Goal: Task Accomplishment & Management: Manage account settings

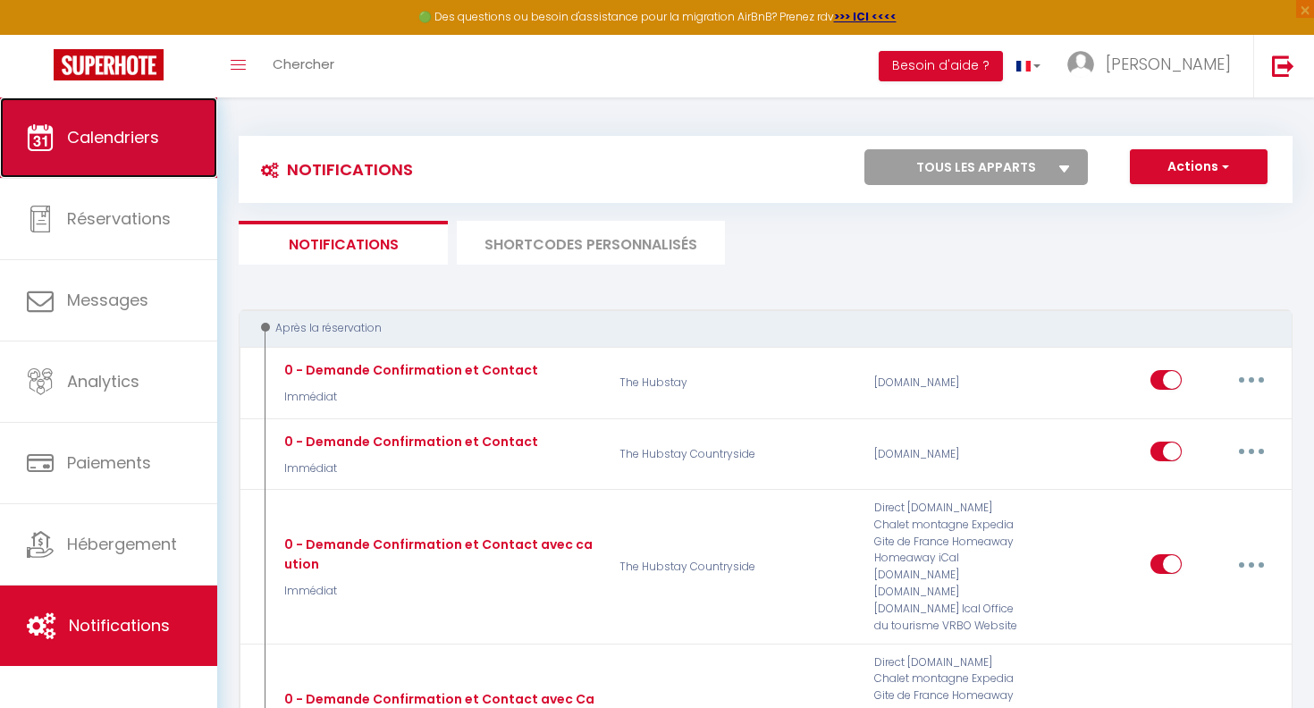
click at [173, 152] on link "Calendriers" at bounding box center [108, 137] width 217 height 80
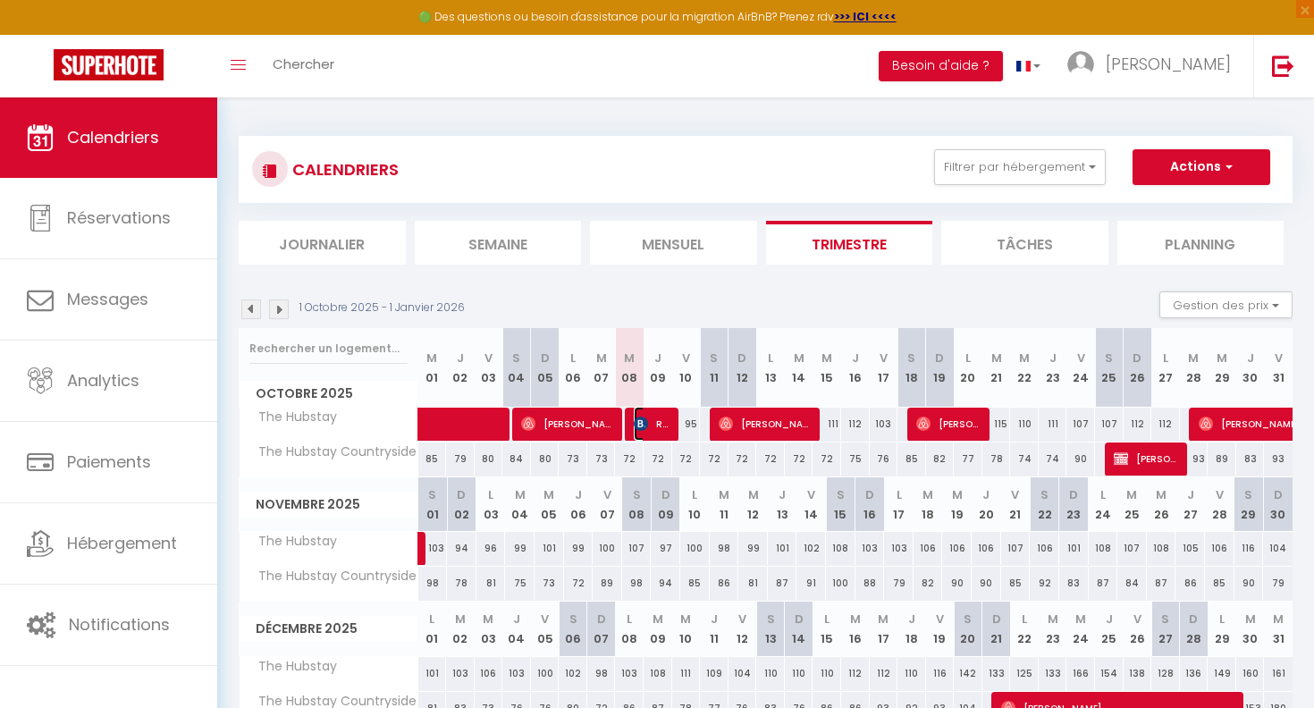
click at [652, 410] on span "Reis Opel" at bounding box center [653, 424] width 38 height 34
select select "OK"
select select "KO"
select select "0"
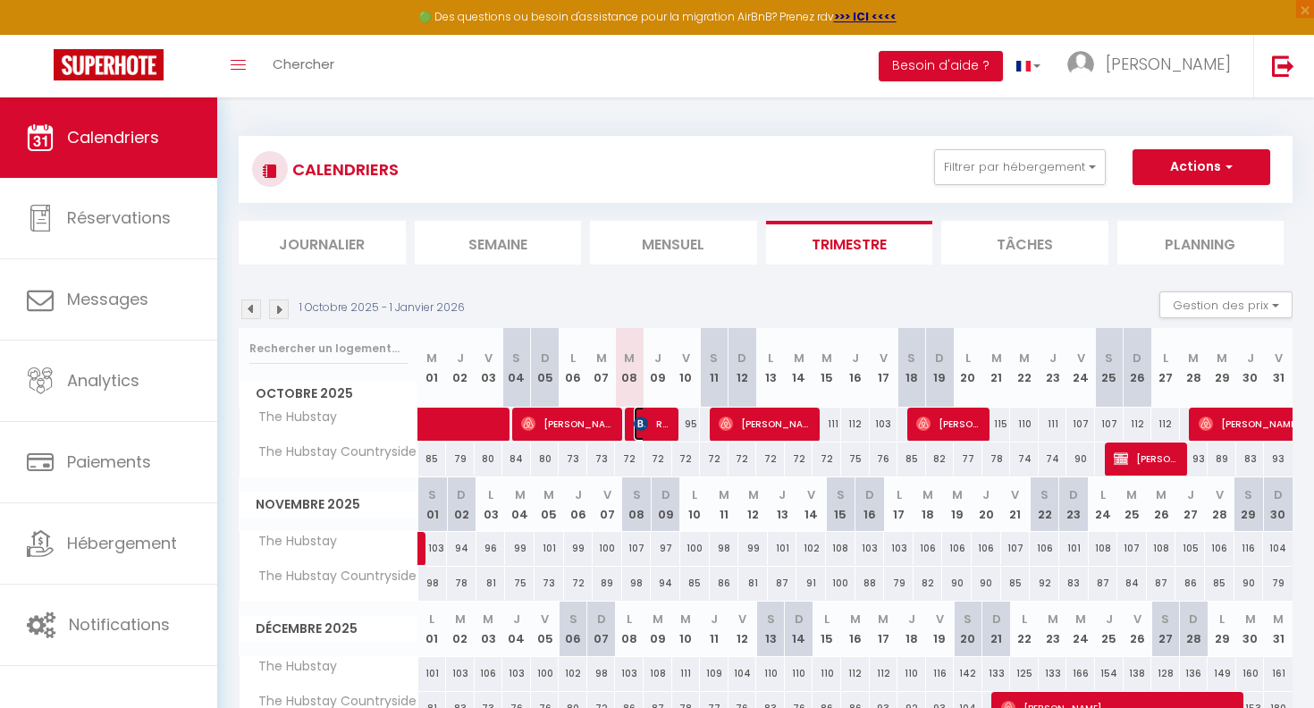
select select "1"
select select
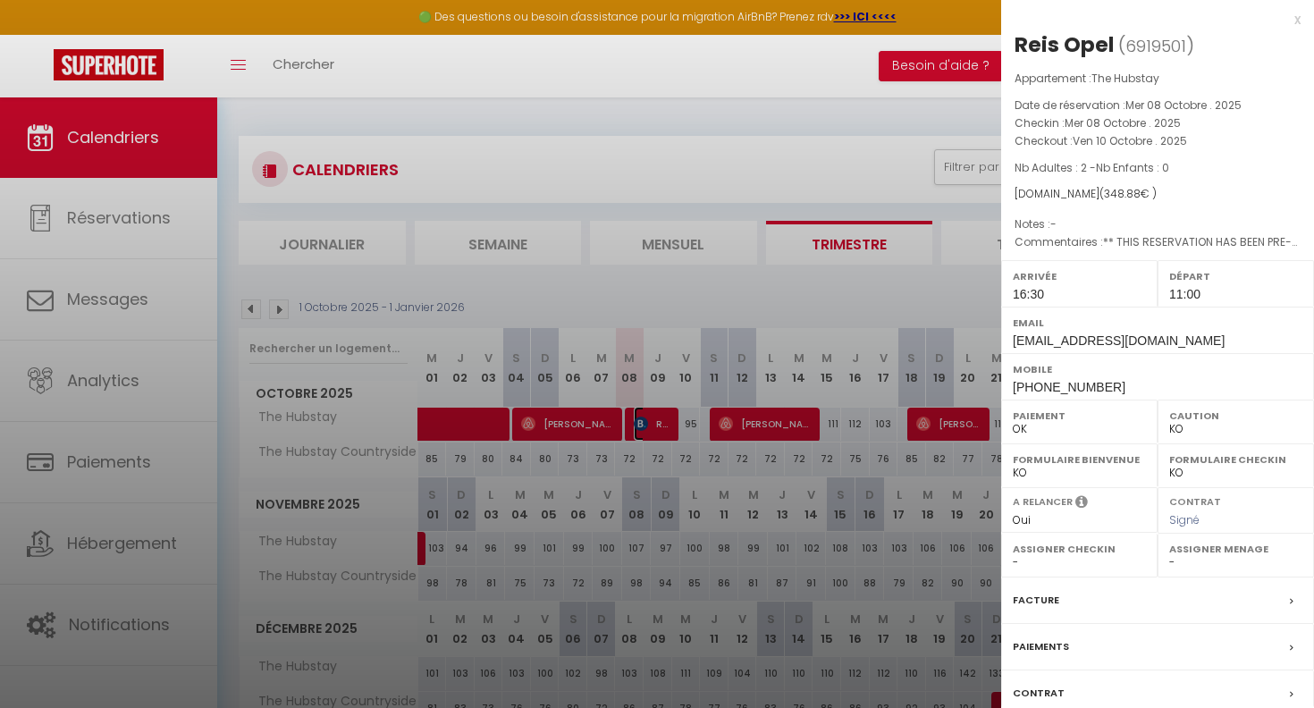
scroll to position [125, 0]
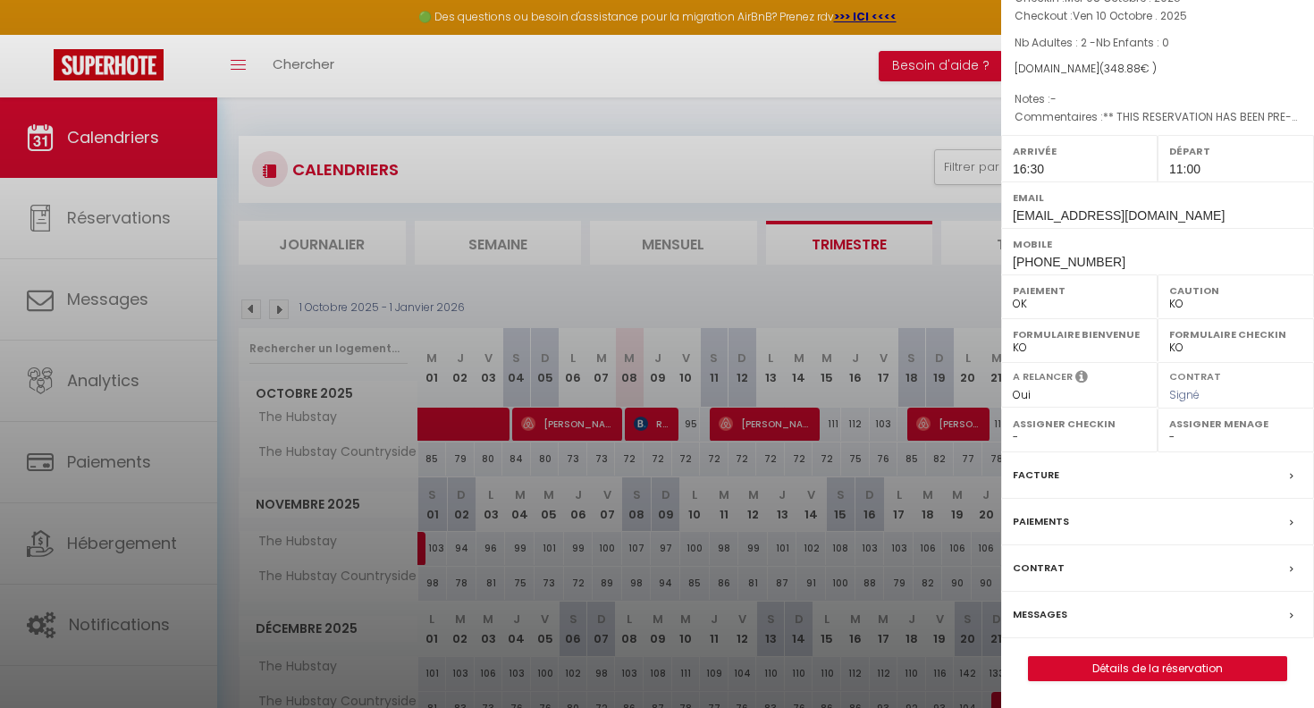
click at [1078, 618] on div "Messages" at bounding box center [1157, 615] width 313 height 46
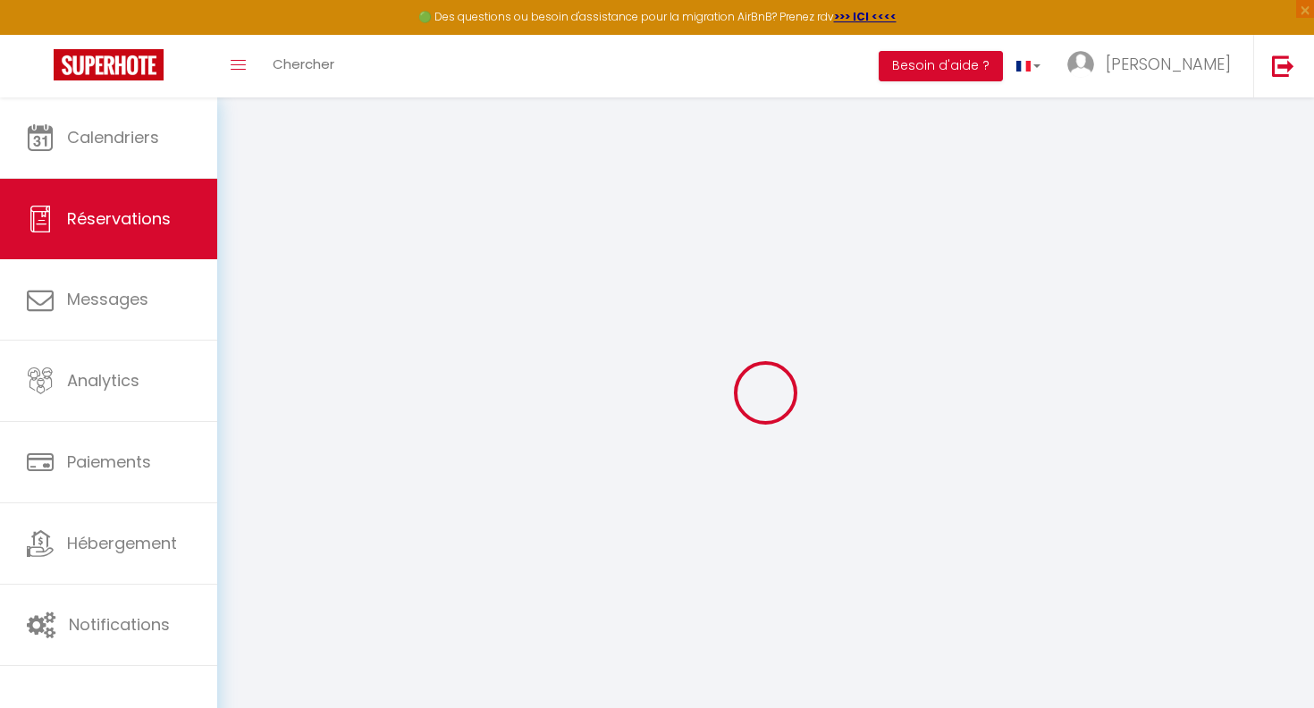
type input "Reis"
type input "Opel"
type input "[EMAIL_ADDRESS][DOMAIN_NAME]"
type input "[PHONE_NUMBER]"
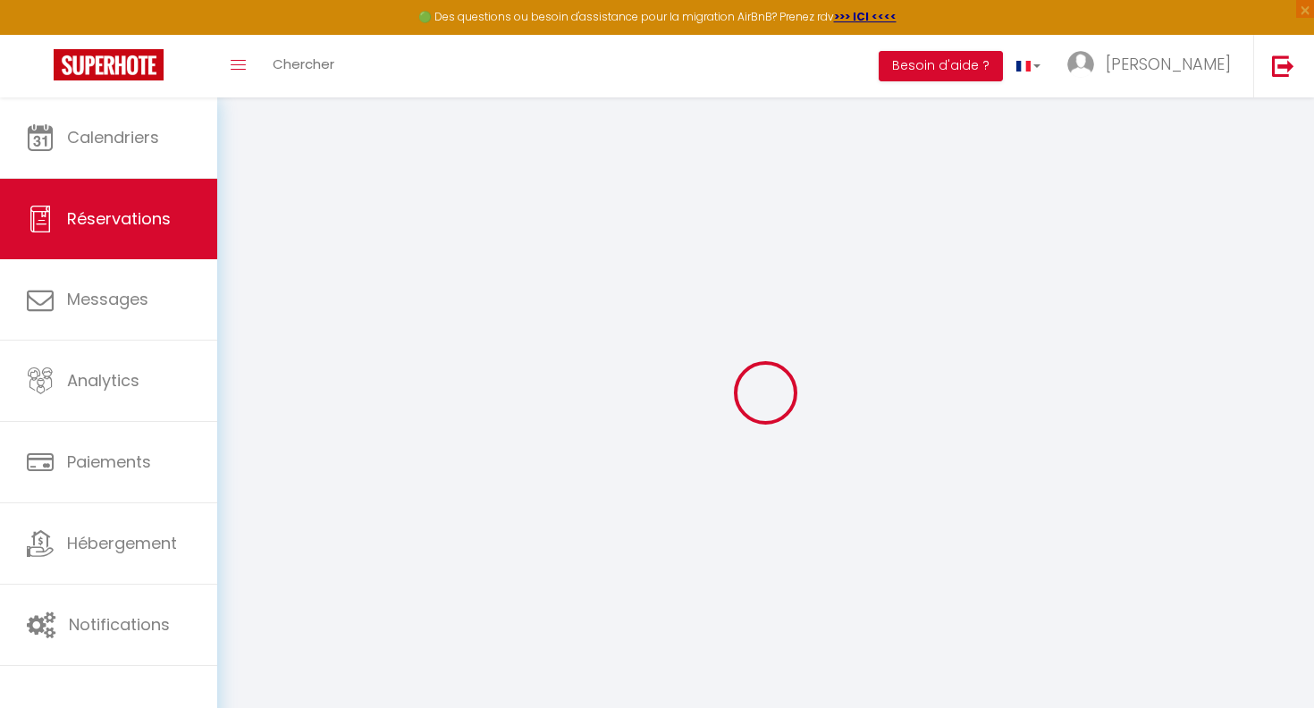
type input "0736972012"
type input "75011"
type input "[STREET_ADDRESS][PERSON_NAME]"
type input "[GEOGRAPHIC_DATA]"
select select "FR"
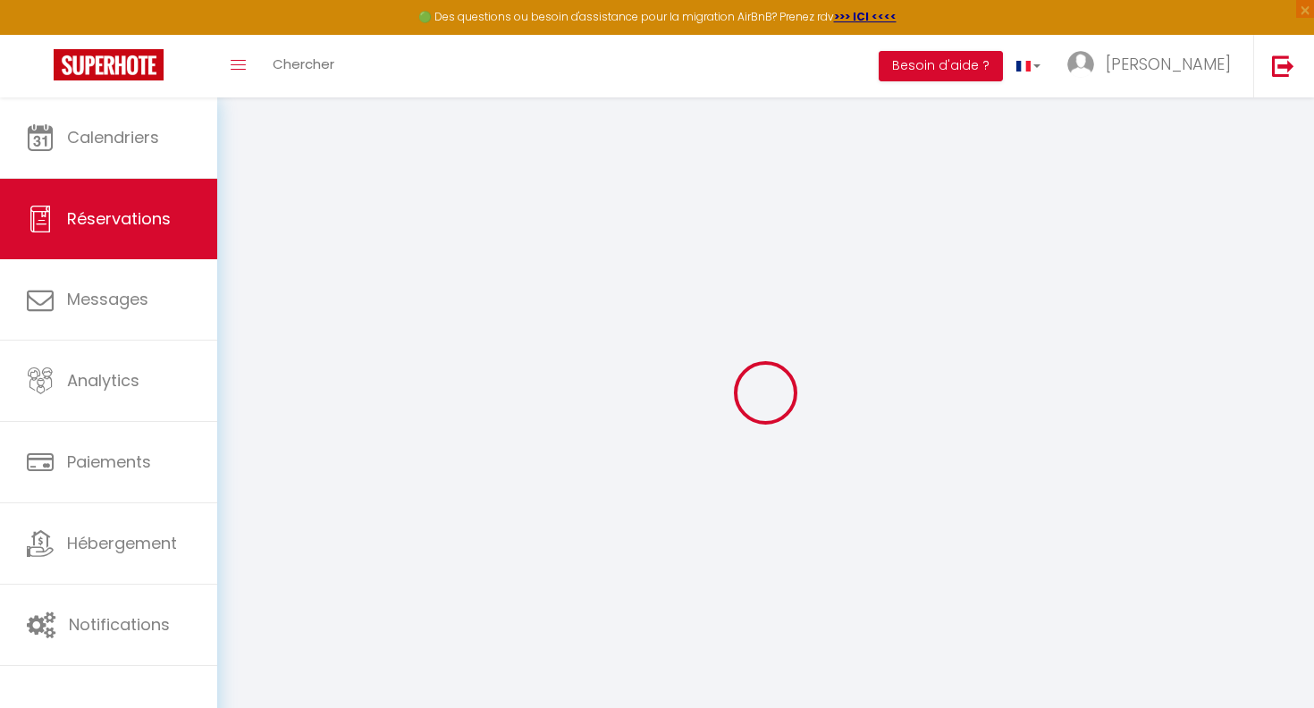
type input "51.85"
type input "4.88"
select select "77099"
select select "1"
select select
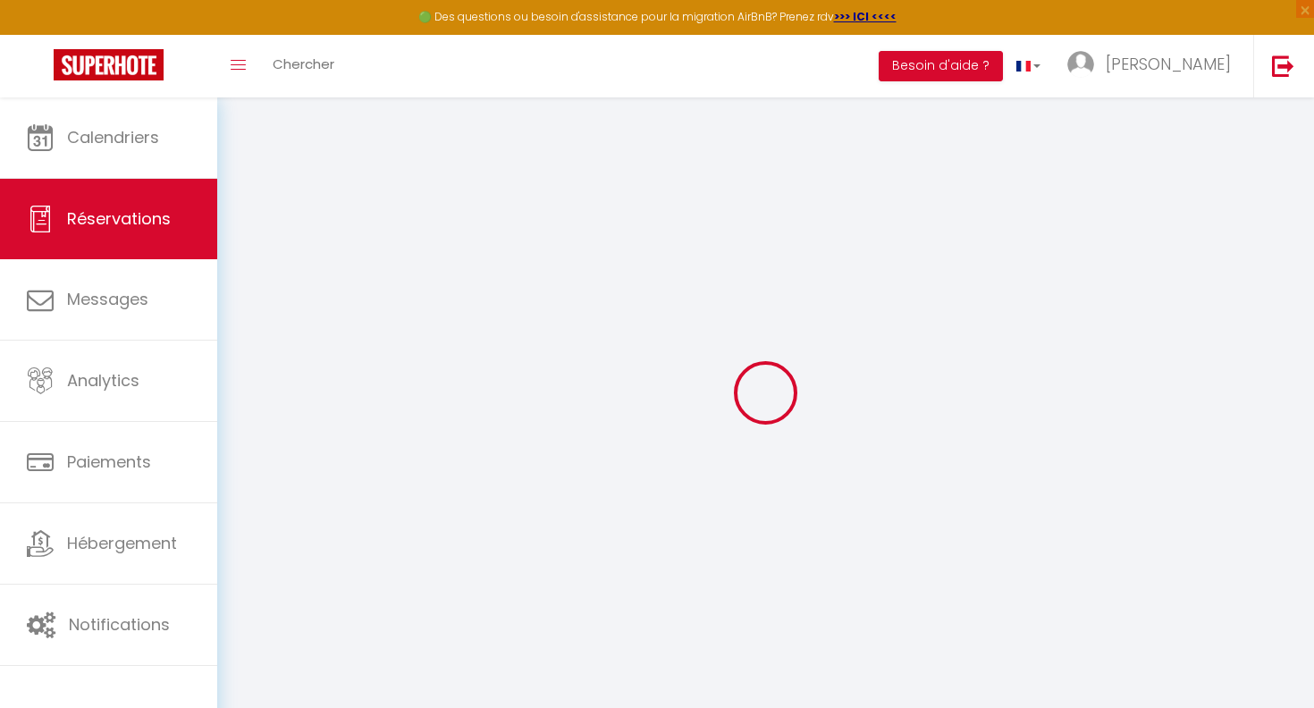
select select
type input "2"
select select "12"
select select
type input "270"
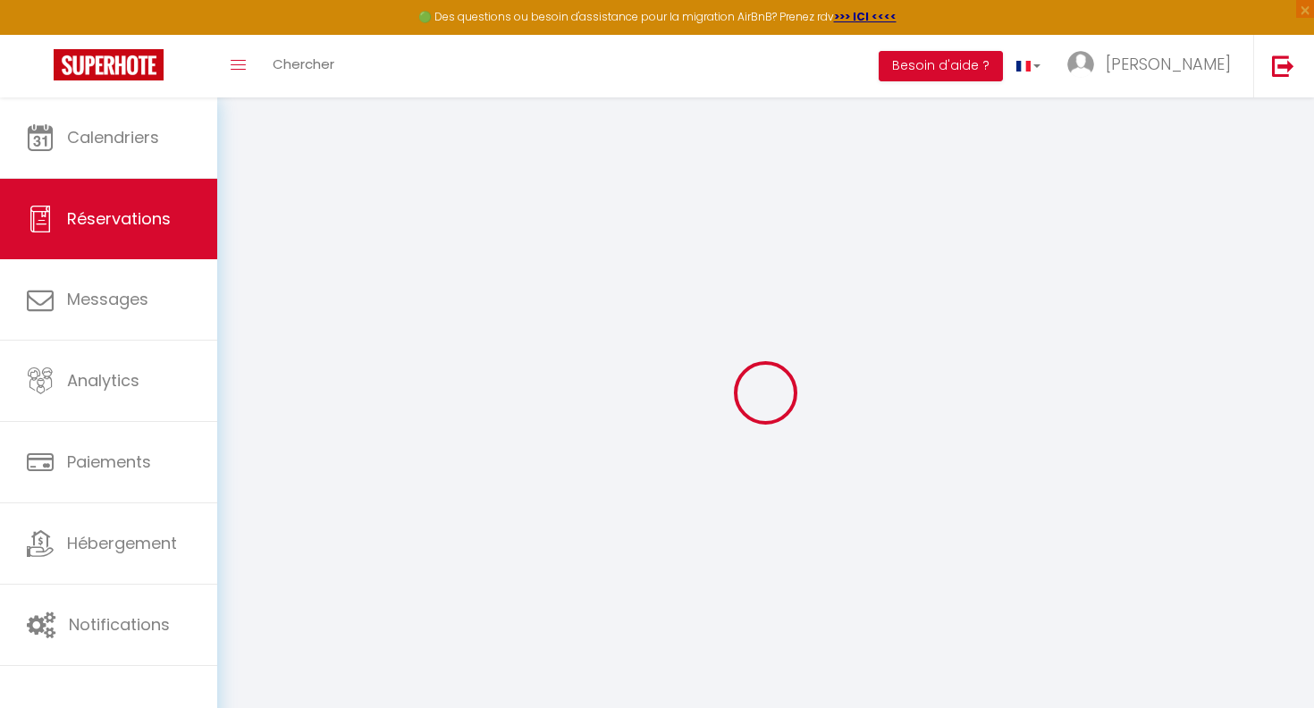
checkbox input "false"
type input "0"
select select "2"
type input "0"
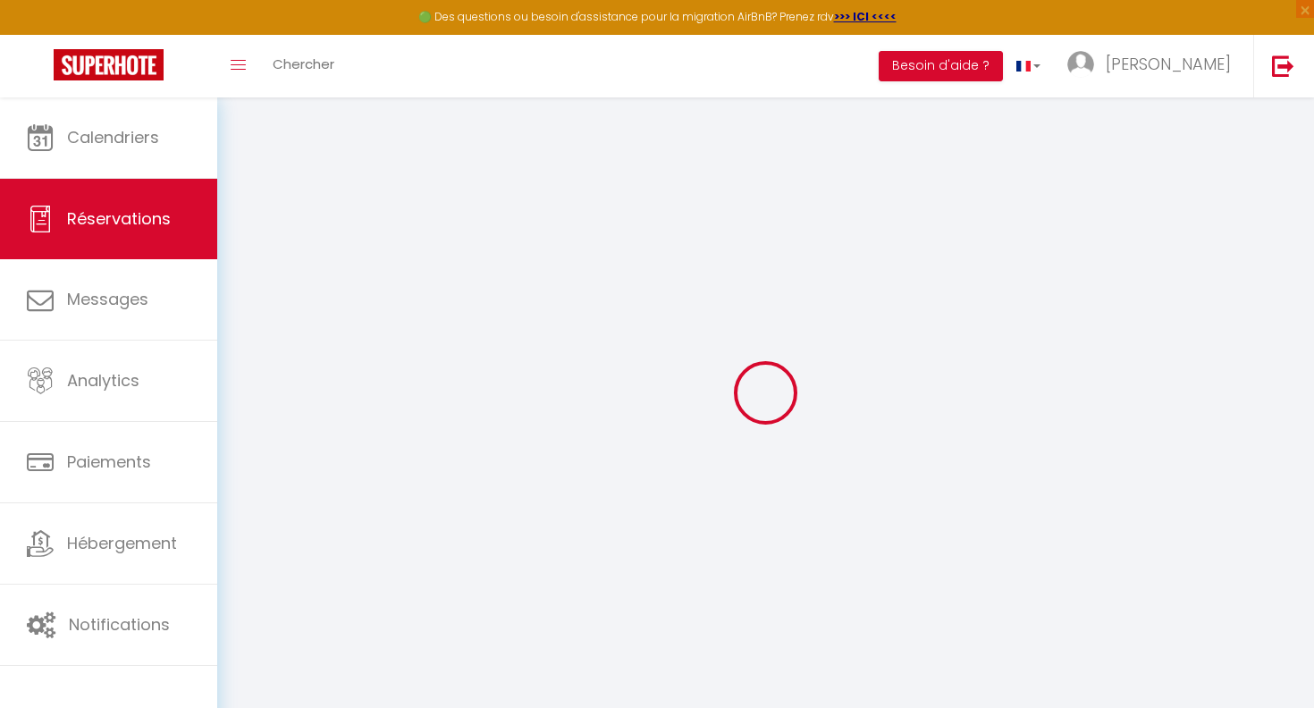
select select
select select "14"
checkbox input "false"
select select
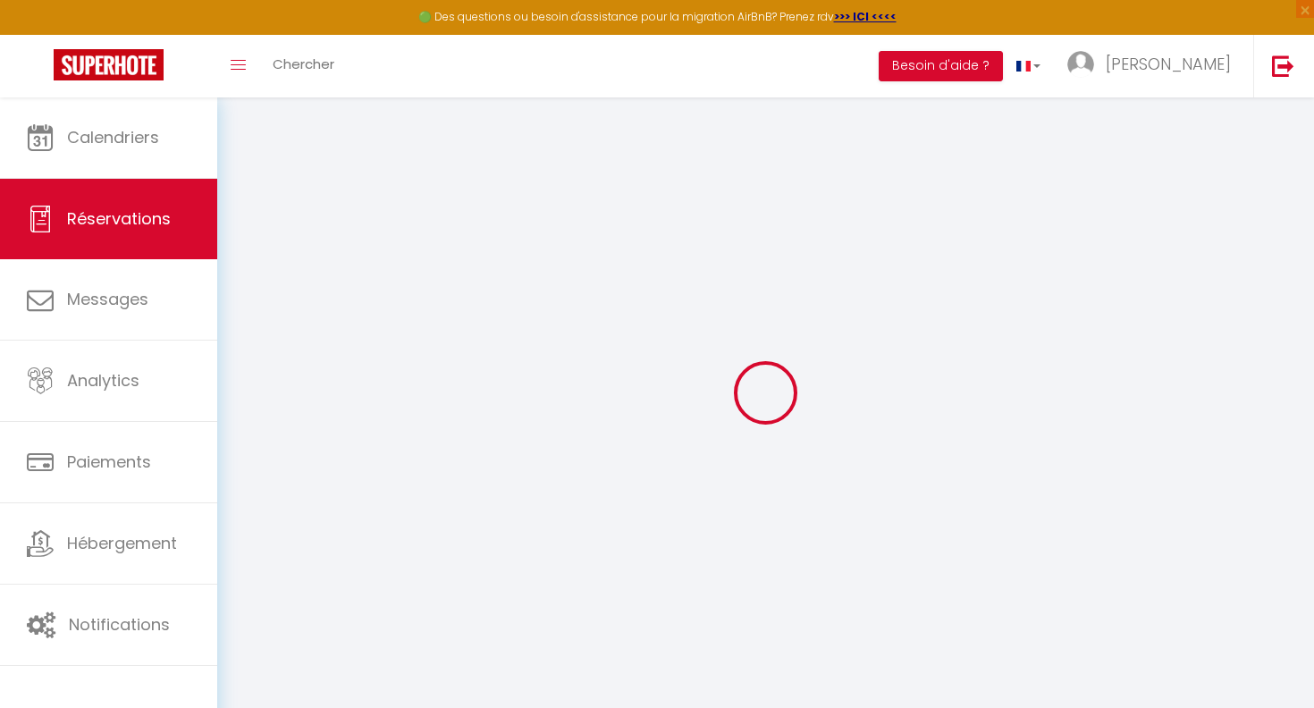
select select
checkbox input "false"
select select
checkbox input "false"
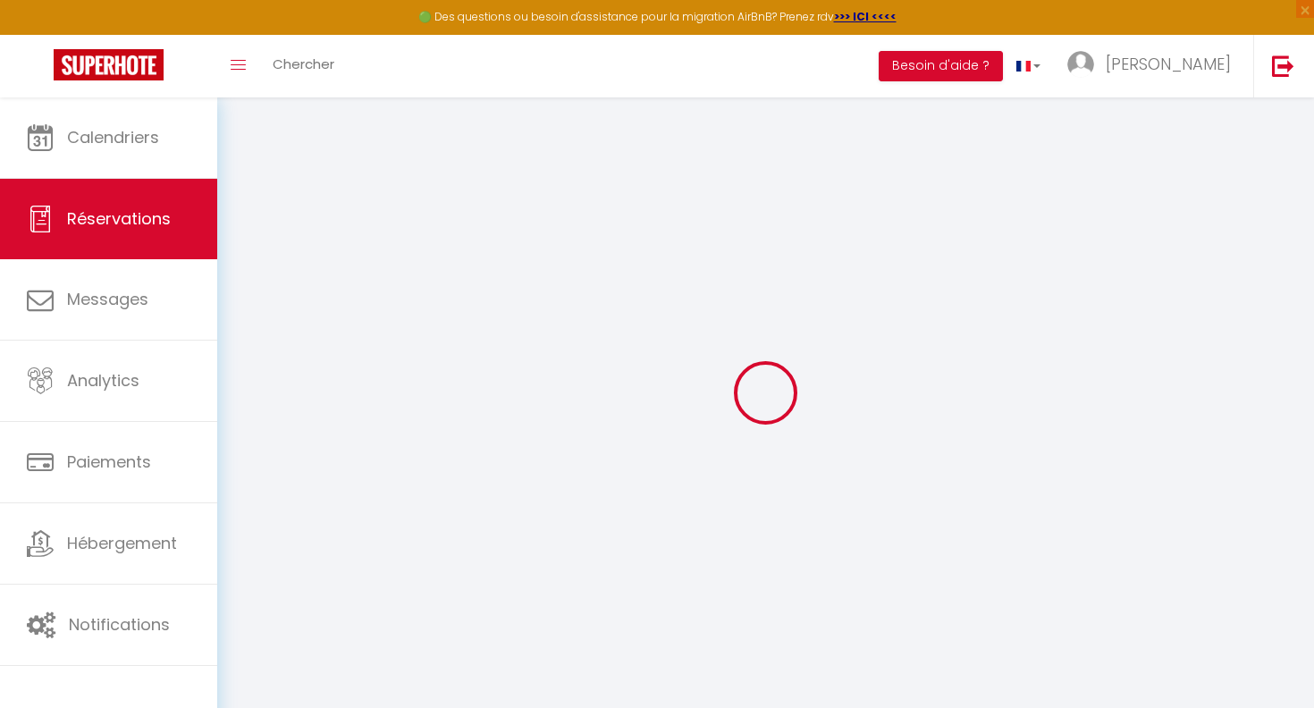
type textarea "** THIS RESERVATION HAS BEEN PRE-PAID ** BOOKING NOTE : Payment charge is EUR 4…"
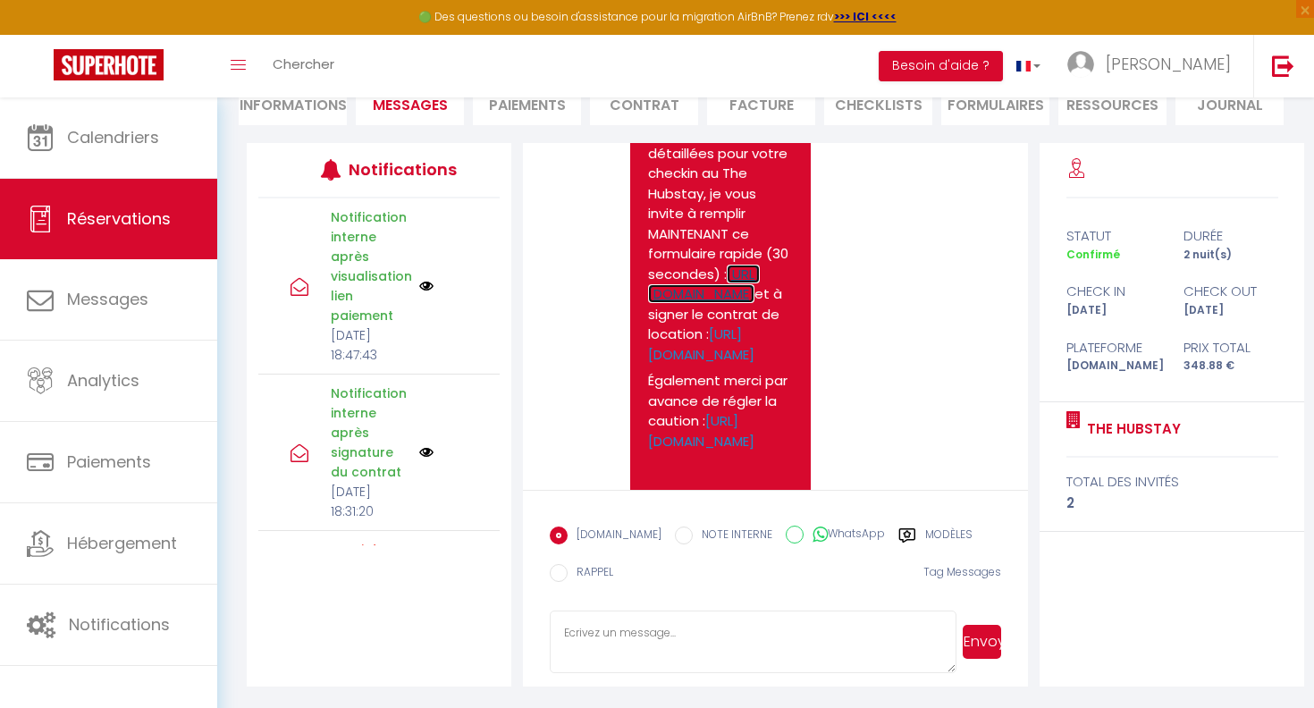
scroll to position [4264, 0]
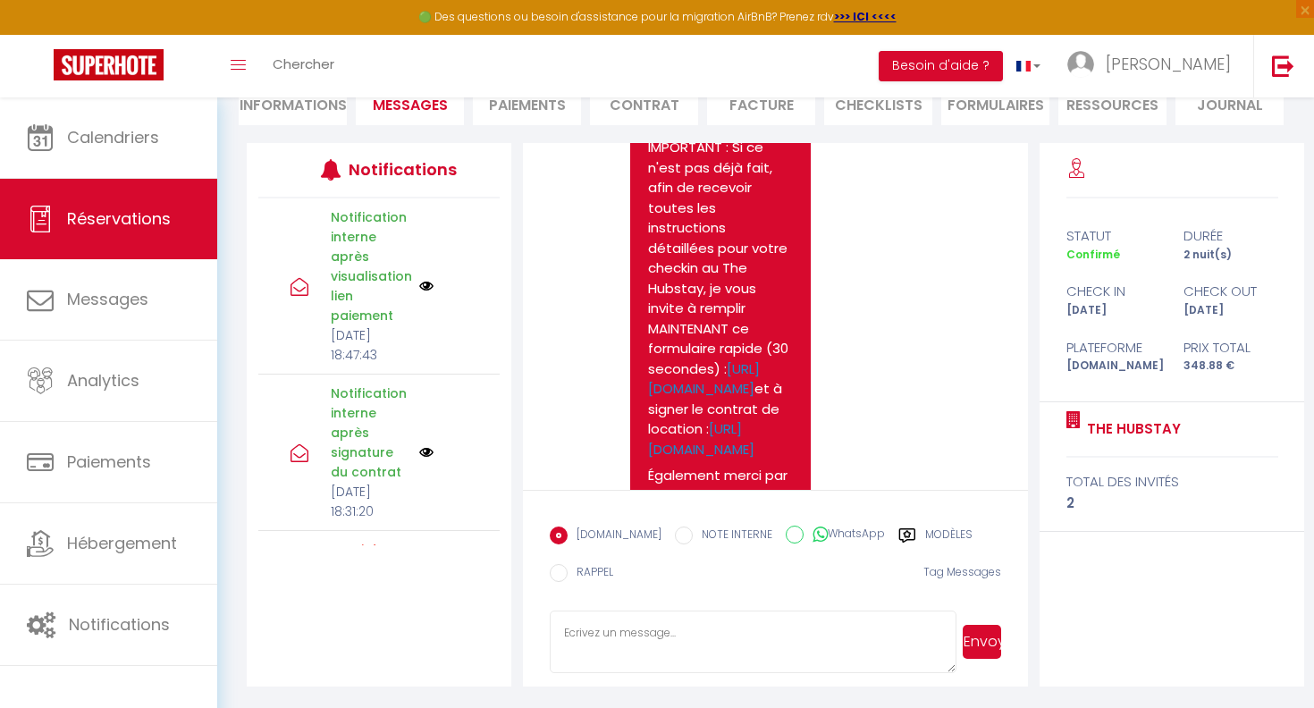
click at [1000, 114] on li "FORMULAIRES" at bounding box center [995, 103] width 108 height 44
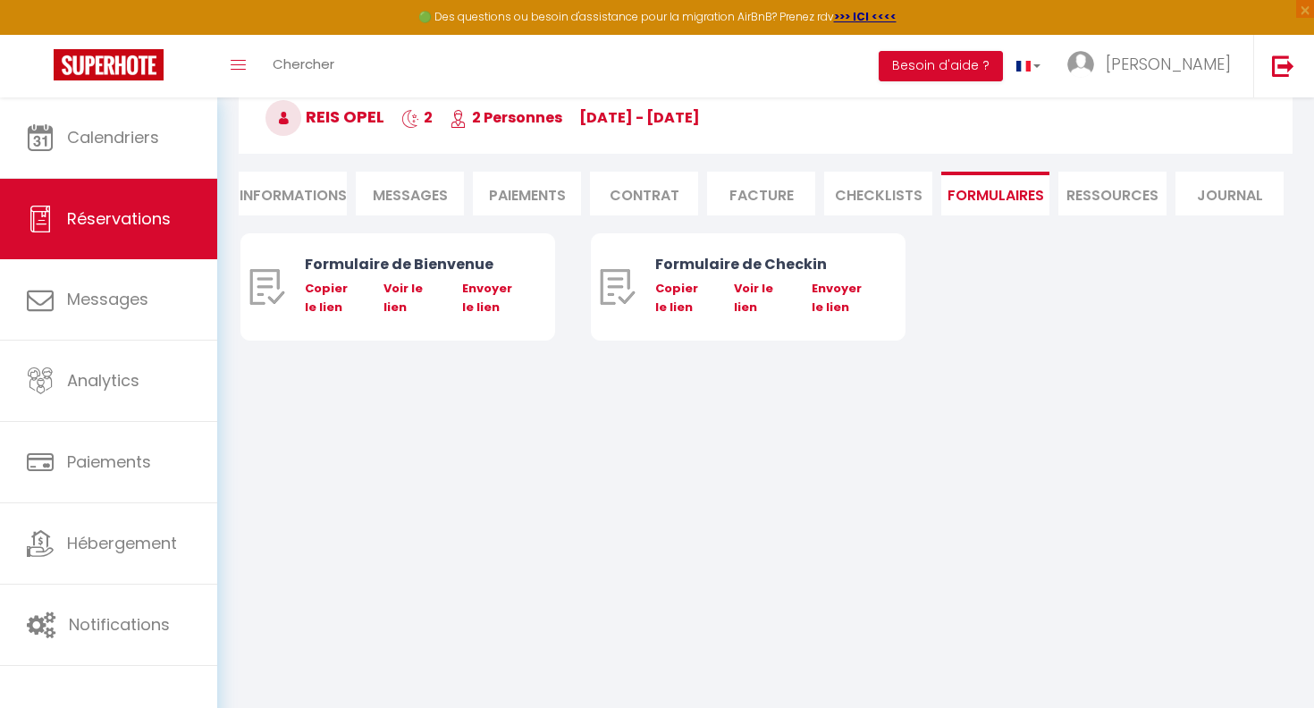
scroll to position [97, 0]
click at [742, 304] on link "Voir le lien" at bounding box center [753, 297] width 39 height 35
click at [628, 189] on li "Contrat" at bounding box center [644, 194] width 108 height 44
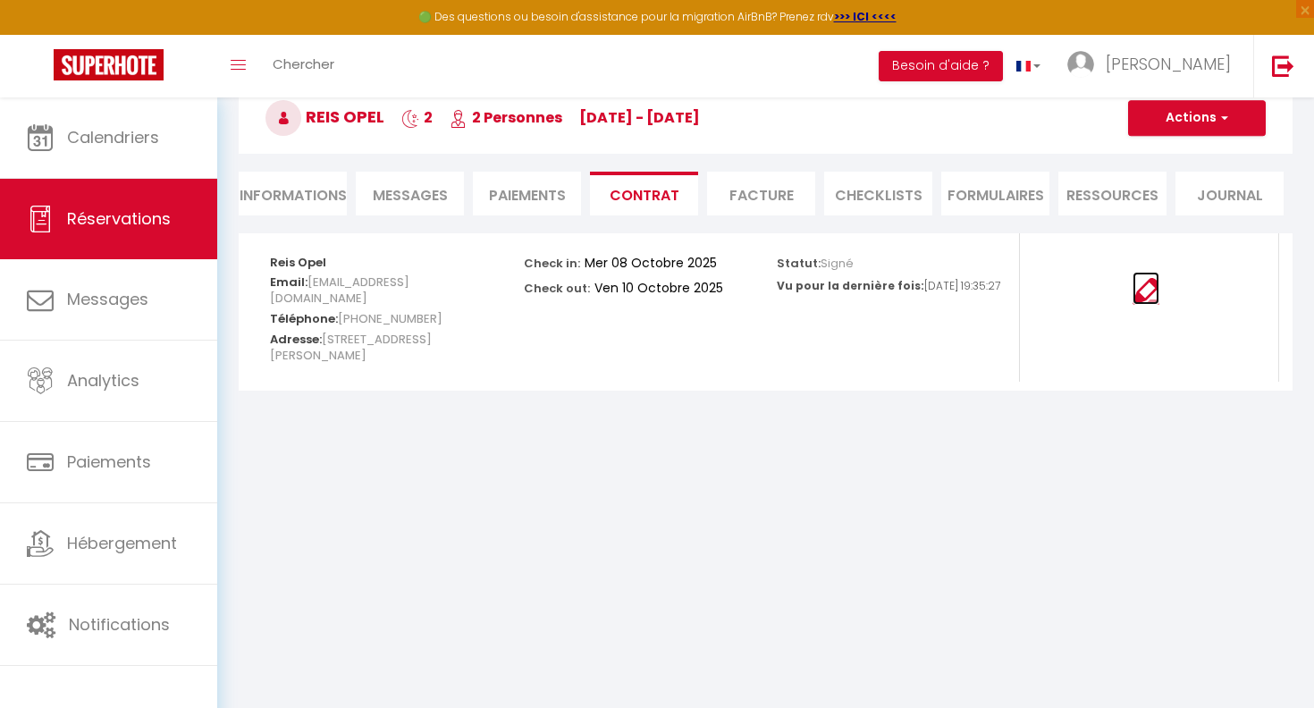
click at [1151, 296] on img at bounding box center [1145, 291] width 27 height 27
click at [773, 206] on li "Facture" at bounding box center [761, 194] width 108 height 44
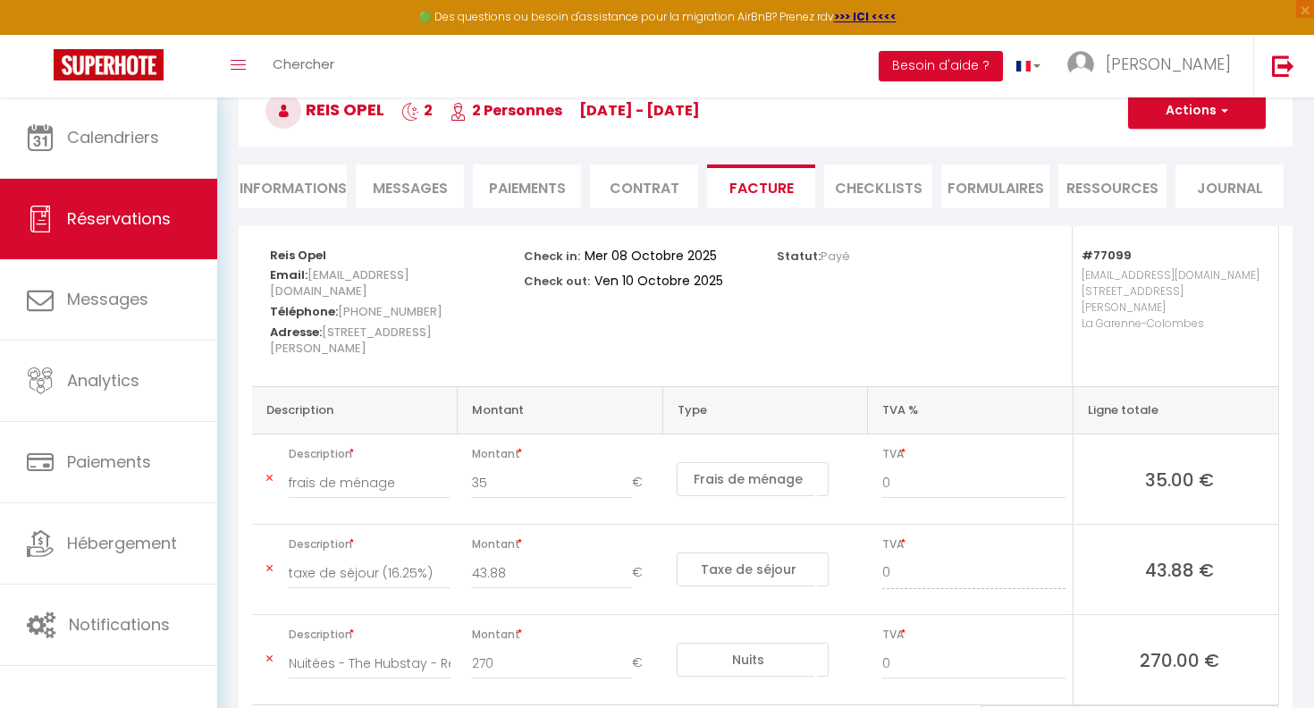
scroll to position [89, 0]
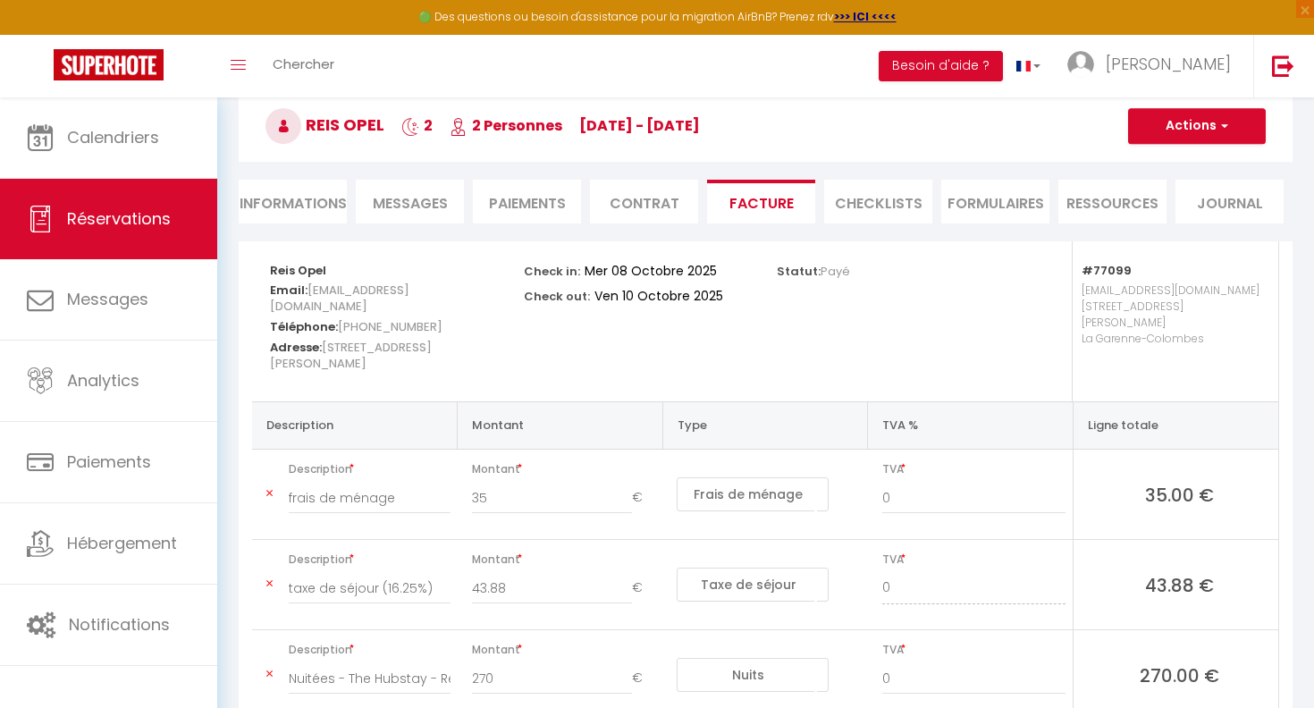
click at [897, 212] on li "CHECKLISTS" at bounding box center [878, 202] width 108 height 44
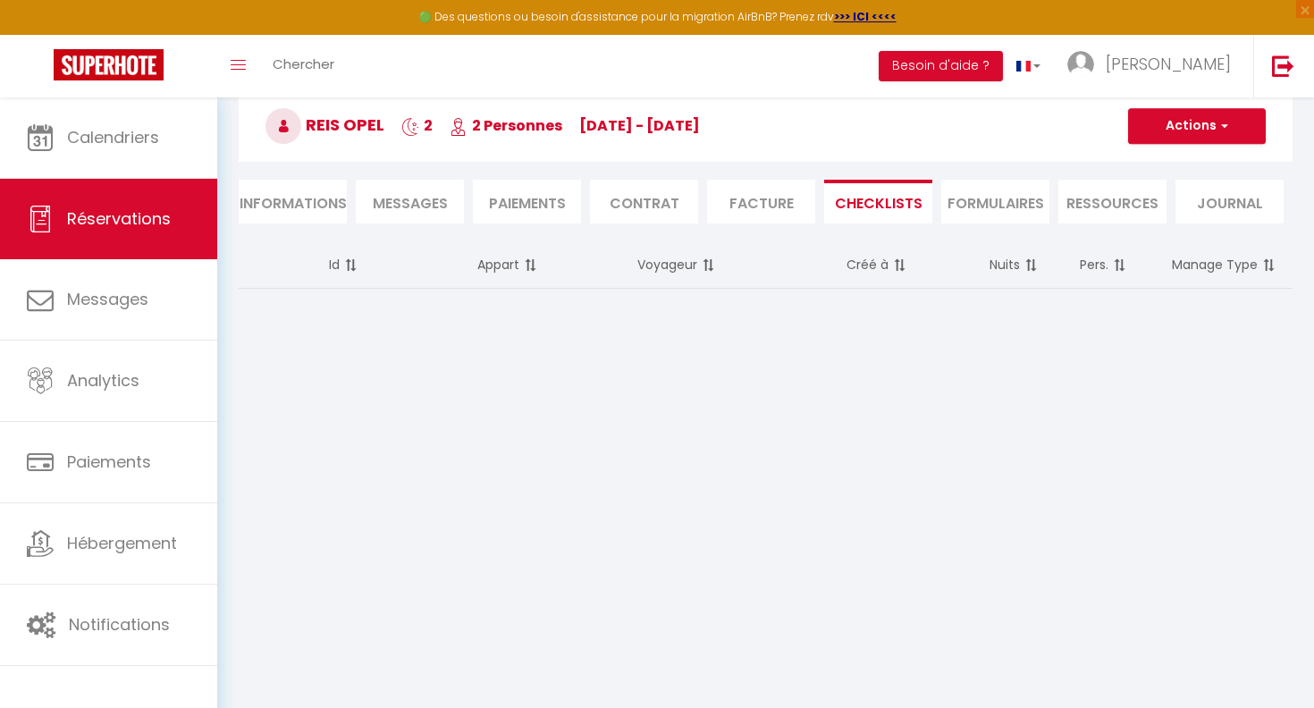
click at [967, 212] on li "FORMULAIRES" at bounding box center [995, 202] width 108 height 44
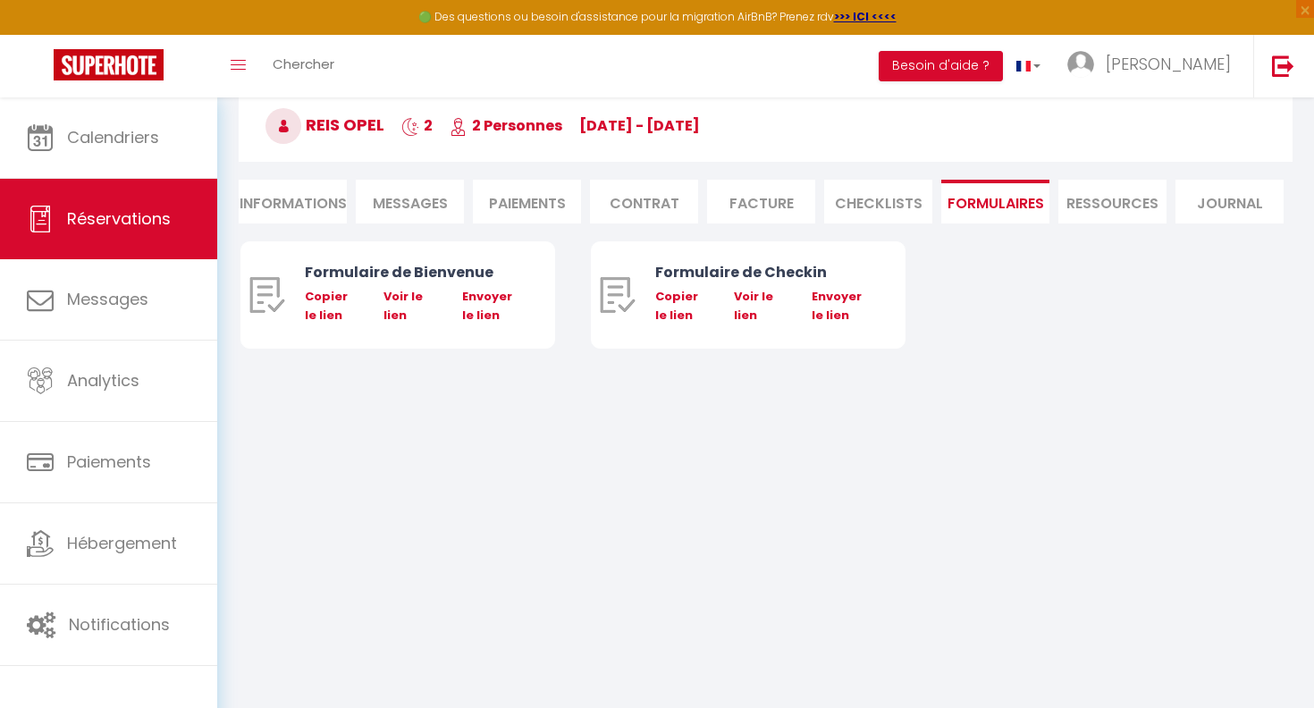
click at [879, 210] on li "CHECKLISTS" at bounding box center [878, 202] width 108 height 44
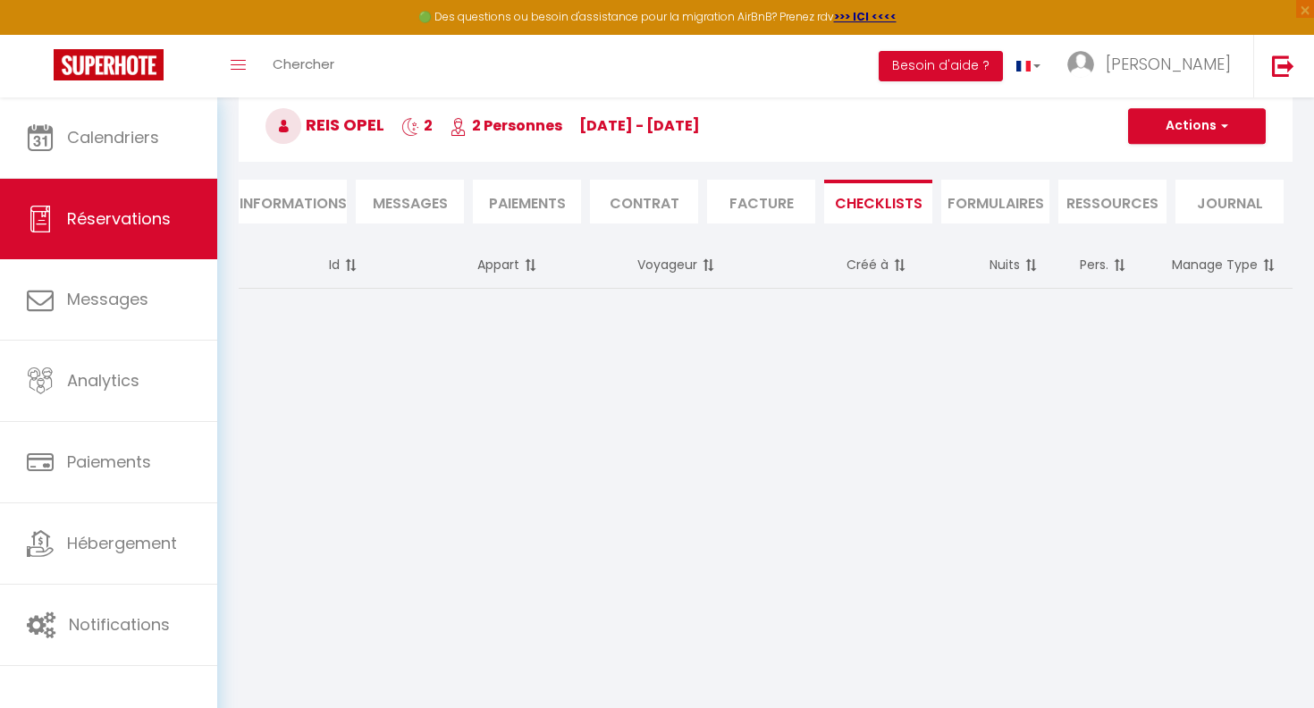
drag, startPoint x: 786, startPoint y: 210, endPoint x: 715, endPoint y: 211, distance: 71.5
click at [786, 210] on li "Facture" at bounding box center [761, 202] width 108 height 44
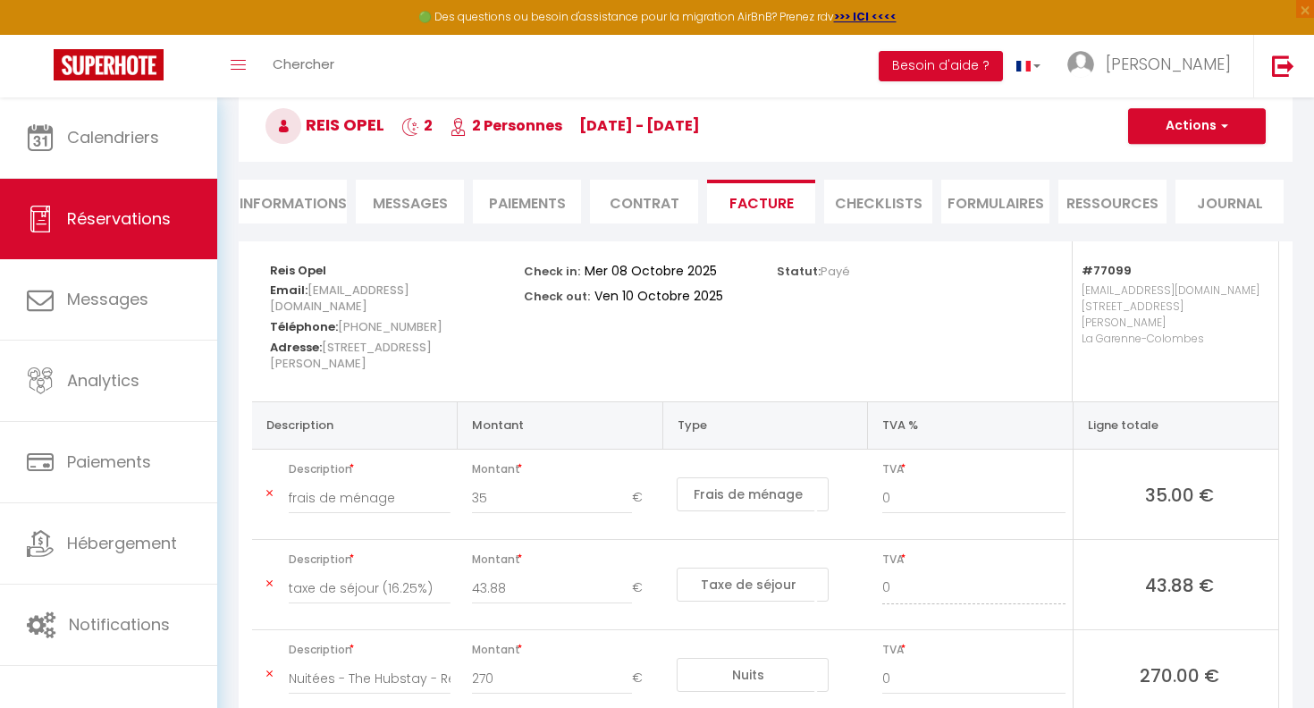
click at [667, 210] on li "Contrat" at bounding box center [644, 202] width 108 height 44
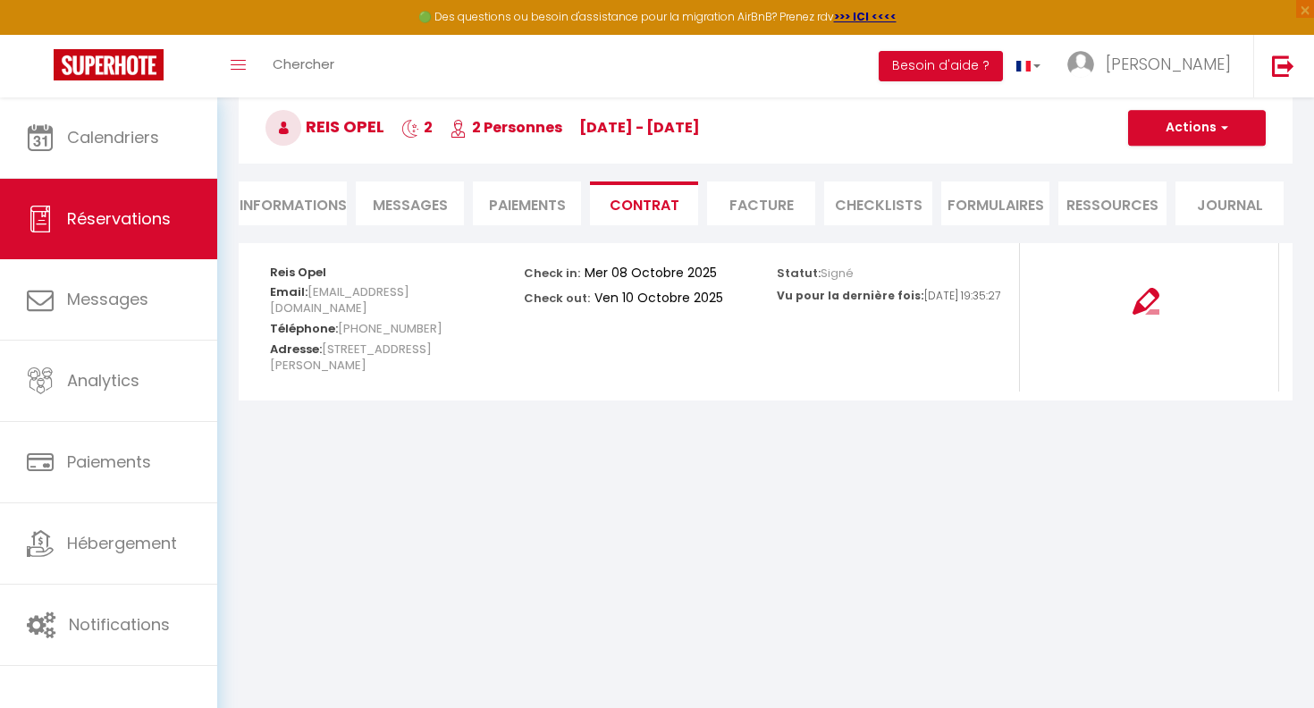
click at [536, 211] on li "Paiements" at bounding box center [527, 203] width 108 height 44
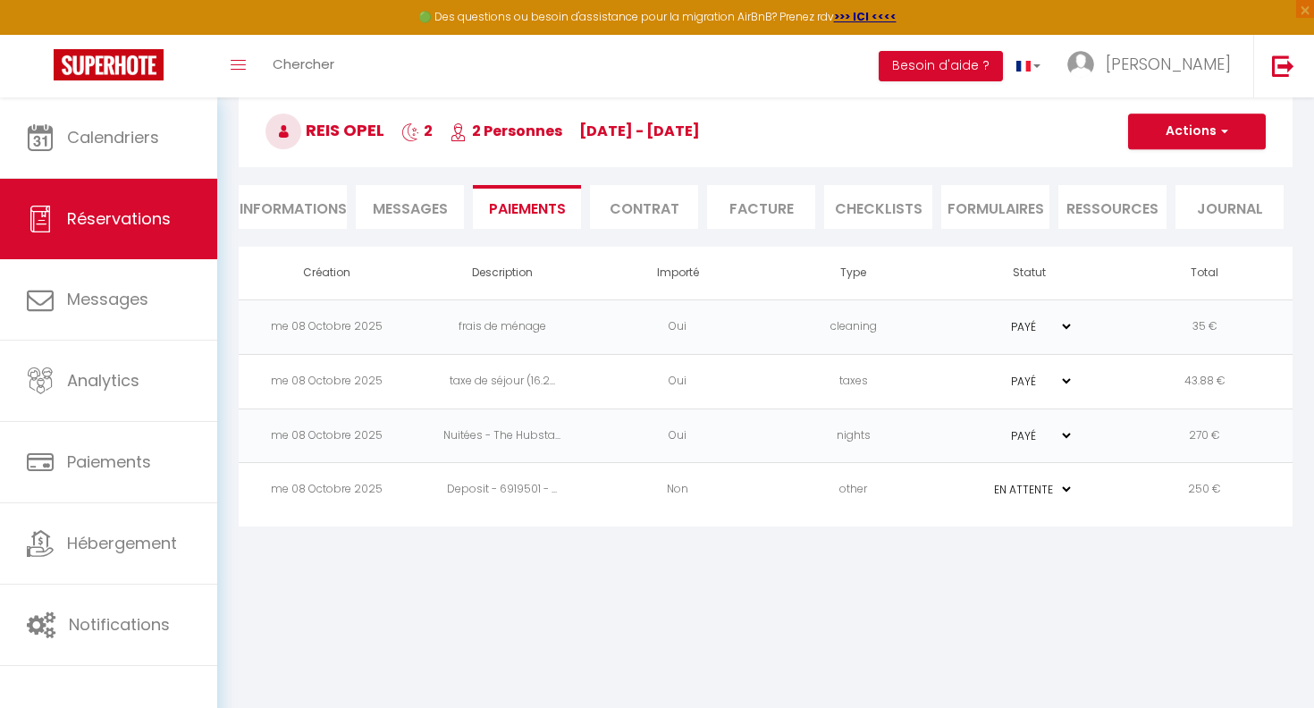
scroll to position [89, 0]
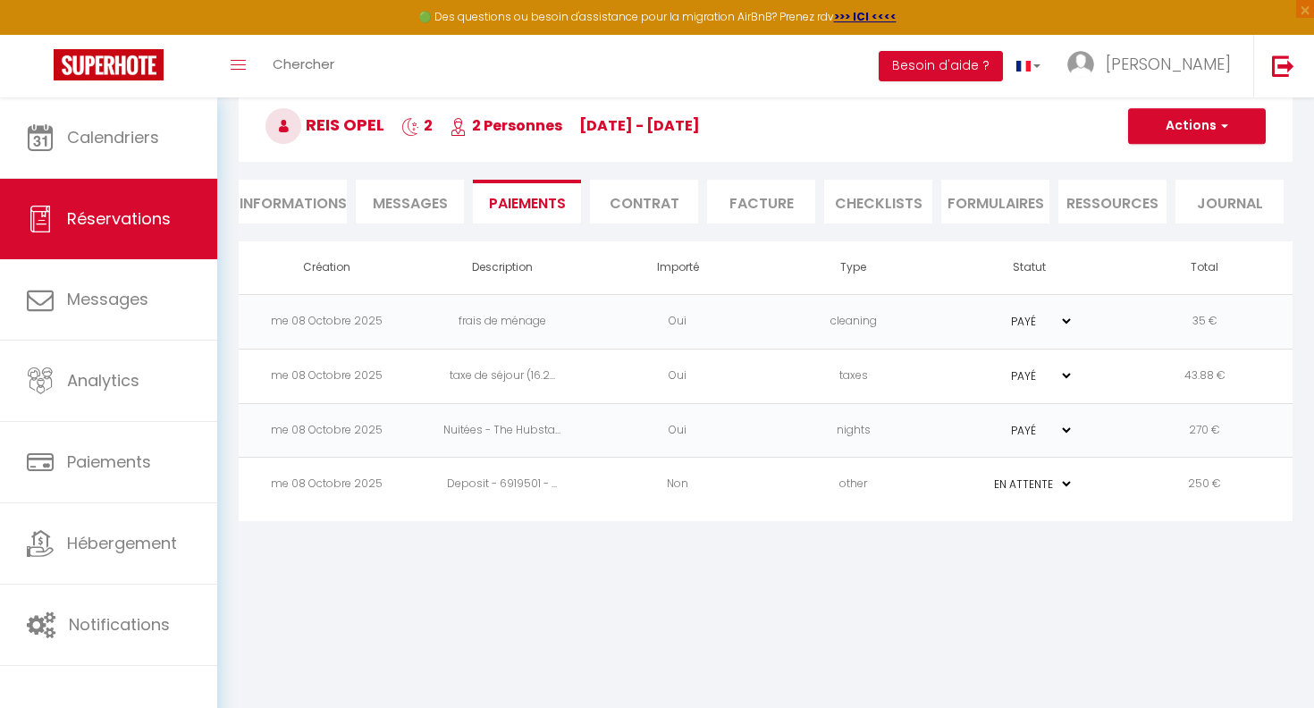
click at [1076, 482] on td "PAYÉ EN ATTENTE" at bounding box center [1029, 485] width 176 height 55
click at [1071, 483] on select "PAYÉ EN ATTENTE" at bounding box center [1028, 483] width 89 height 17
click at [984, 475] on select "PAYÉ EN ATTENTE" at bounding box center [1028, 483] width 89 height 17
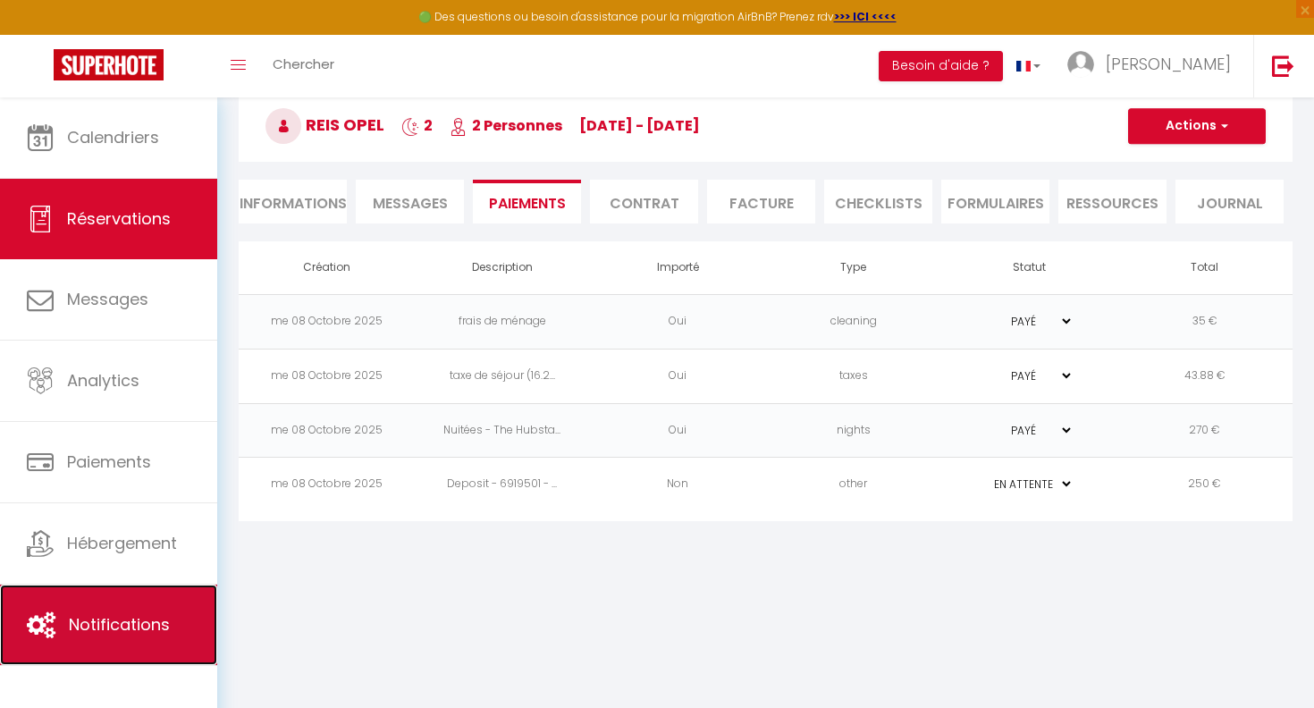
click at [88, 643] on link "Notifications" at bounding box center [108, 624] width 217 height 80
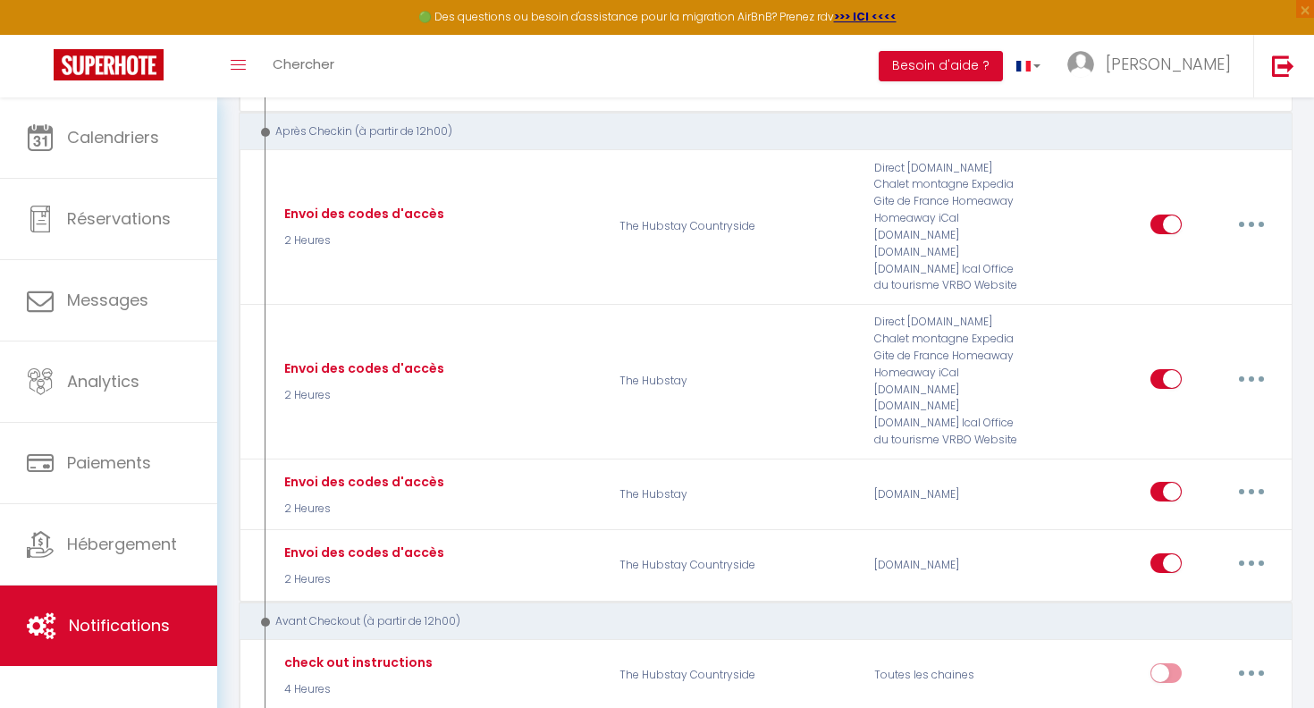
scroll to position [1024, 0]
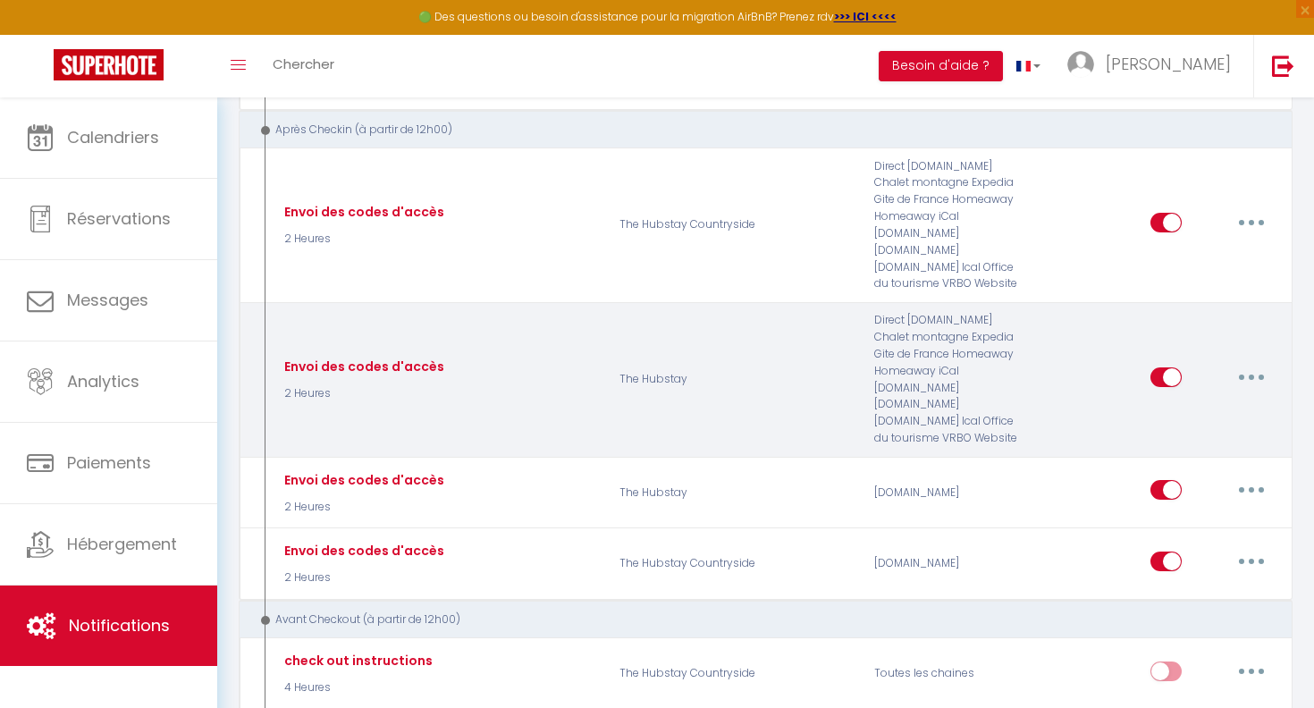
click at [1238, 380] on button "button" at bounding box center [1251, 377] width 50 height 29
click at [1188, 413] on link "Editer" at bounding box center [1205, 417] width 132 height 30
type input "Envoi des codes d'accès"
select select "3"
select select "2 Heures"
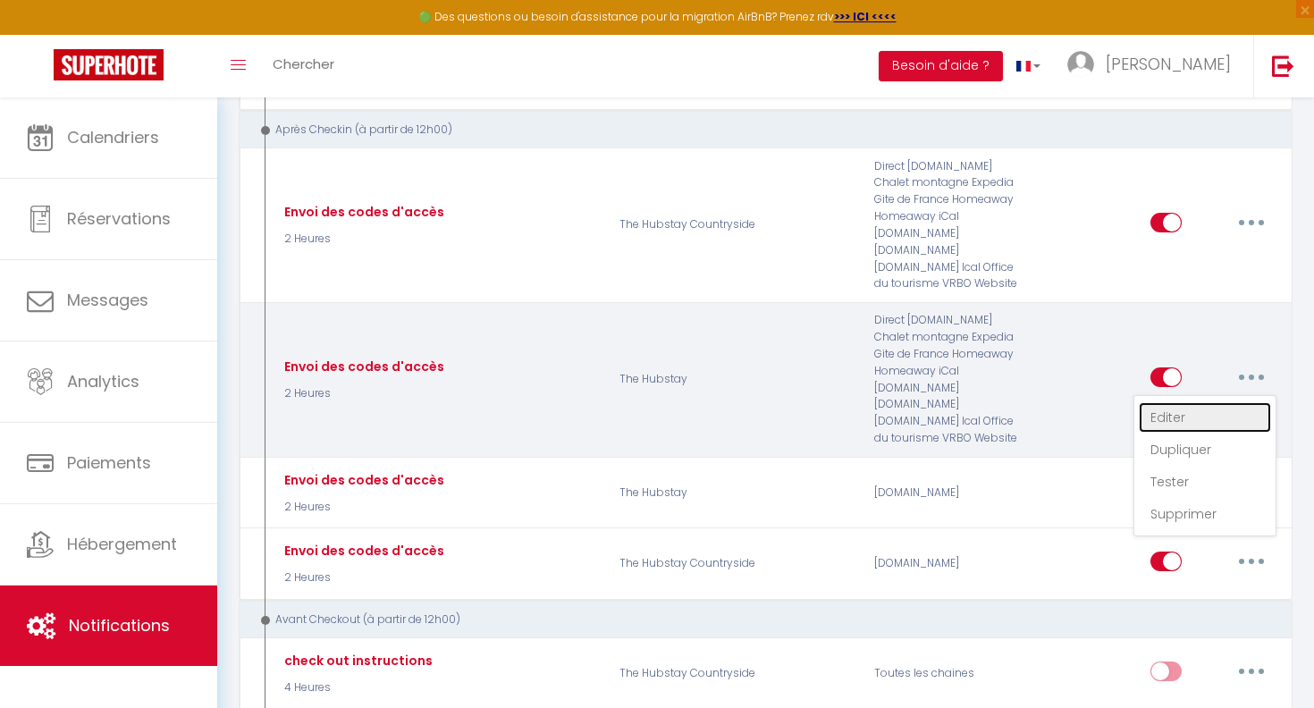
select select "if_deposit_is_paid"
checkbox input "true"
checkbox input "false"
radio input "true"
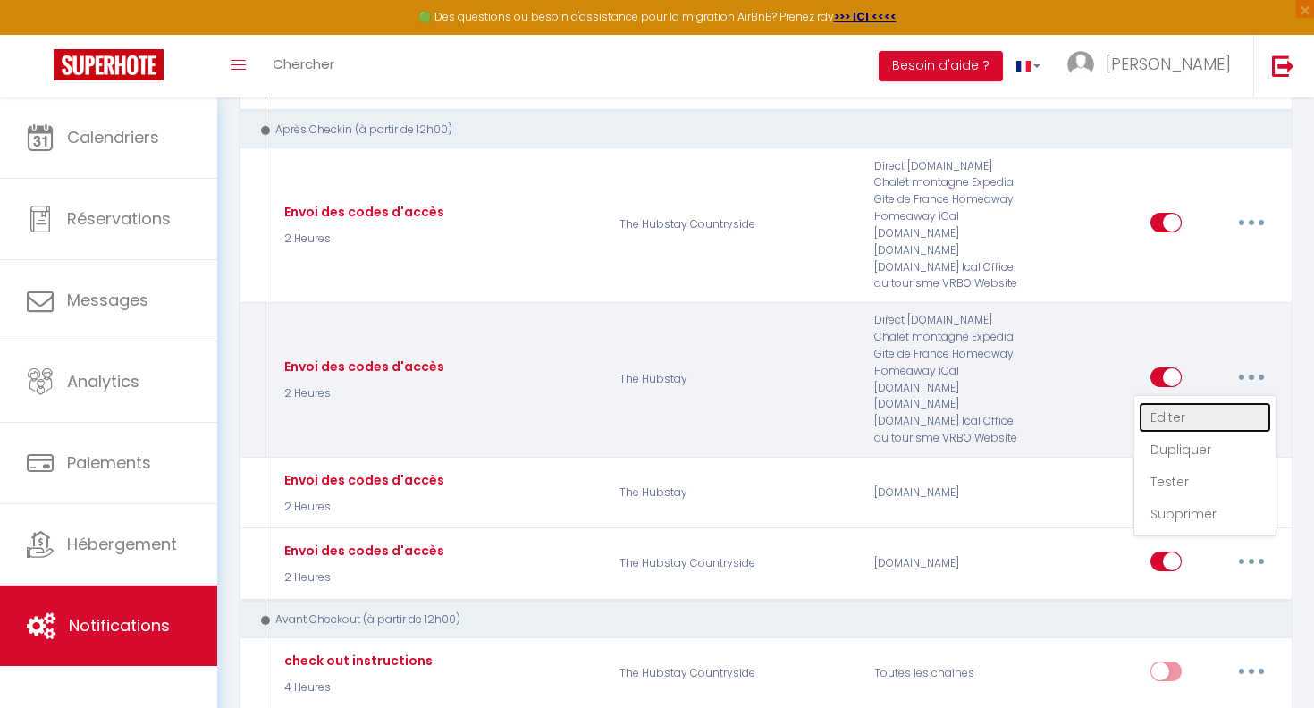
type input "Code d'Accès au logement The Hubstay à [GEOGRAPHIC_DATA]"
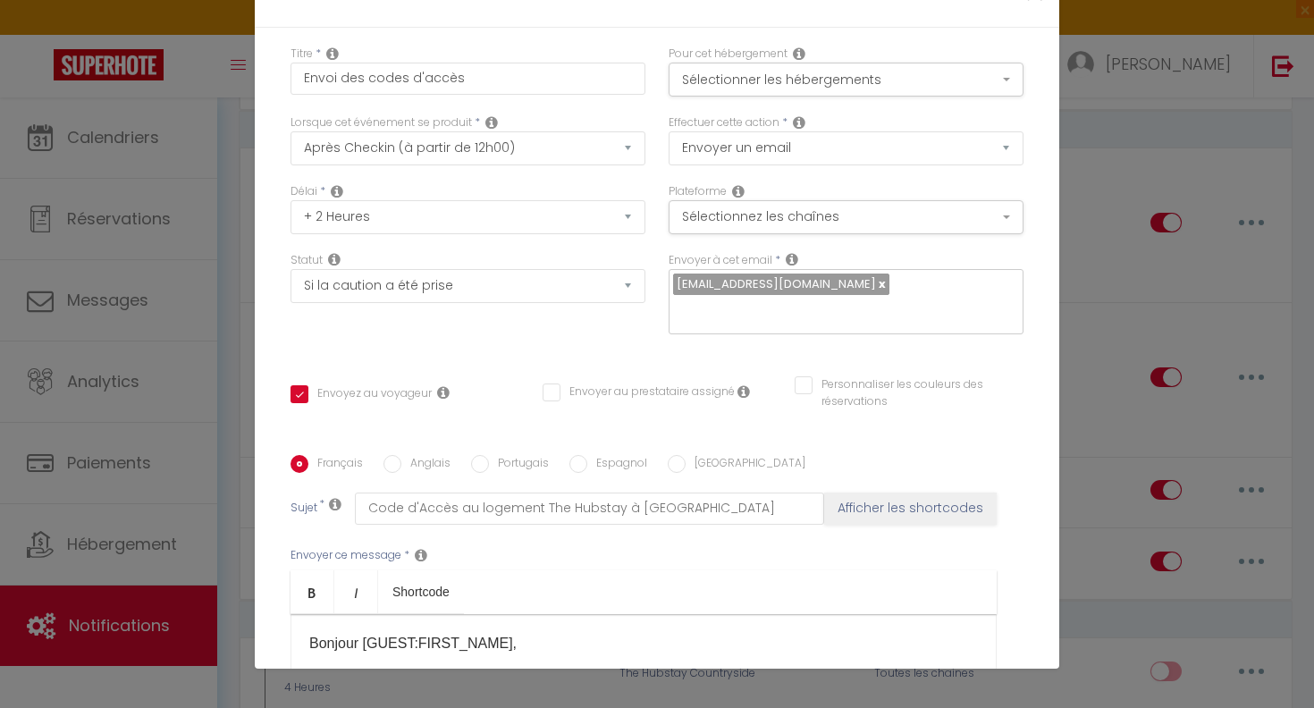
scroll to position [0, 0]
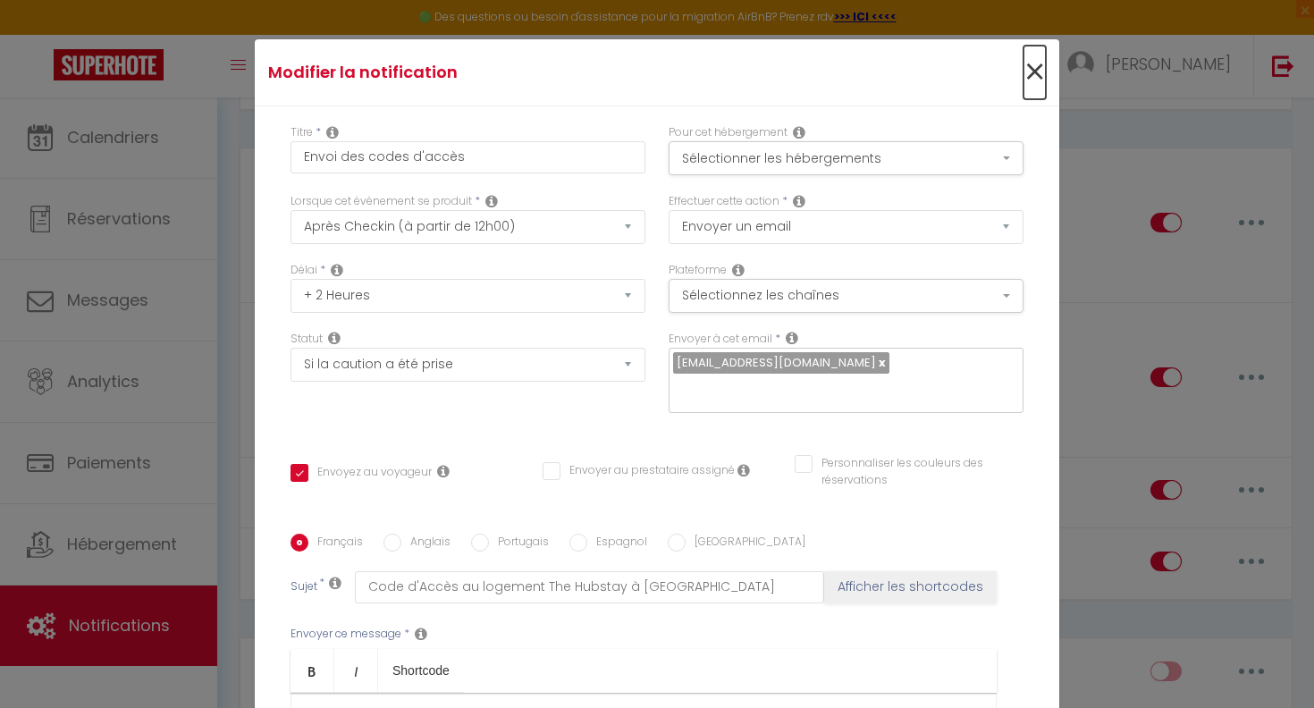
click at [1023, 67] on span "×" at bounding box center [1034, 73] width 22 height 54
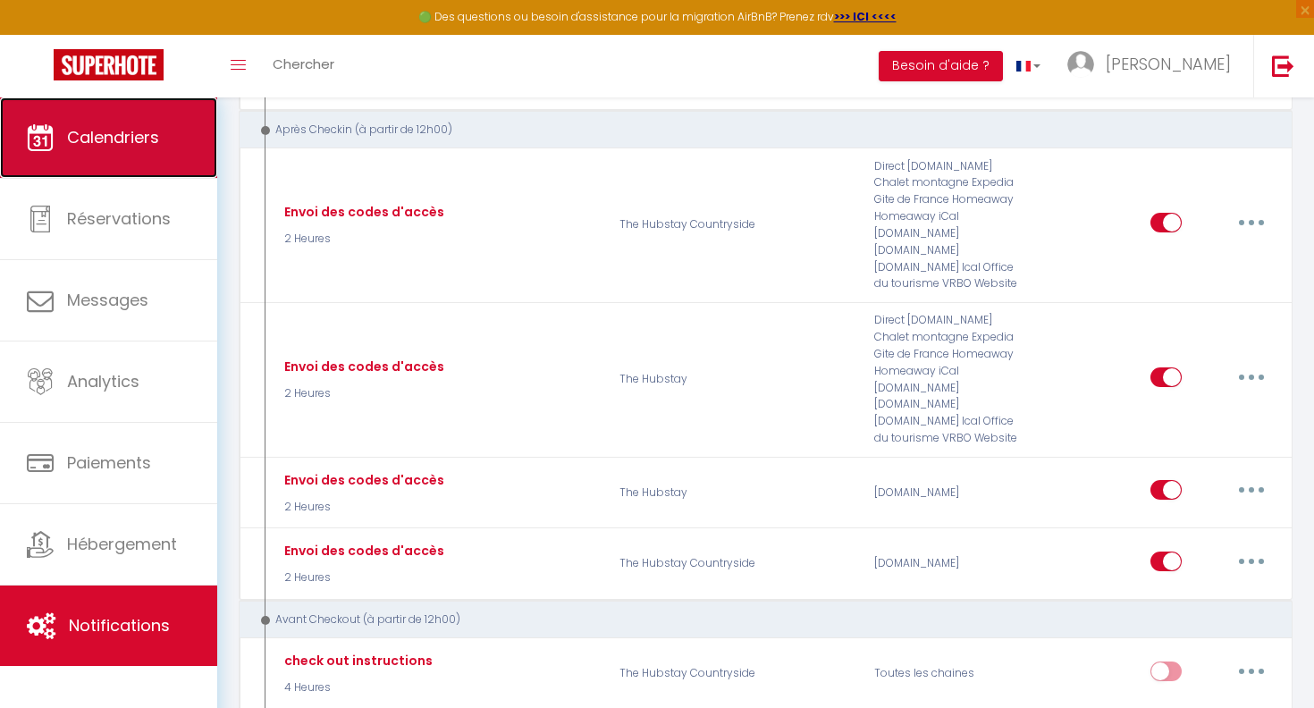
click at [100, 156] on link "Calendriers" at bounding box center [108, 137] width 217 height 80
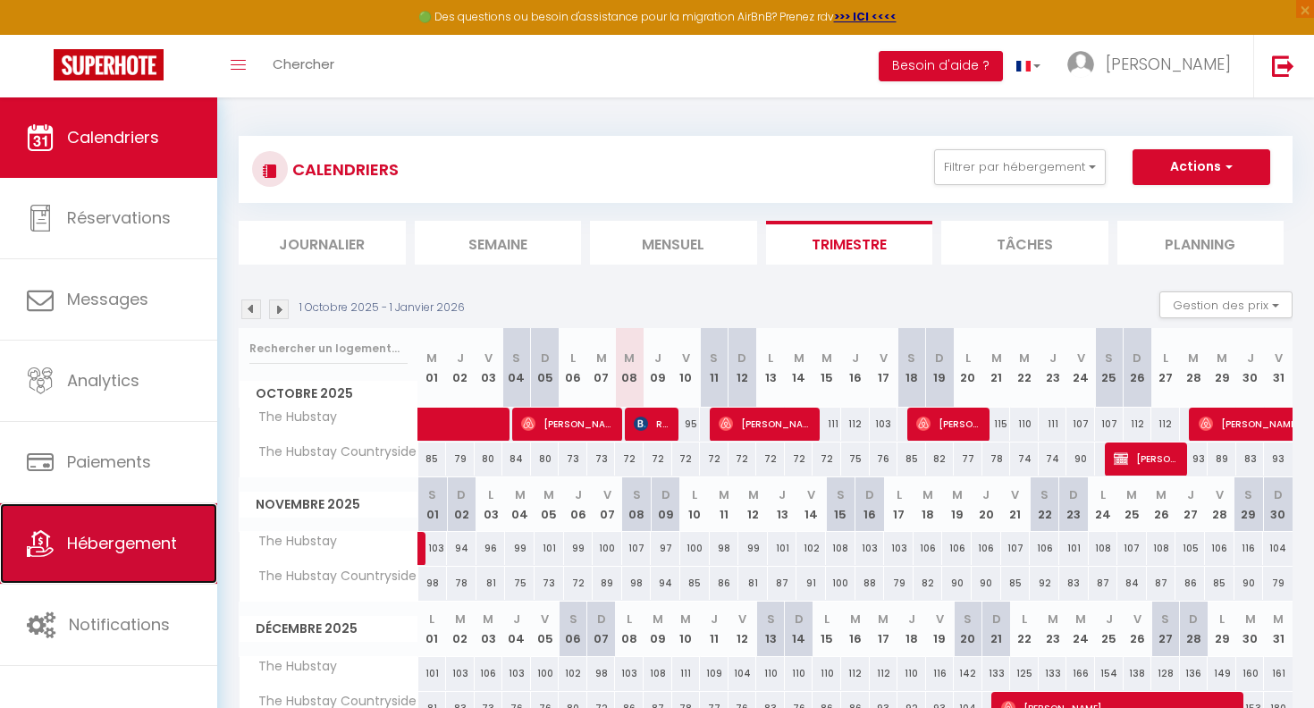
click at [137, 534] on span "Hébergement" at bounding box center [122, 543] width 110 height 22
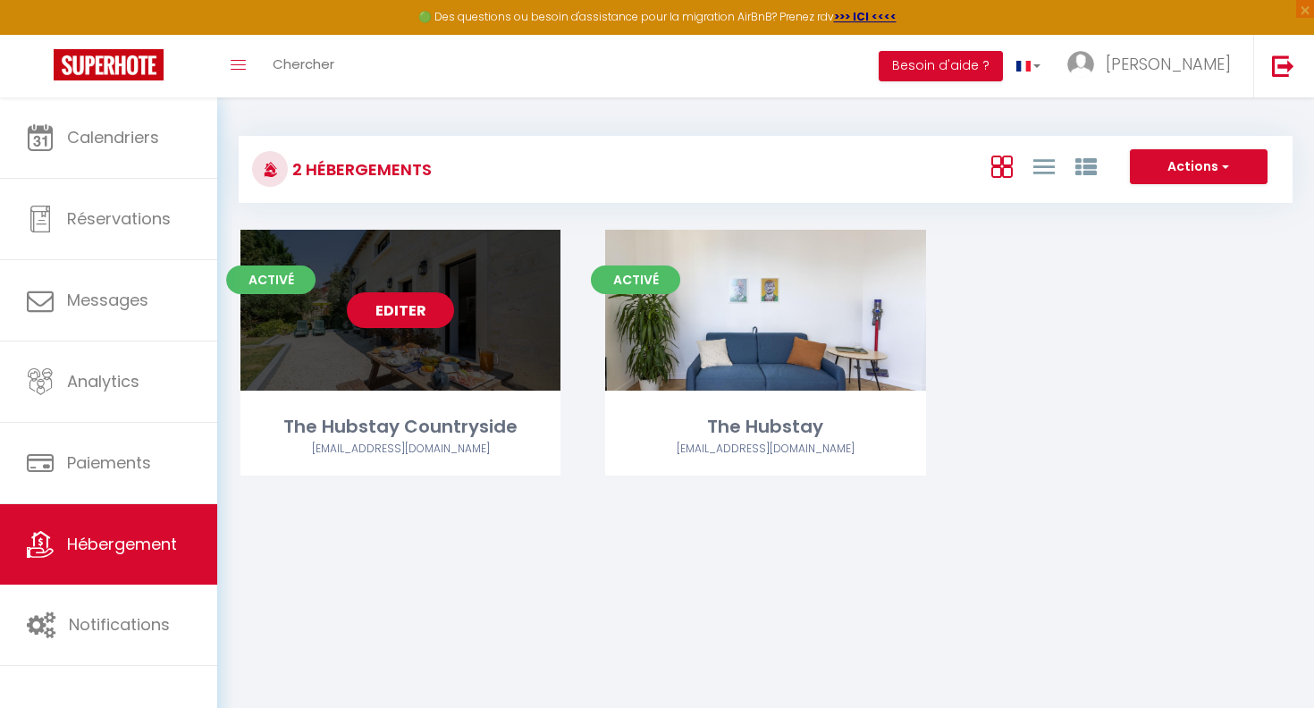
click at [486, 367] on div "Editer" at bounding box center [400, 310] width 320 height 161
click at [450, 315] on link "Editer" at bounding box center [400, 310] width 107 height 36
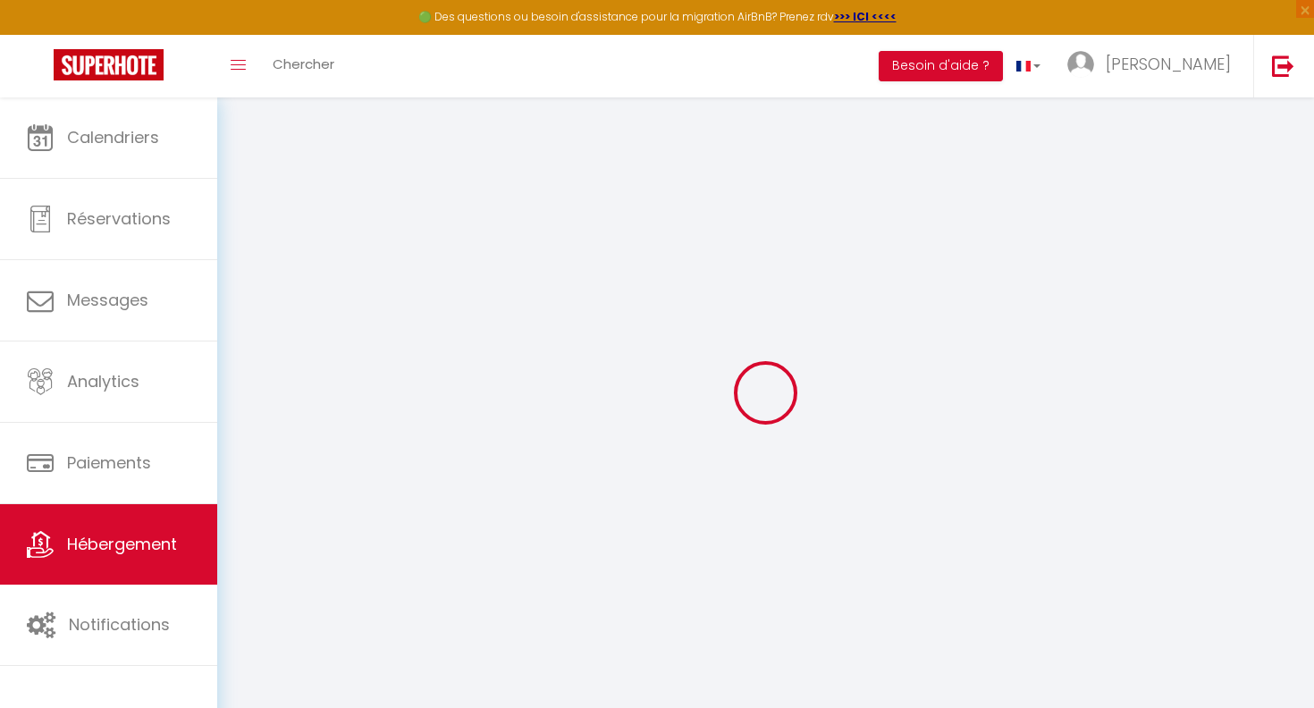
type input "The Hubstay Countryside"
type input "[PERSON_NAME]"
type input "[STREET_ADDRESS]"
type input "92400"
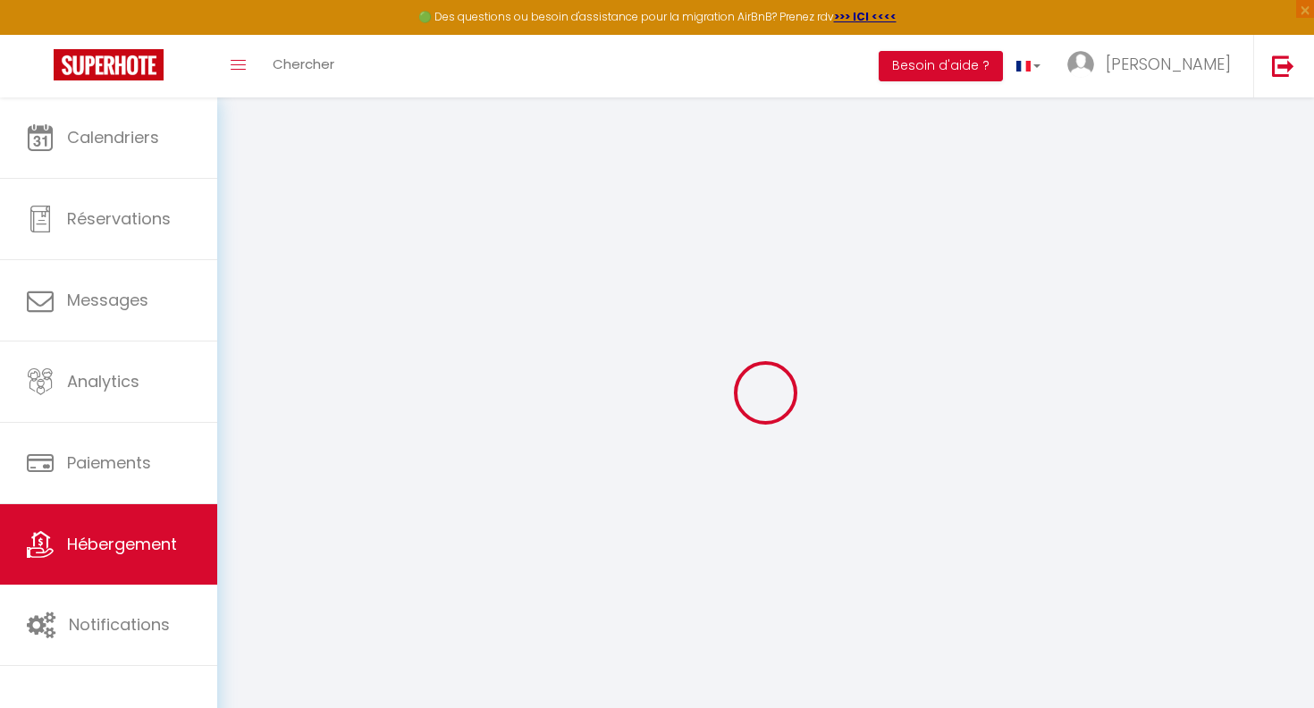
type input "[GEOGRAPHIC_DATA]"
select select "houses"
select select "4"
select select "2"
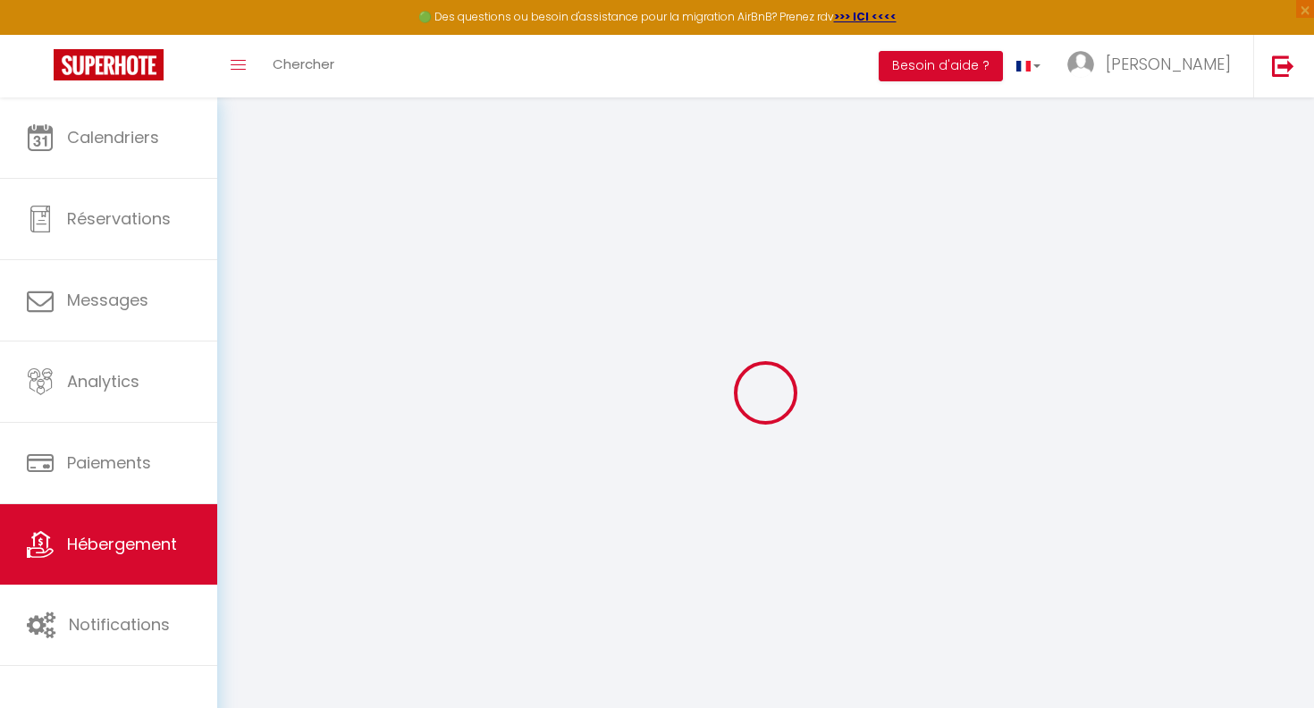
type input "105"
type input "20"
type input "60"
type input "5.5"
type input "5.06"
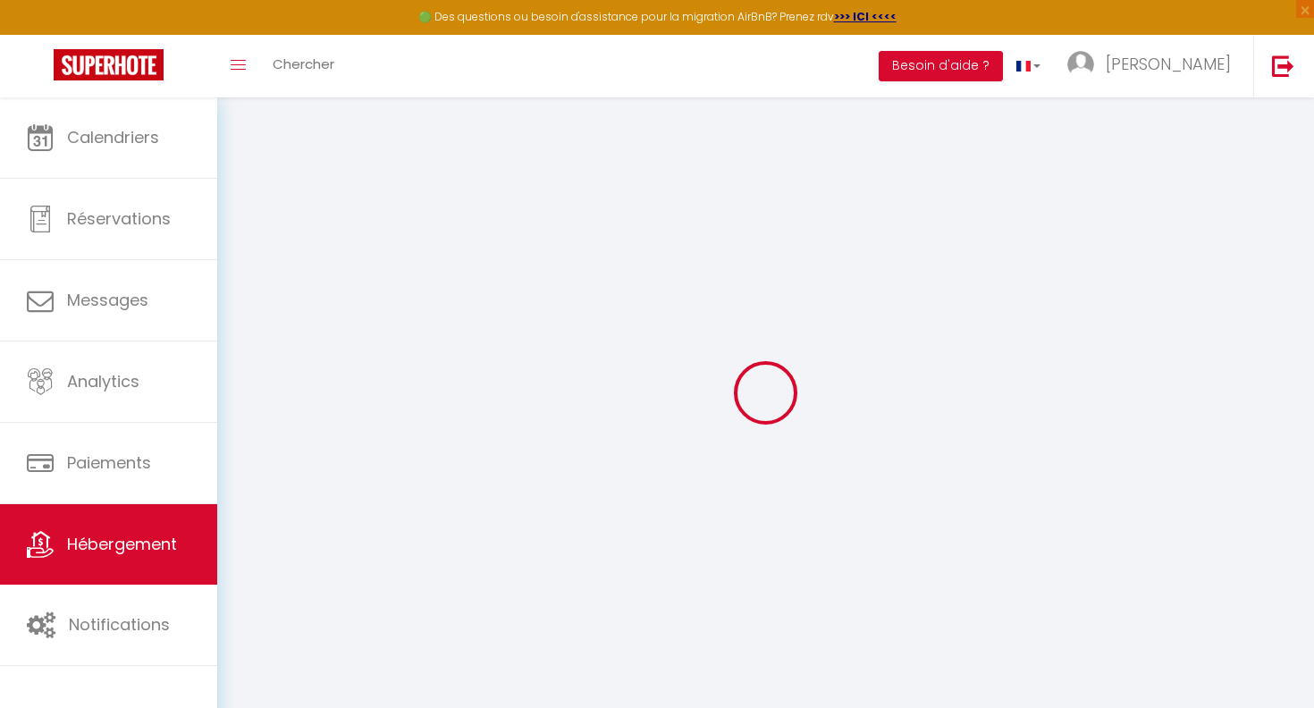
type input "300"
select select
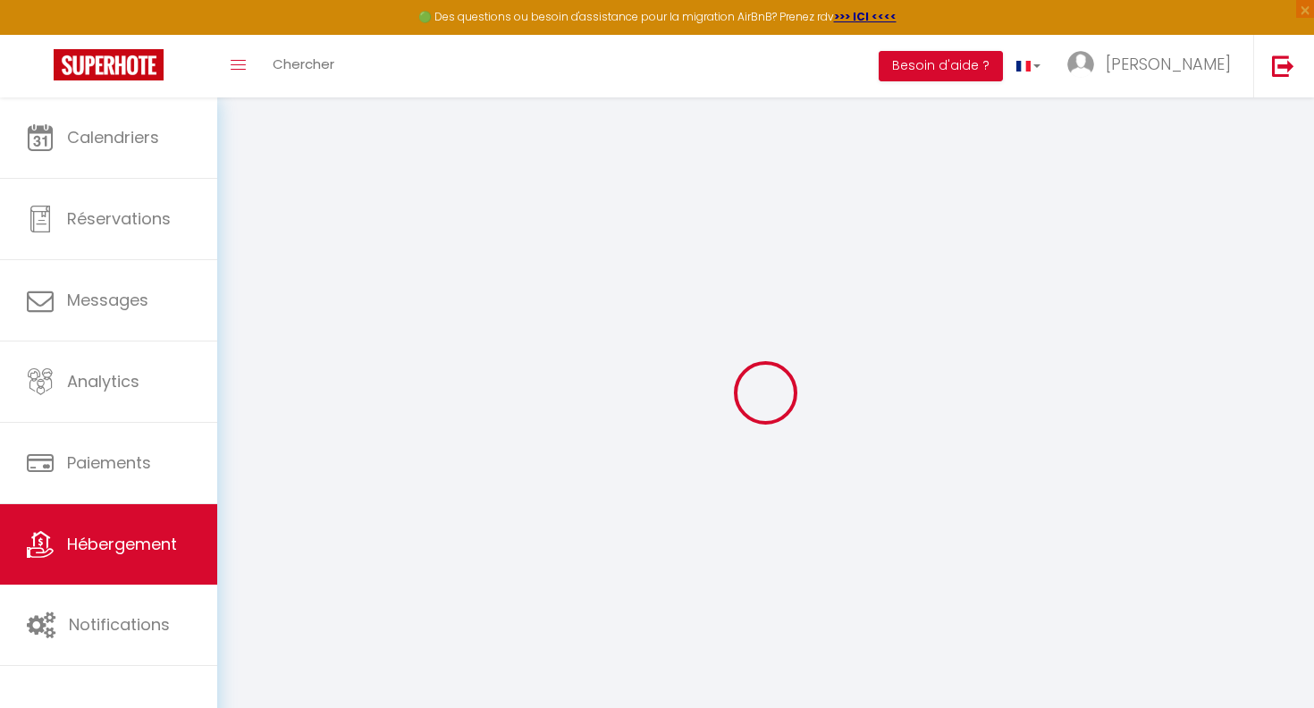
select select
type input "[STREET_ADDRESS]"
type input "86200"
type input "Ranton"
type input "[EMAIL_ADDRESS][DOMAIN_NAME]"
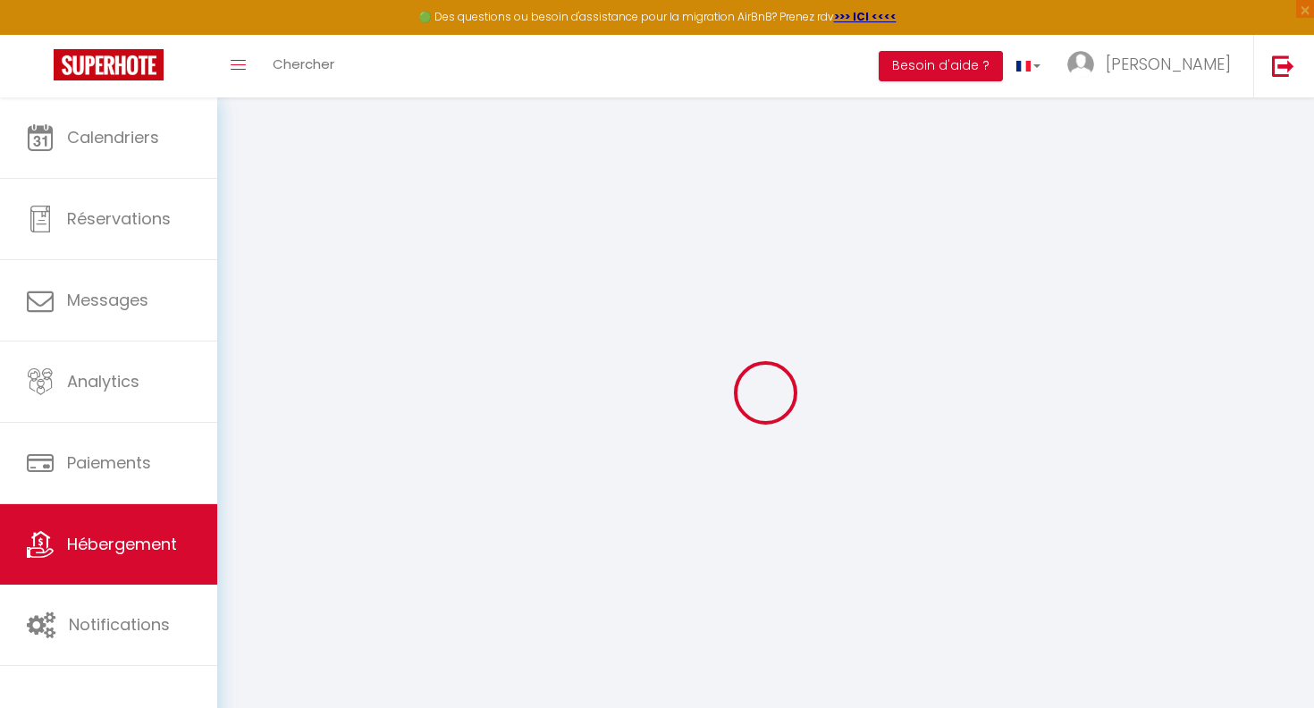
select select "16023"
checkbox input "false"
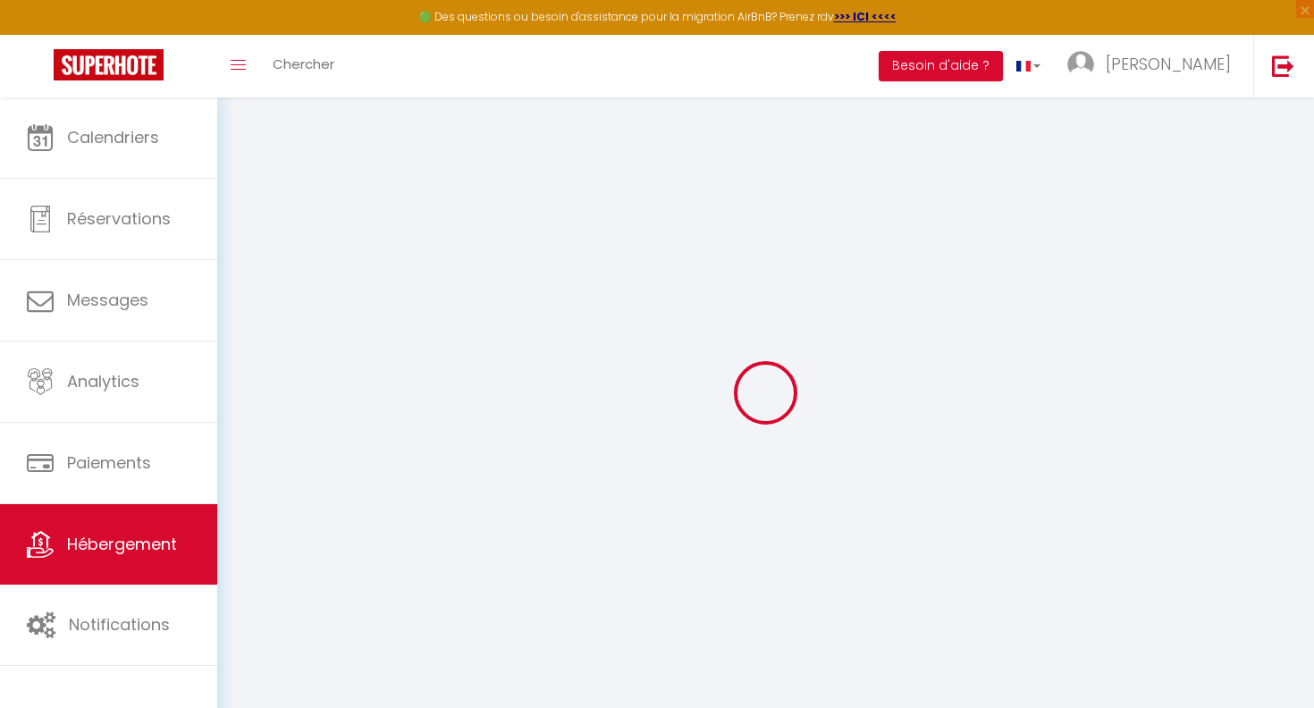
radio input "true"
type input "0"
select select
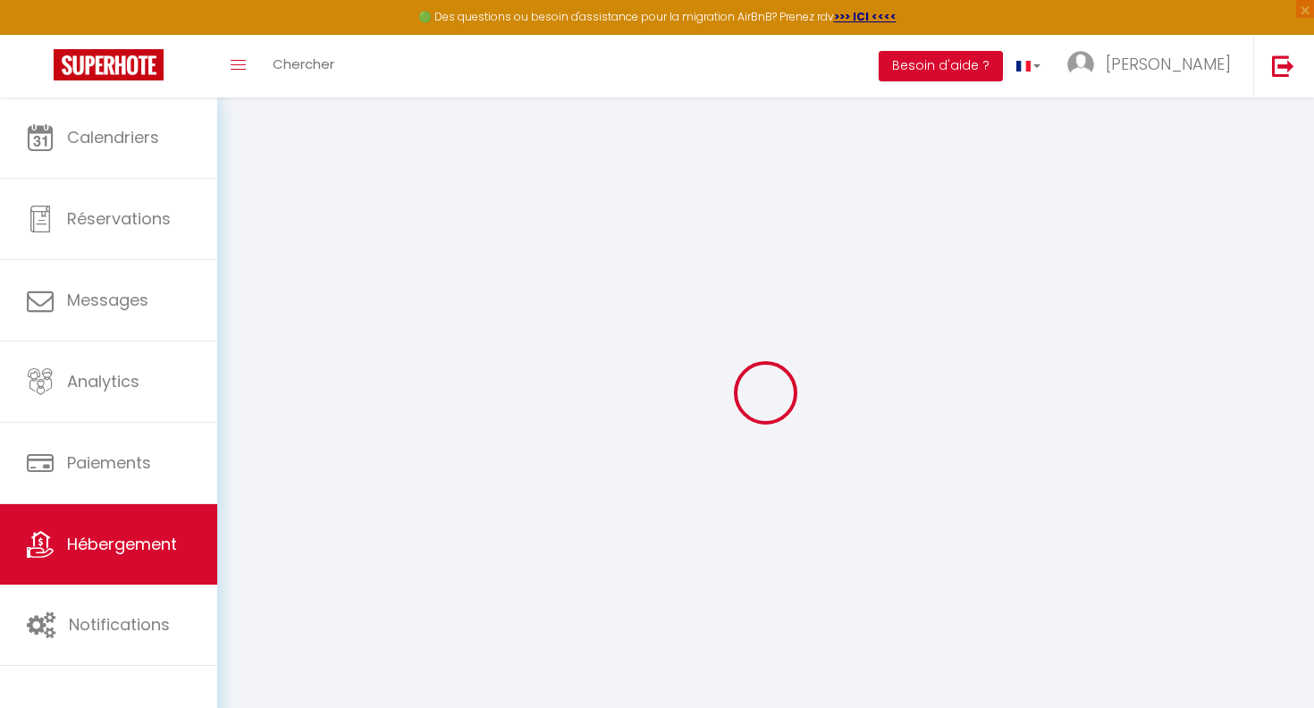
select select
checkbox input "false"
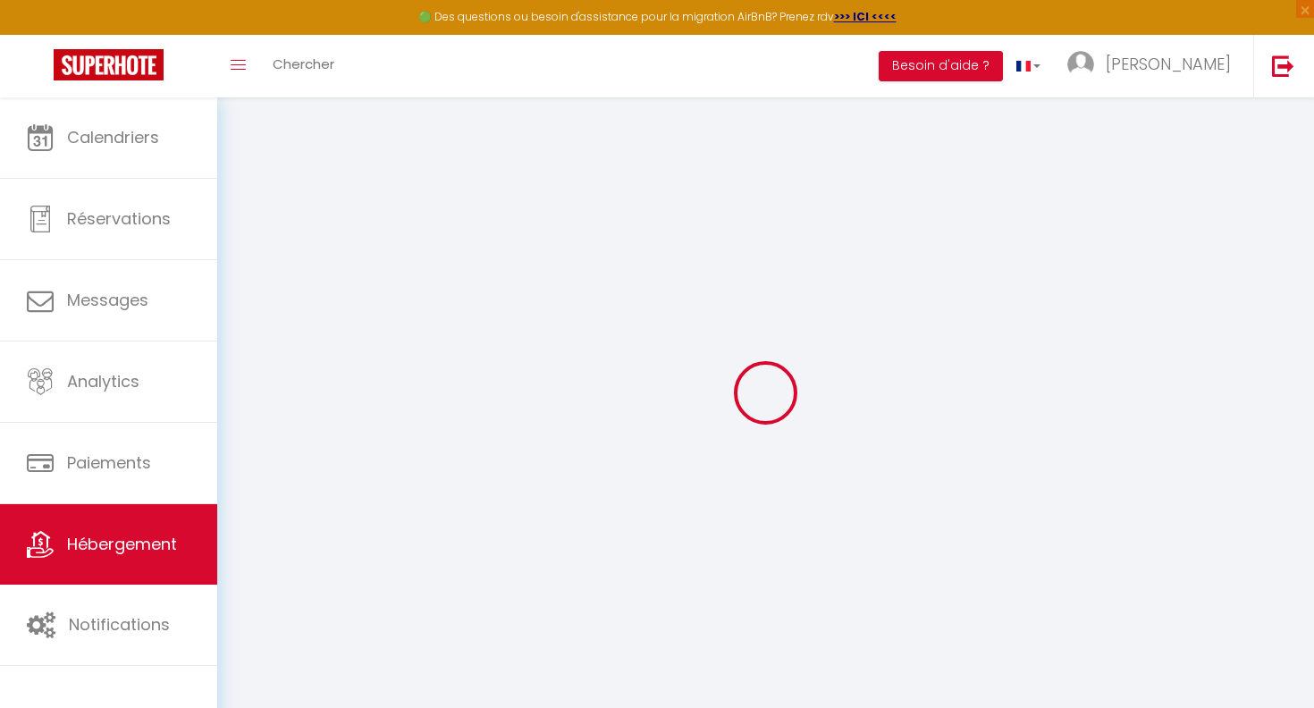
checkbox input "false"
select select
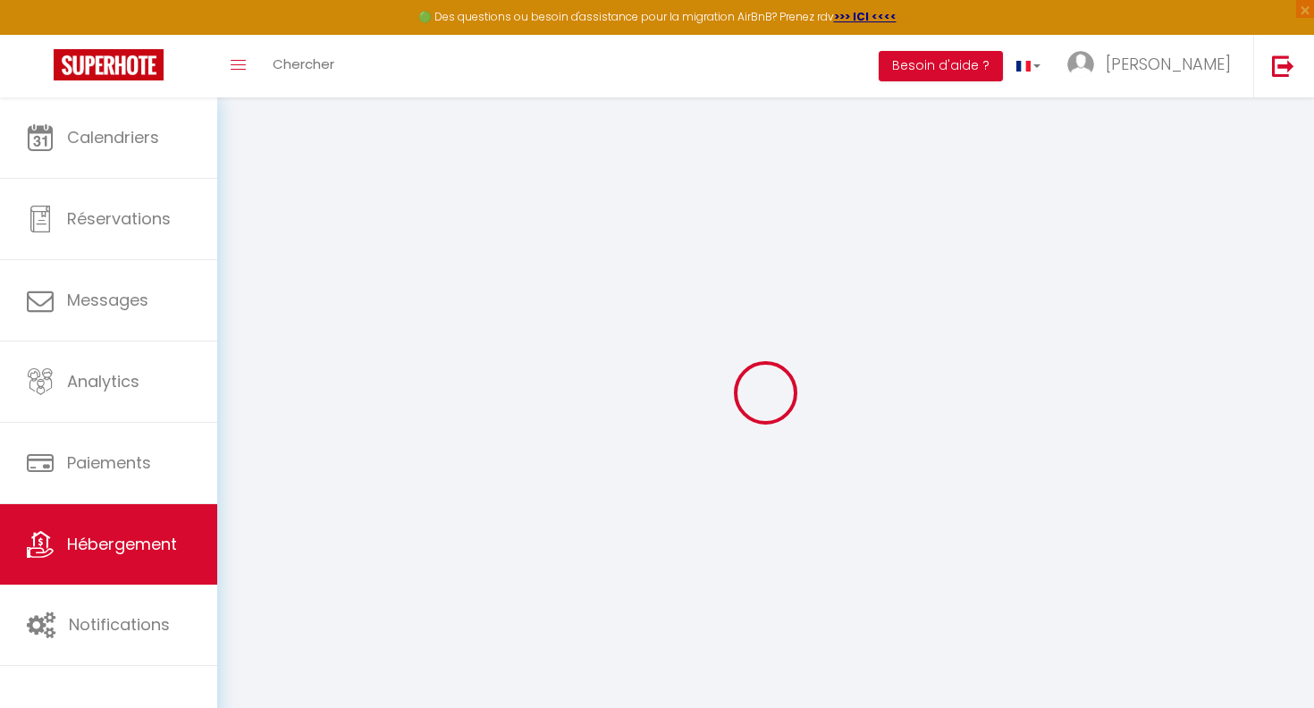
select select
checkbox input "false"
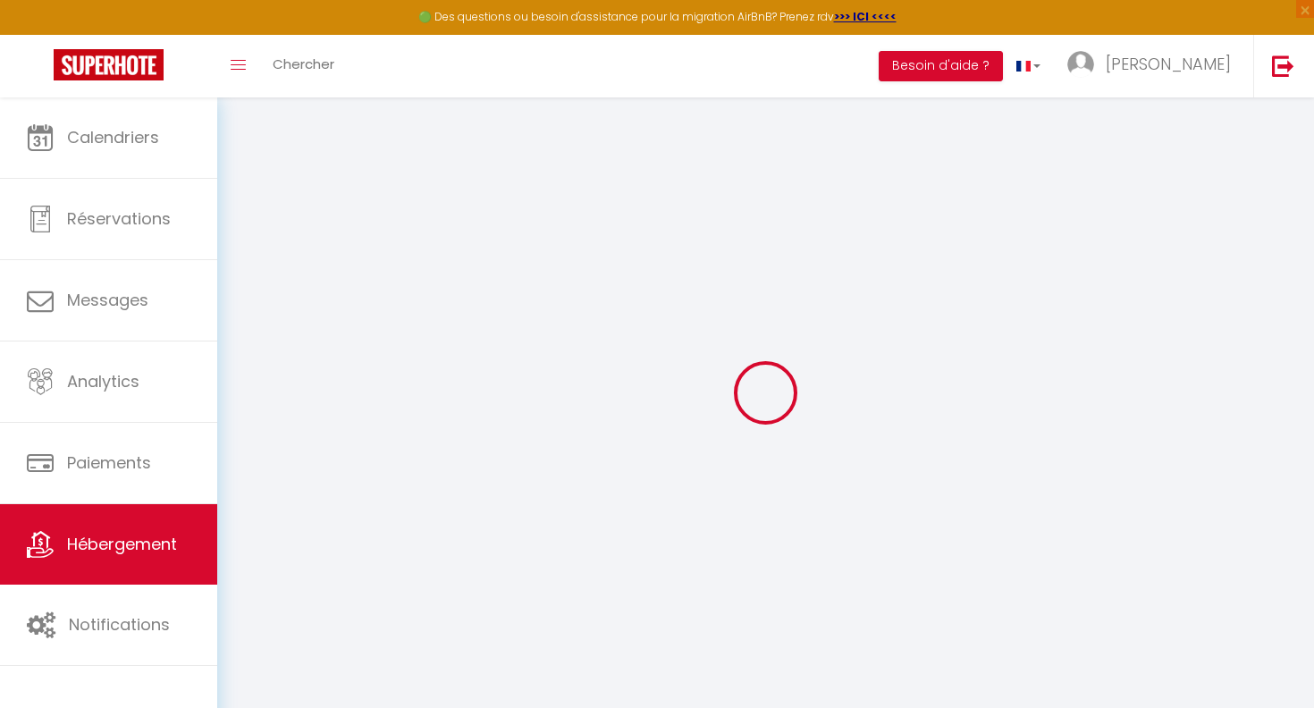
checkbox input "false"
select select
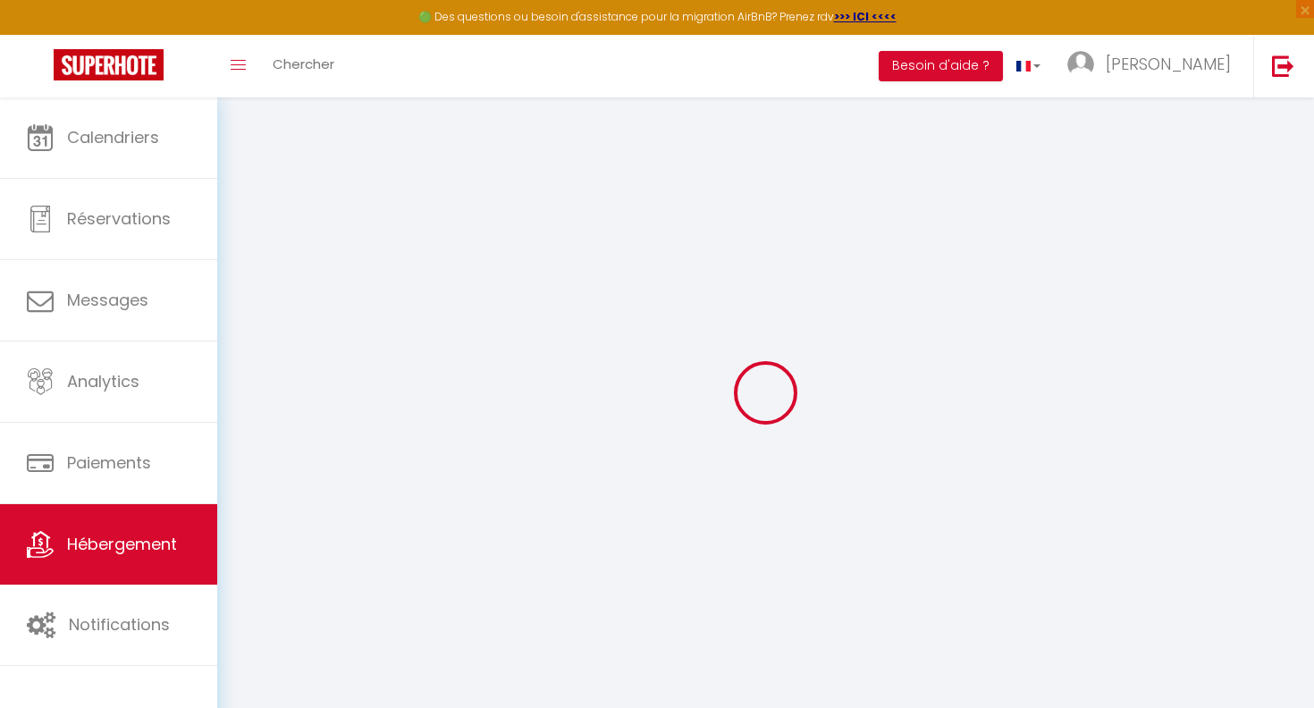
select select
checkbox input "false"
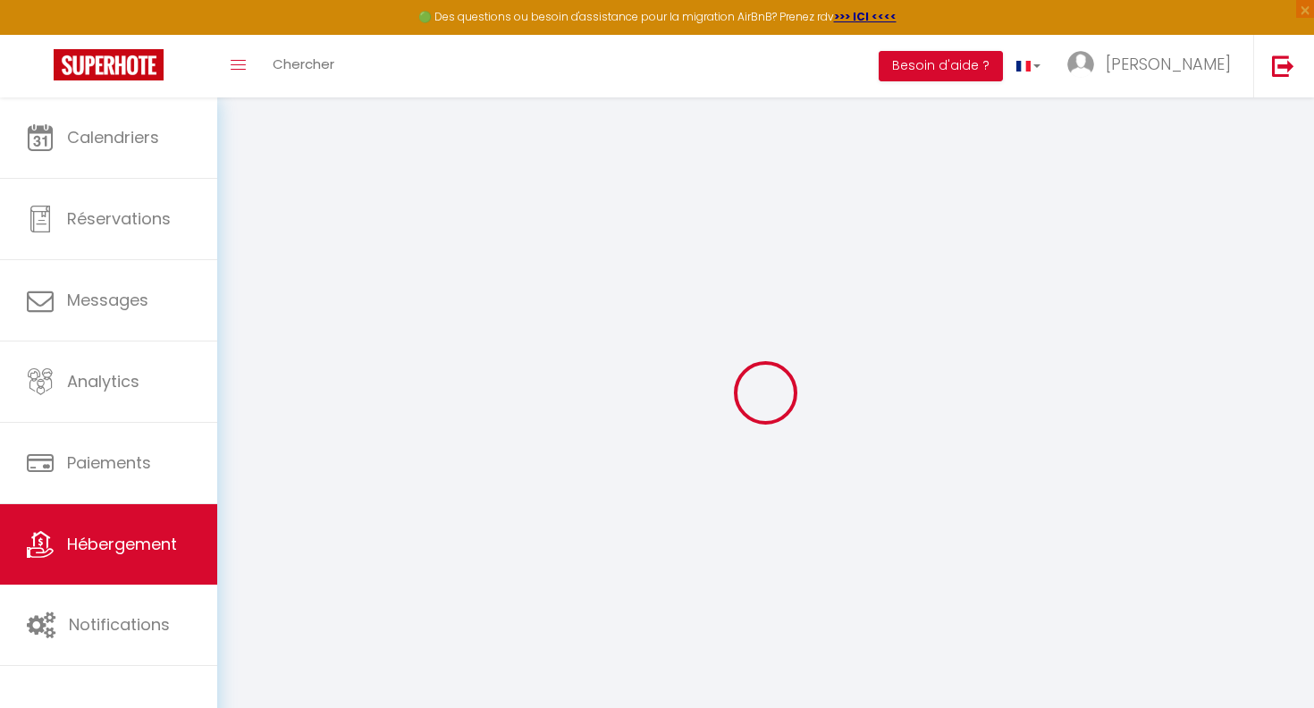
checkbox input "false"
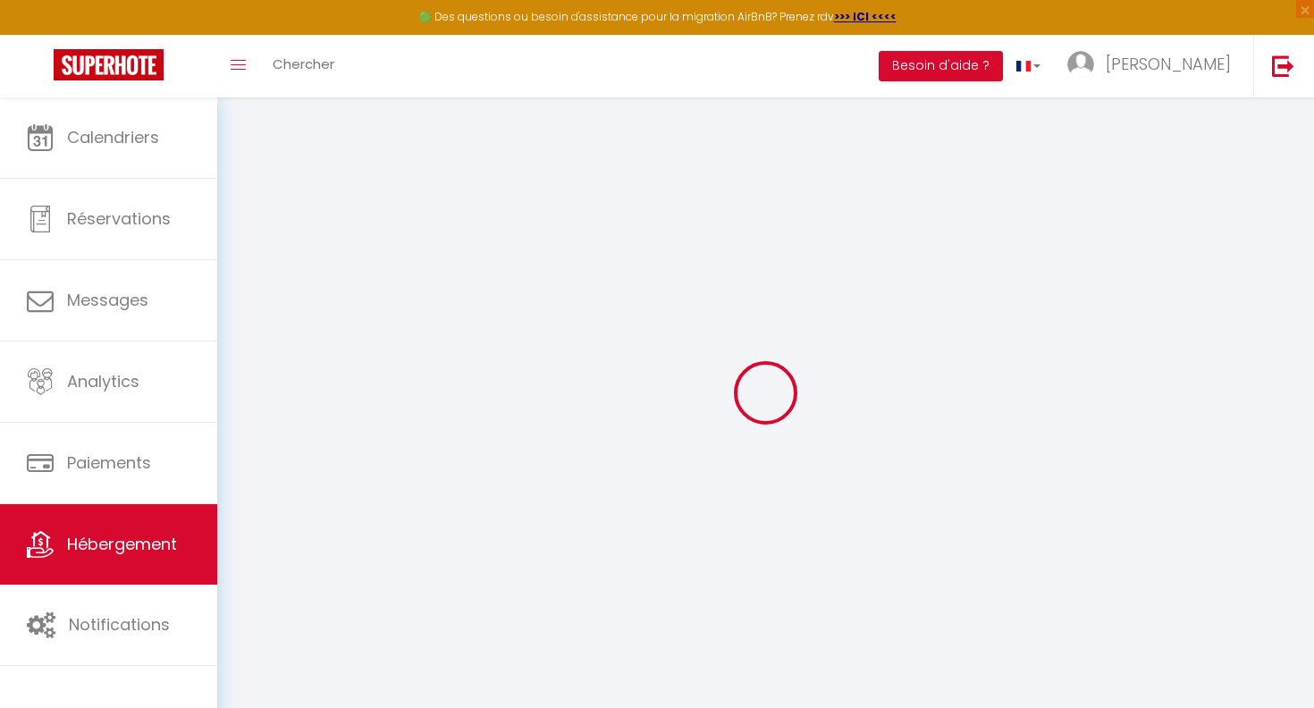
checkbox input "false"
select select "cottage"
select select "15:00"
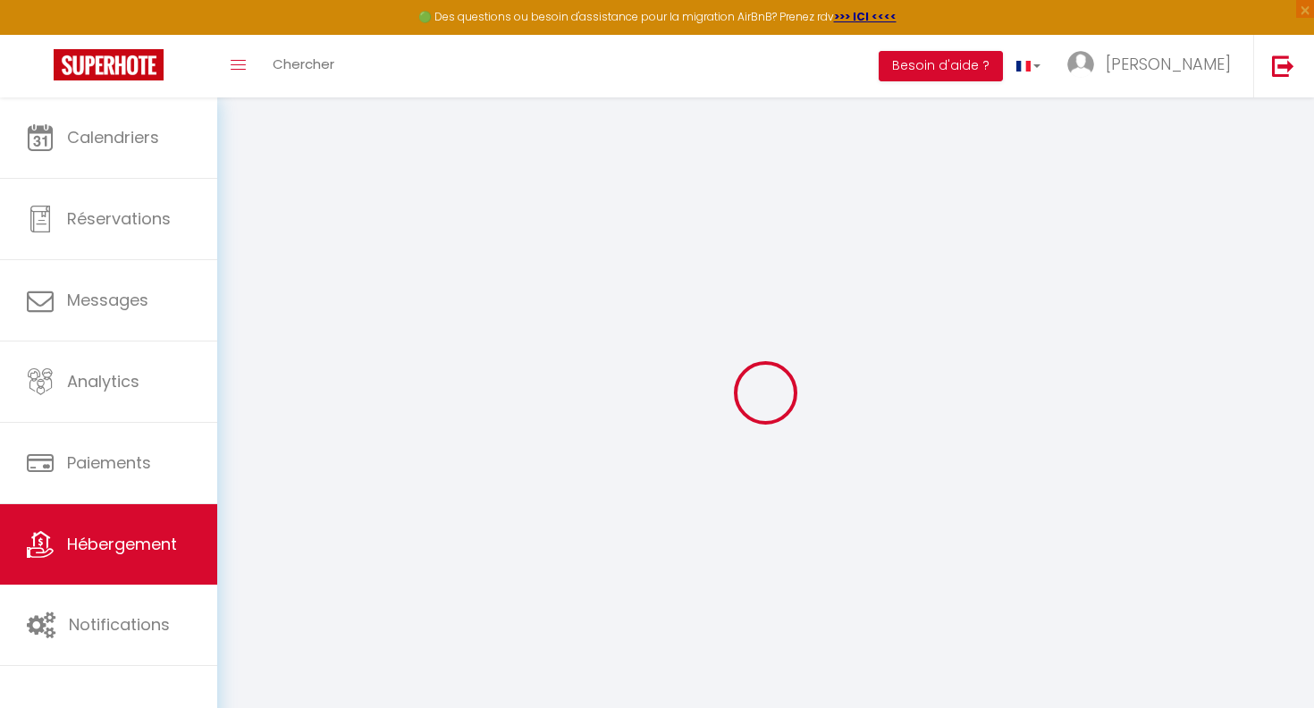
select select "23:45"
select select "11:00"
select select "15"
select select "45715"
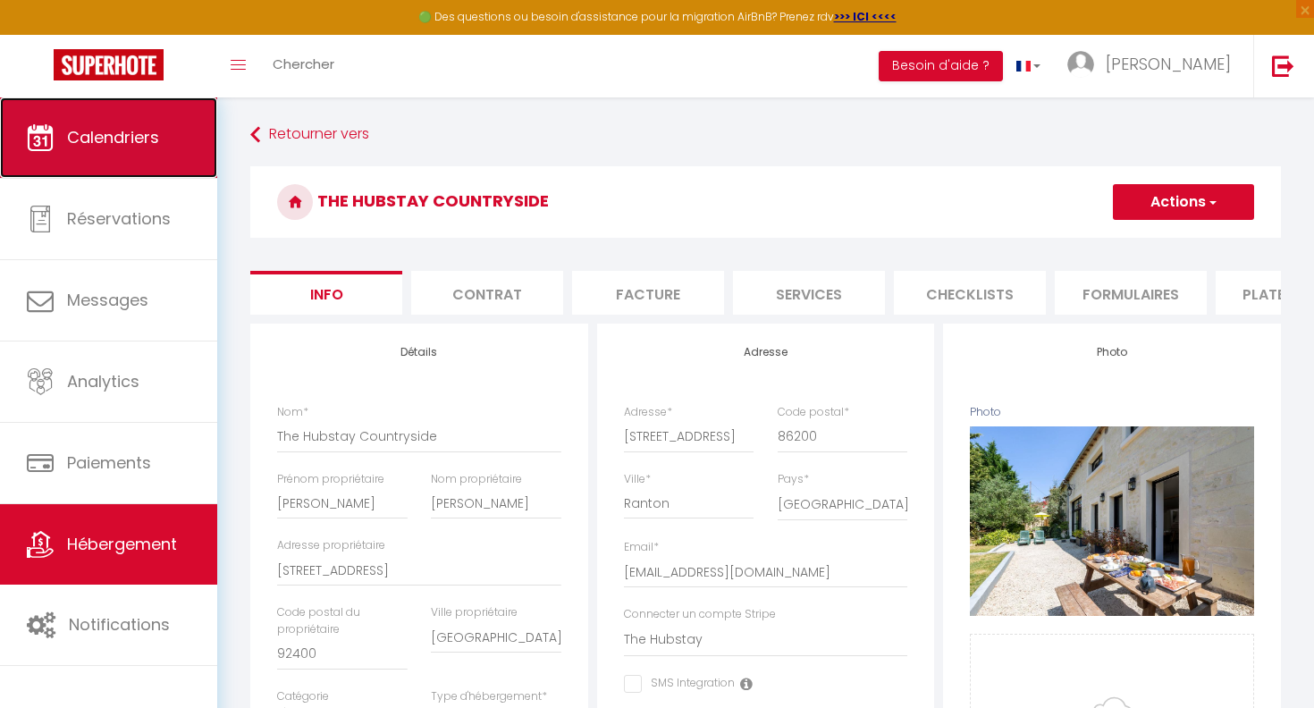
click at [139, 156] on link "Calendriers" at bounding box center [108, 137] width 217 height 80
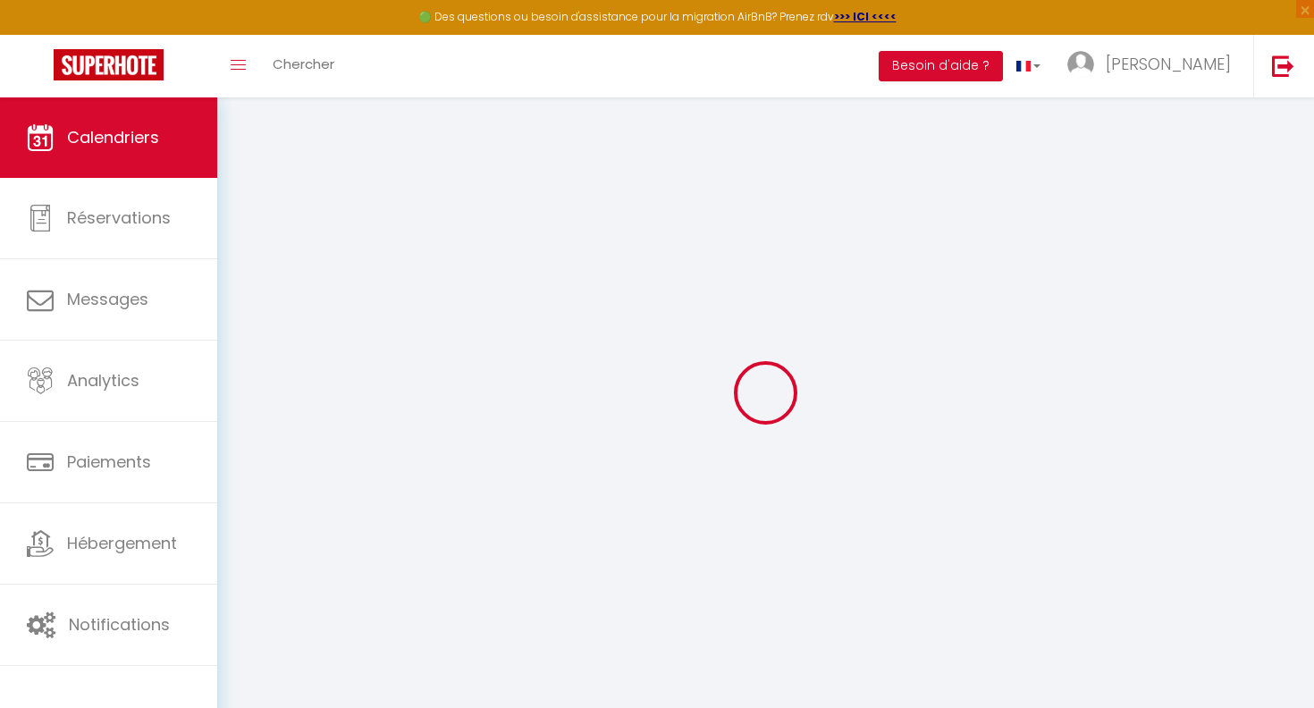
select select
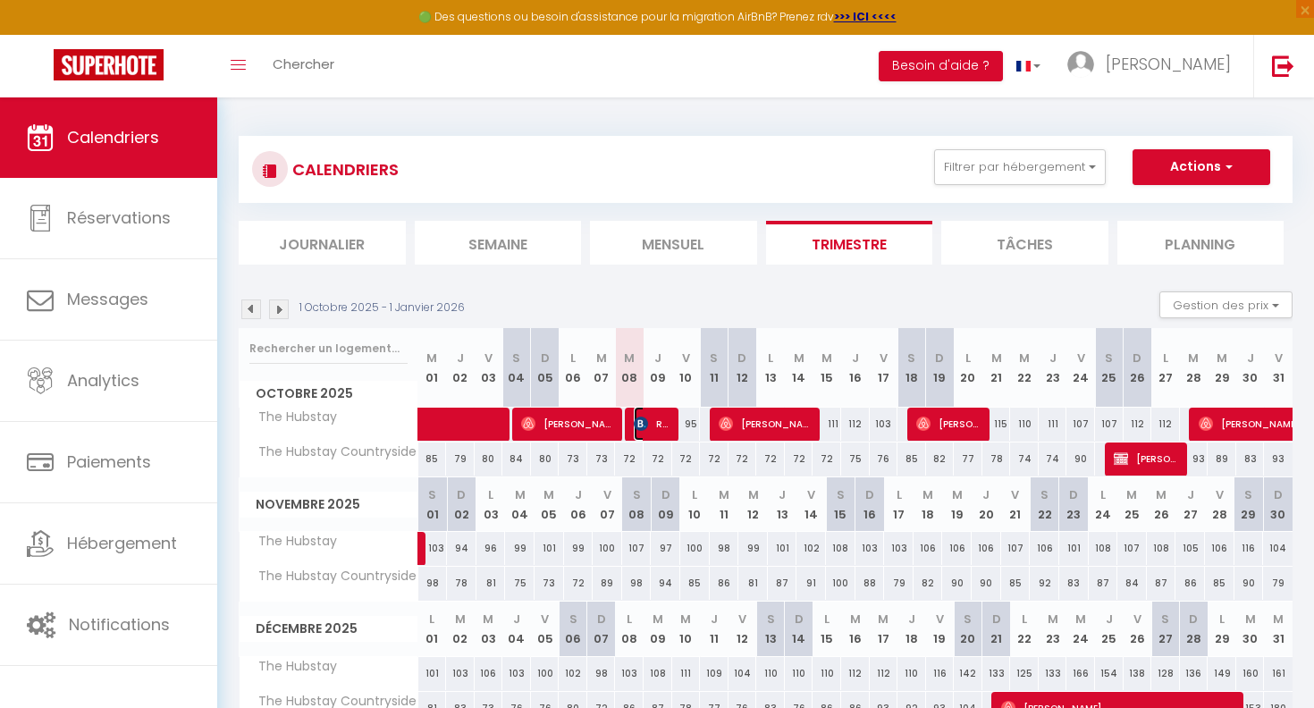
click at [645, 423] on img at bounding box center [641, 423] width 14 height 14
select select "OK"
select select "KO"
select select "0"
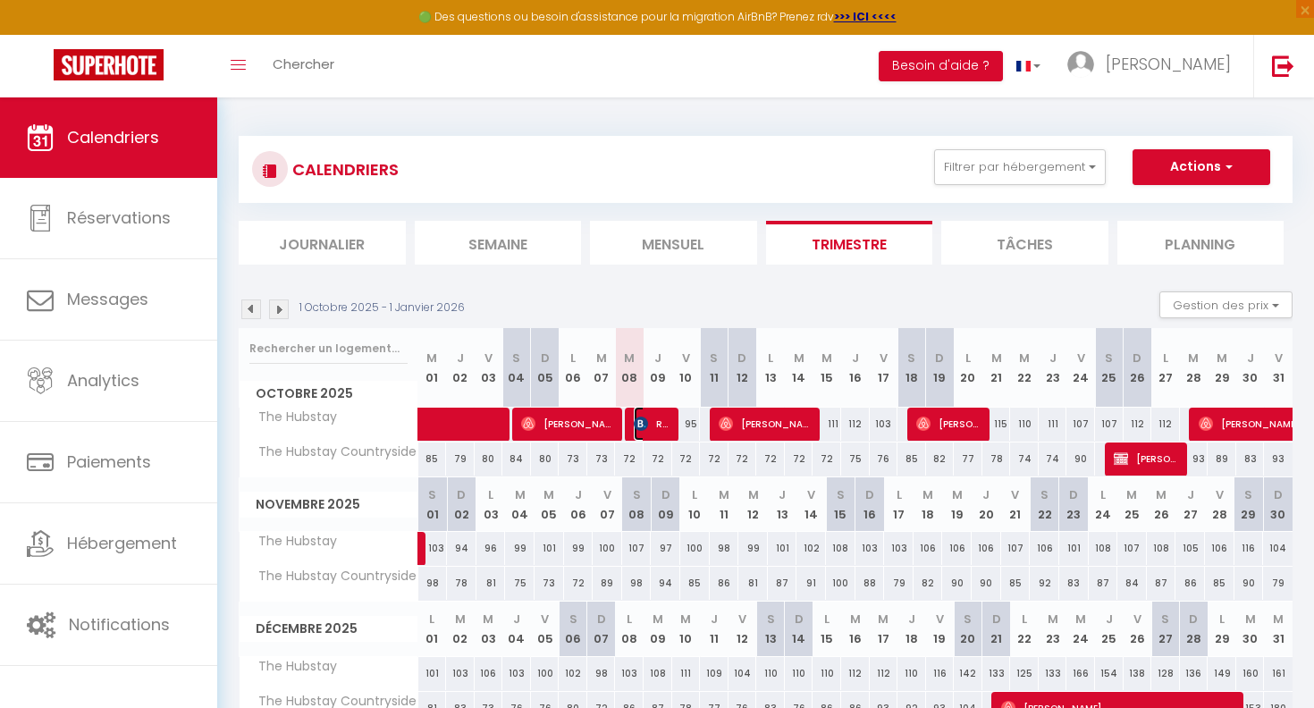
select select "1"
select select
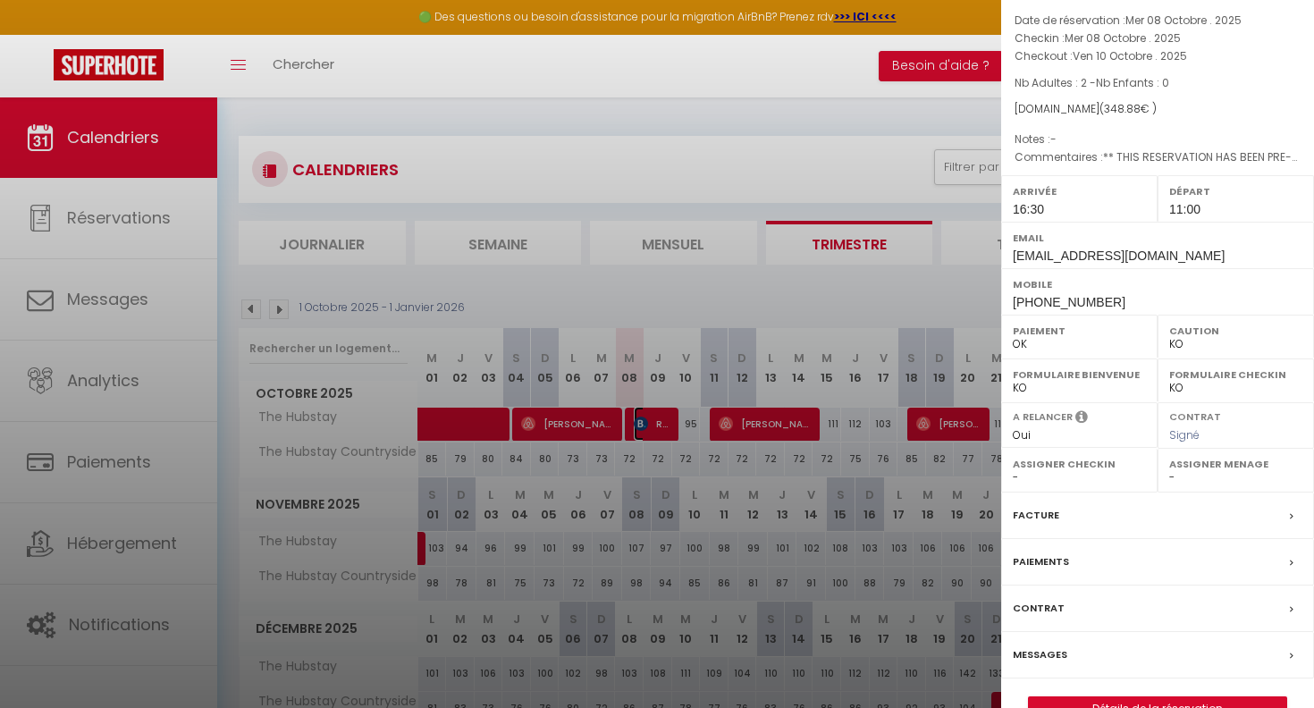
scroll to position [125, 0]
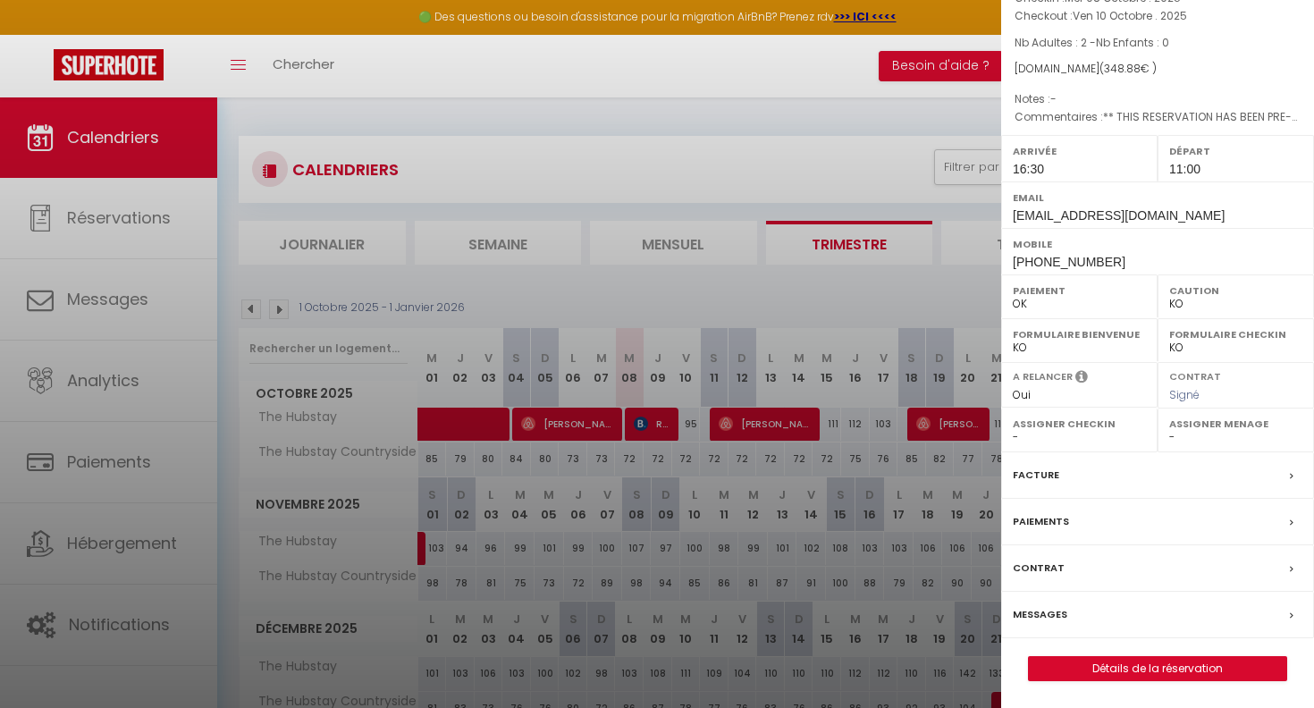
click at [1059, 497] on div "Facture" at bounding box center [1157, 475] width 313 height 46
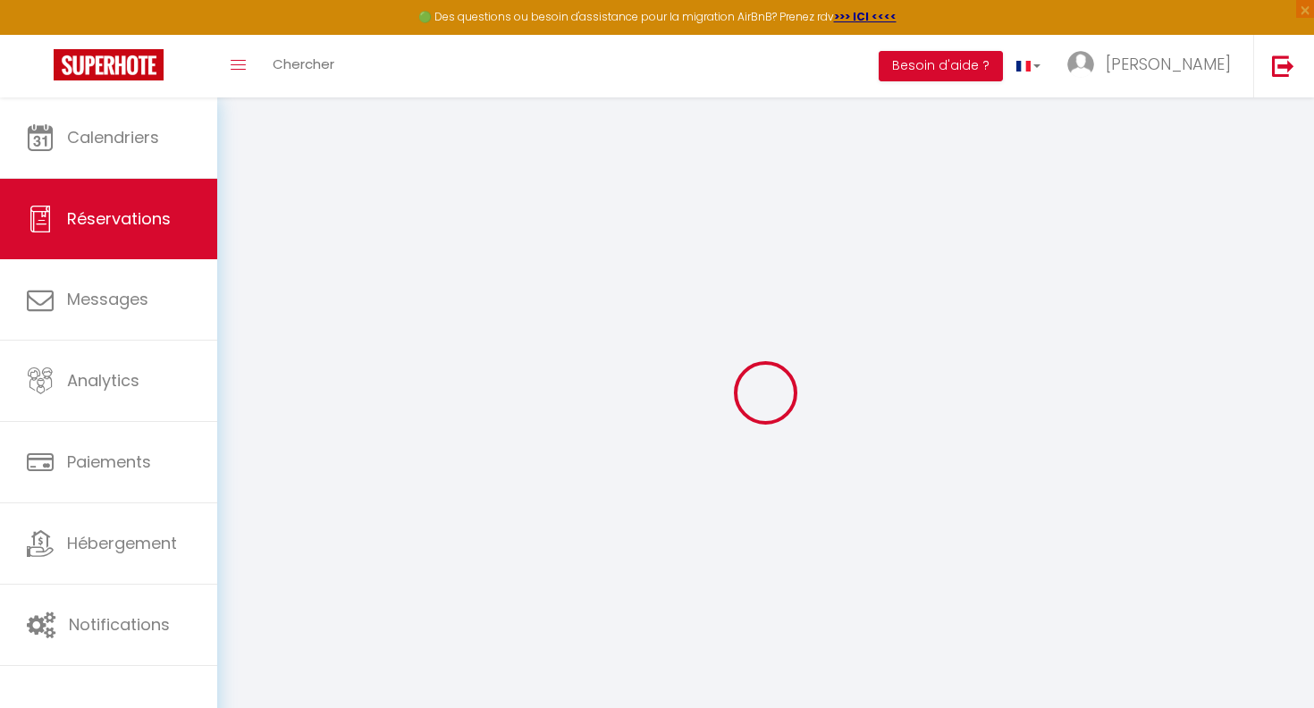
select select
checkbox input "false"
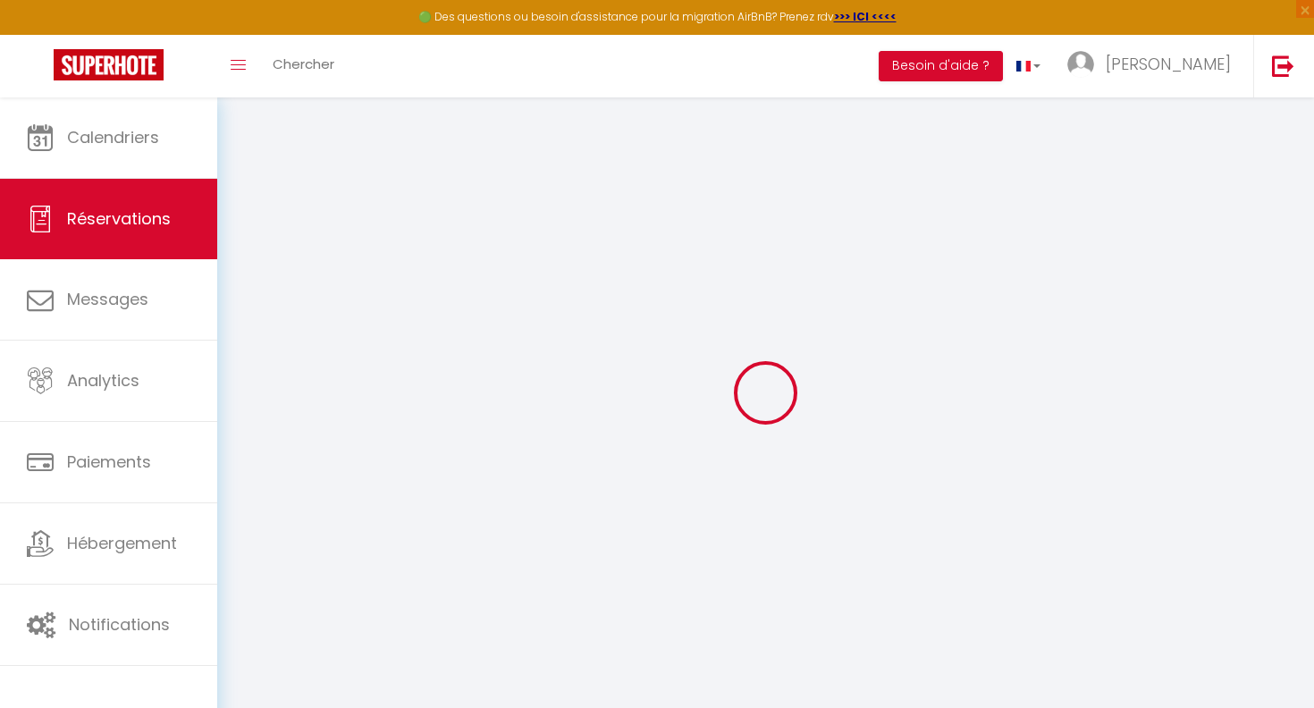
type textarea "** THIS RESERVATION HAS BEEN PRE-PAID ** BOOKING NOTE : Payment charge is EUR 4…"
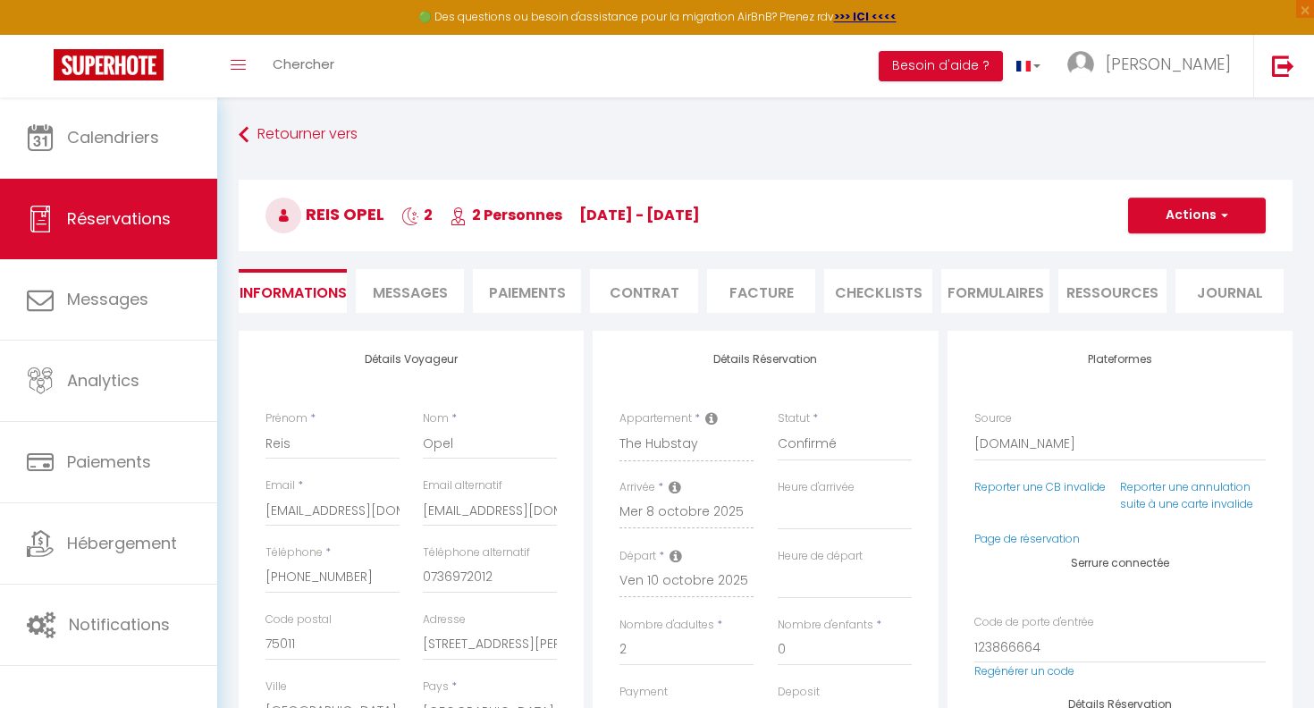
type input "35"
type input "43.88"
select select
select select "16:30"
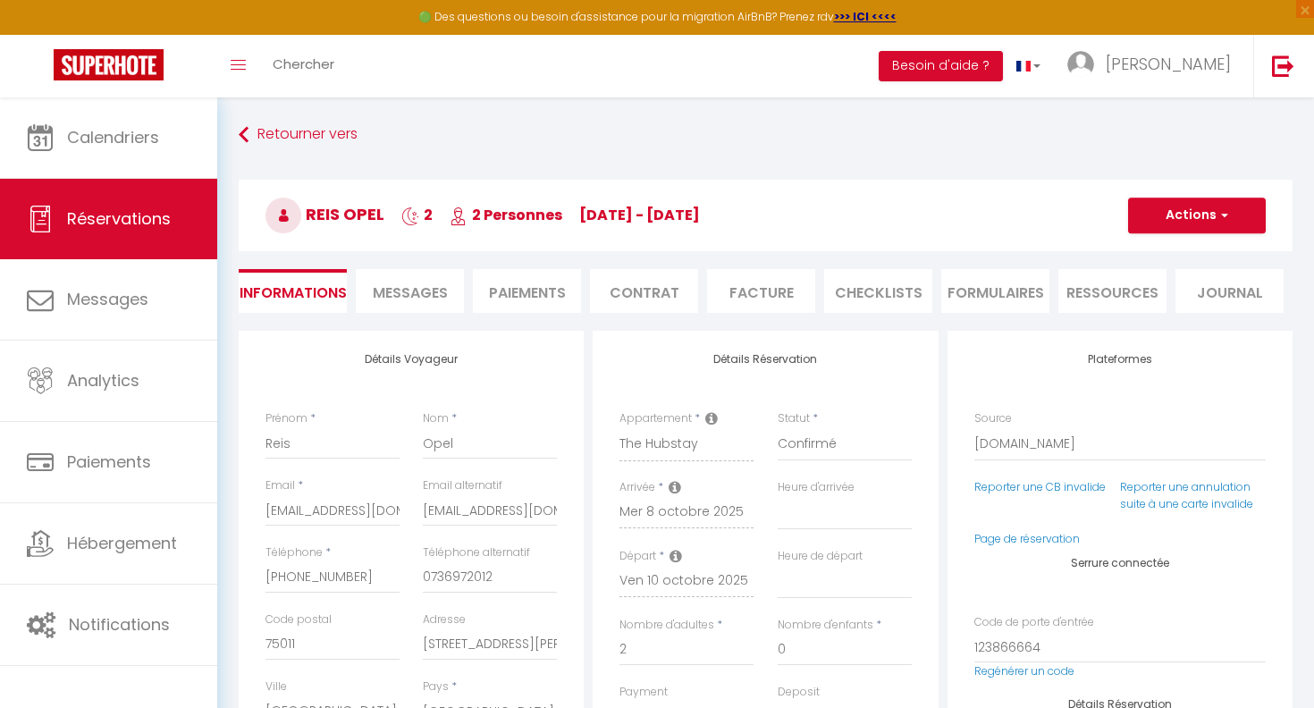
select select "11:00"
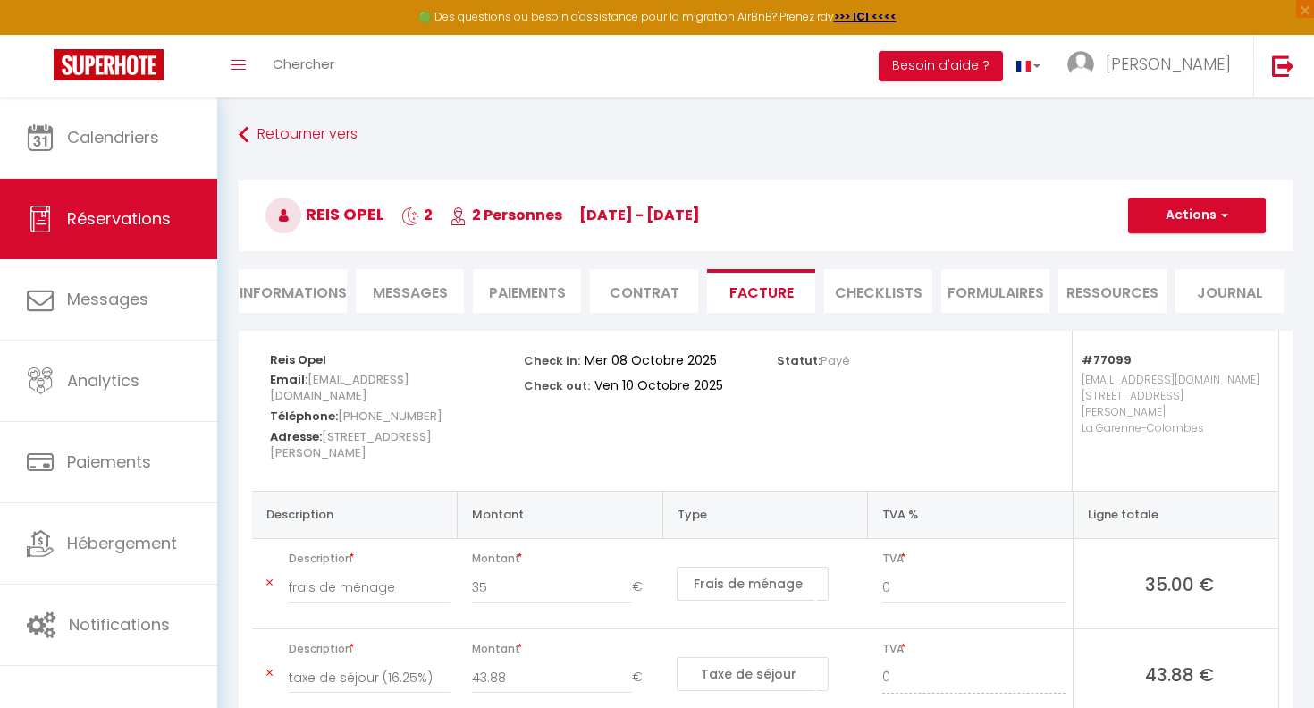
click at [316, 305] on li "Informations" at bounding box center [293, 291] width 108 height 44
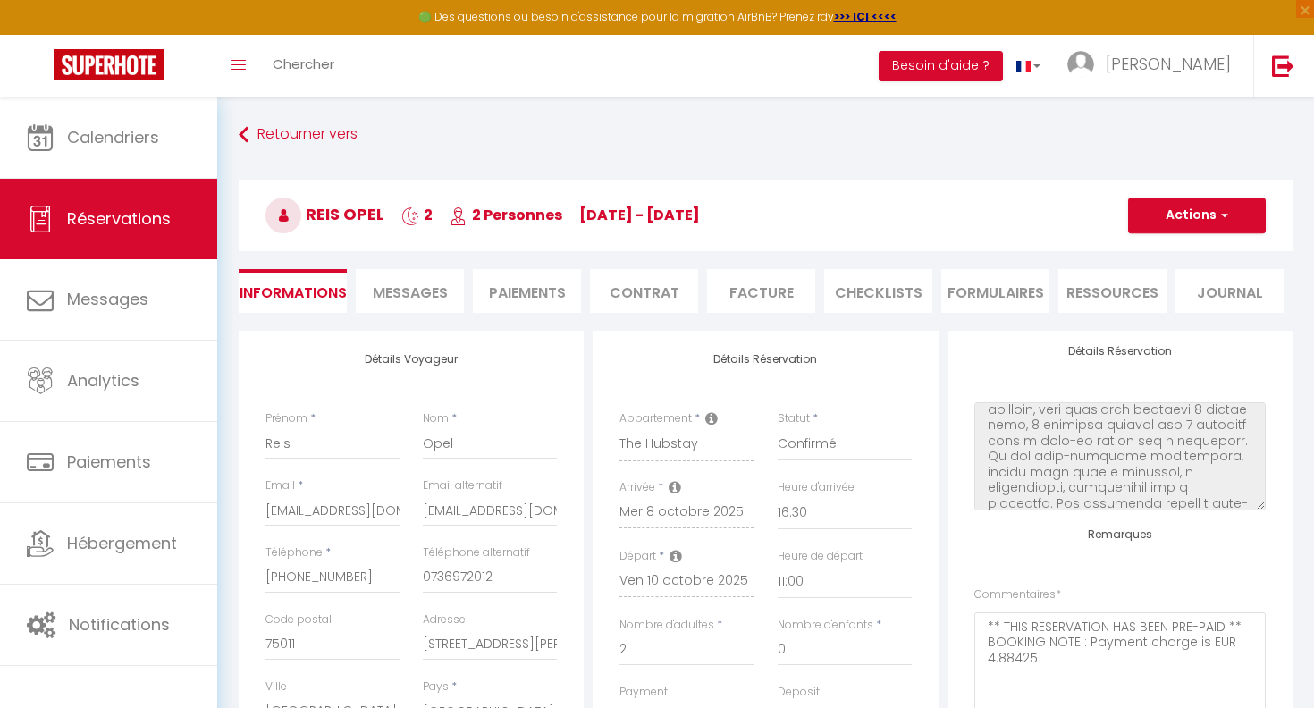
click at [426, 298] on span "Messages" at bounding box center [410, 292] width 75 height 21
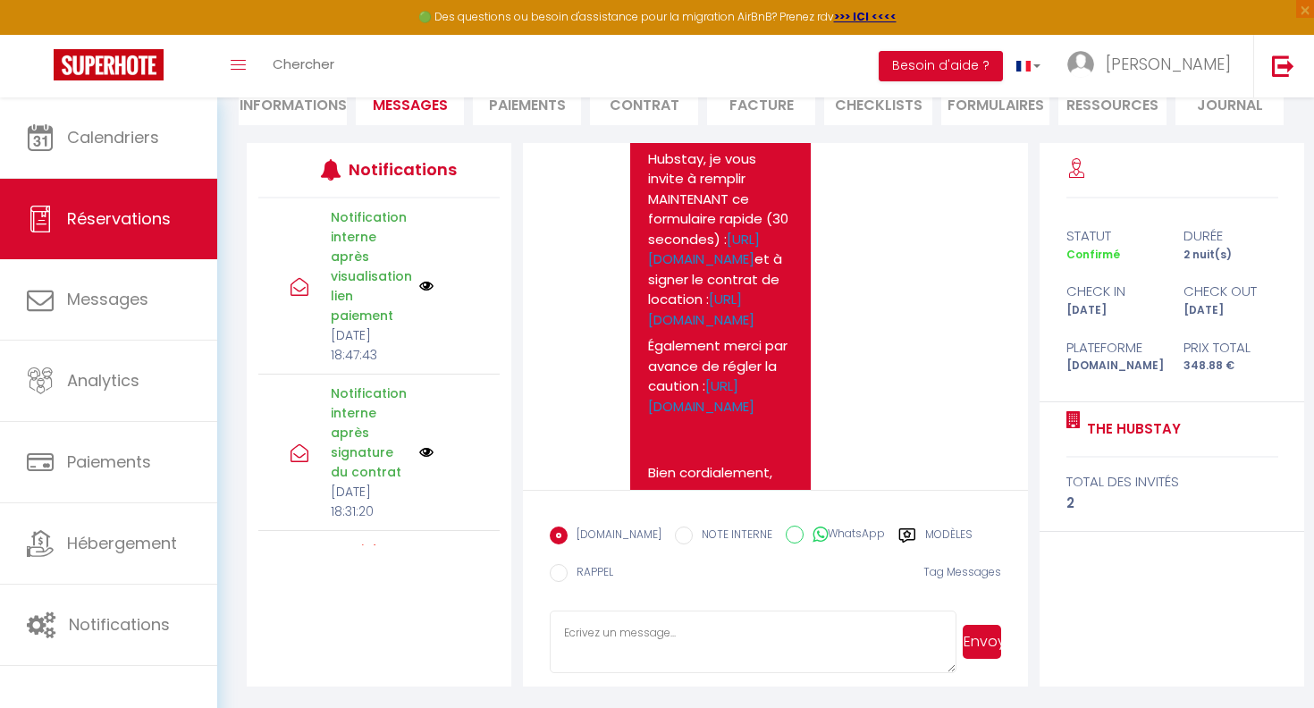
scroll to position [4382, 0]
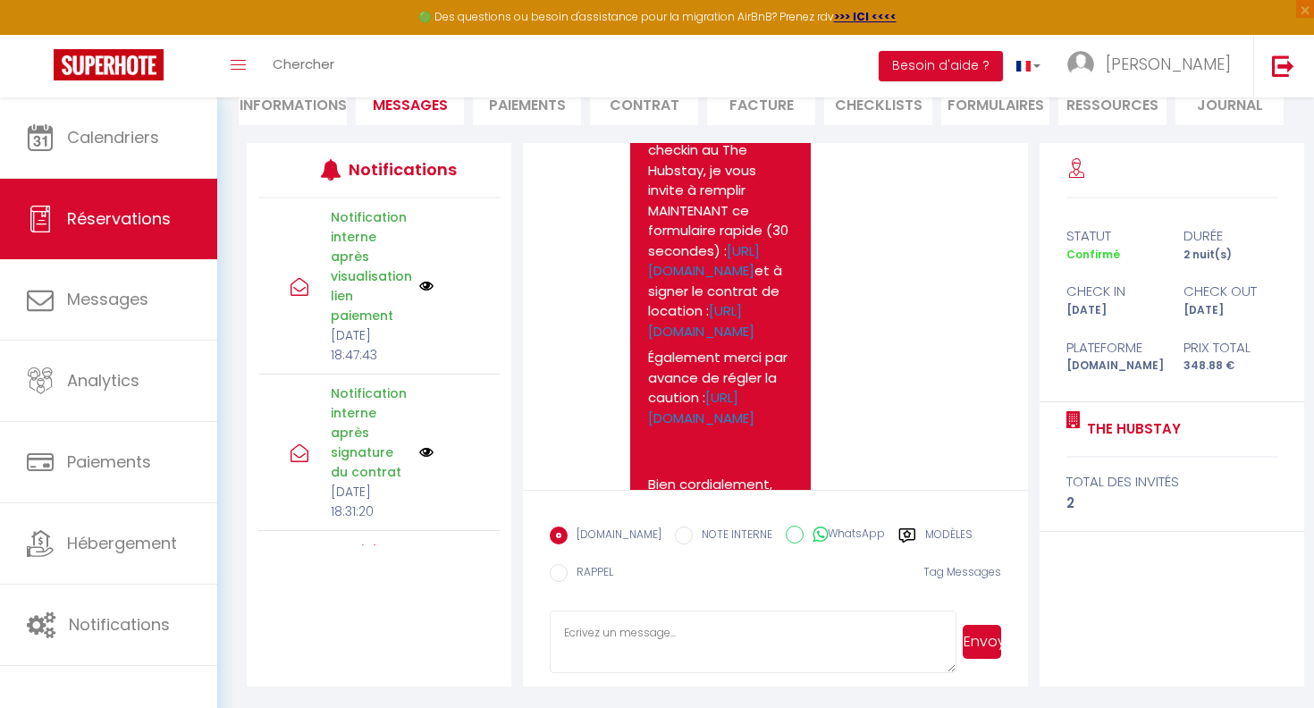
click at [291, 117] on li "Informations" at bounding box center [293, 103] width 108 height 44
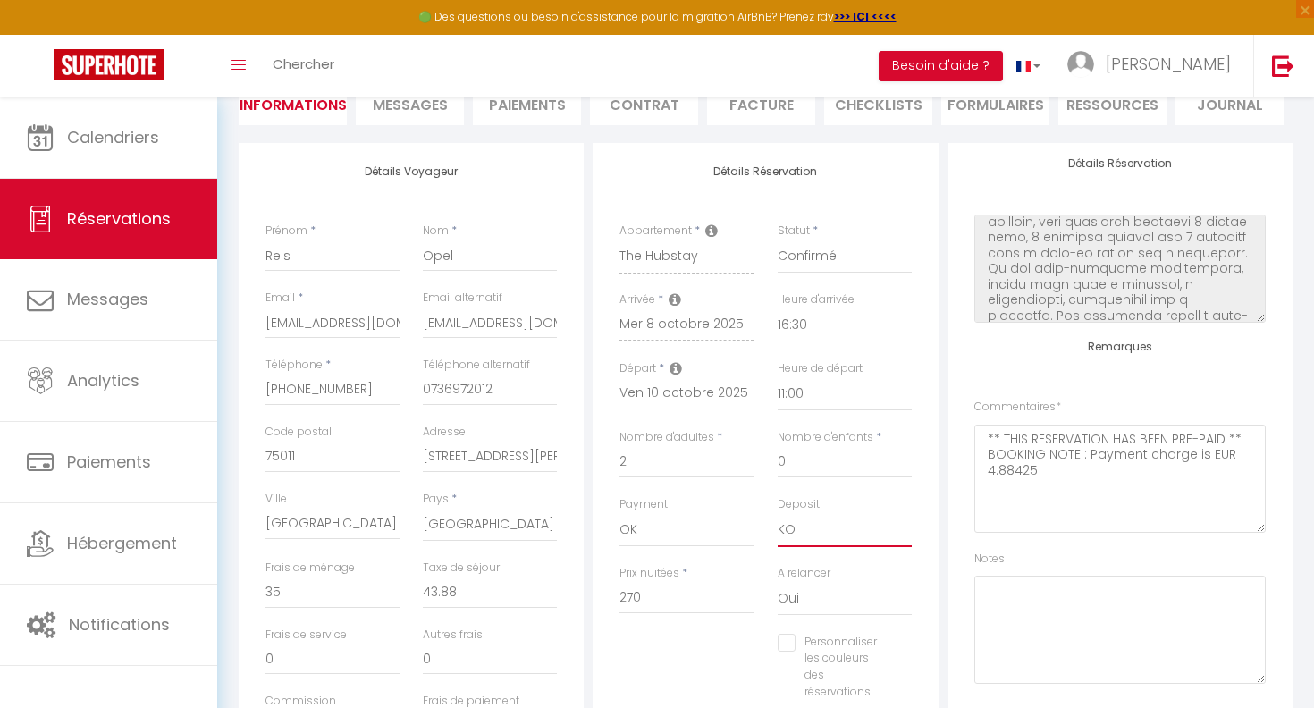
click at [884, 540] on select "OK KO" at bounding box center [845, 530] width 134 height 34
click at [778, 513] on select "OK KO" at bounding box center [845, 530] width 134 height 34
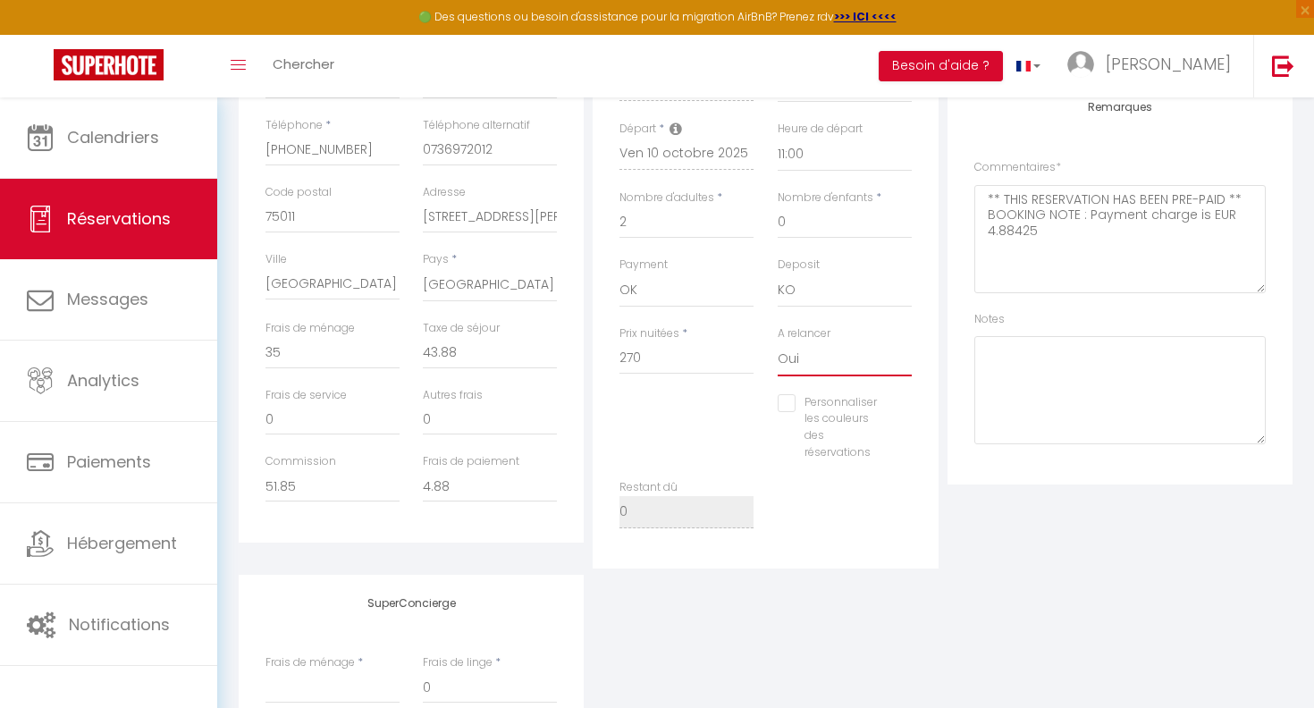
click at [816, 365] on select "Oui Non" at bounding box center [845, 359] width 134 height 34
click at [778, 342] on select "Oui Non" at bounding box center [845, 359] width 134 height 34
click at [1048, 402] on textarea at bounding box center [1119, 390] width 291 height 108
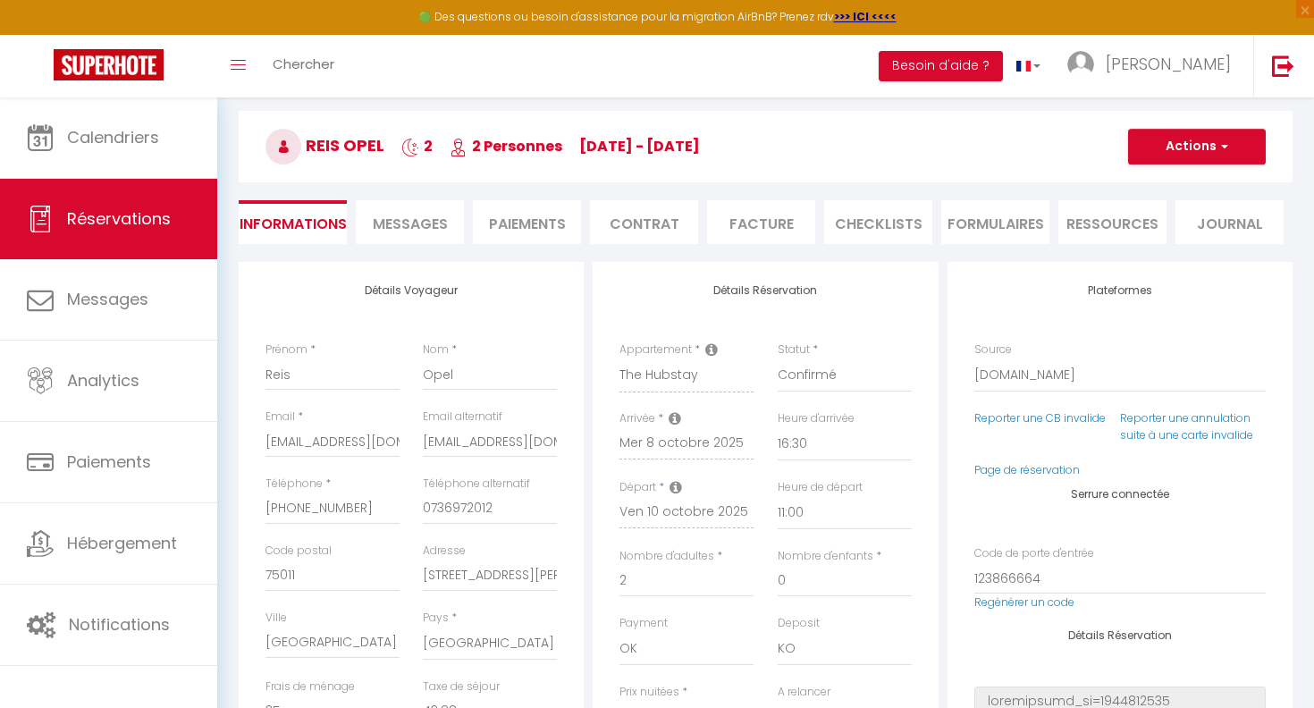
scroll to position [0, 0]
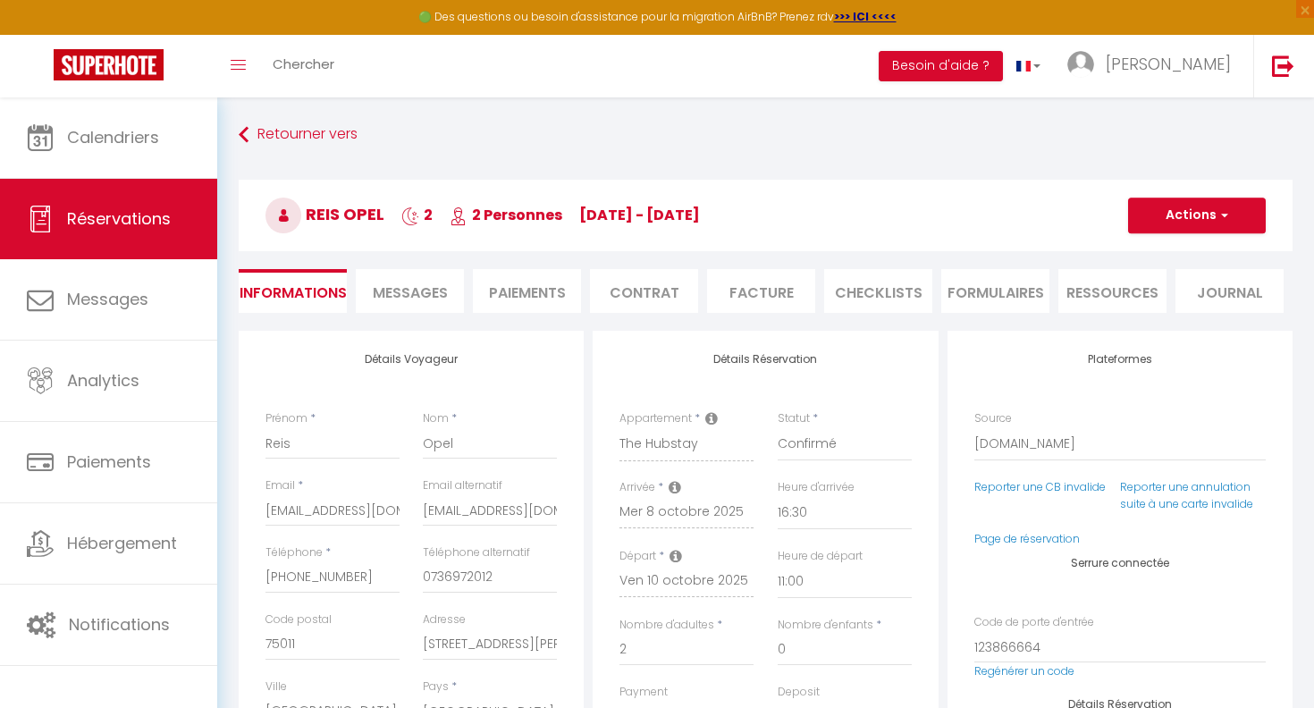
checkbox input "false"
click at [425, 305] on li "Messages" at bounding box center [410, 291] width 108 height 44
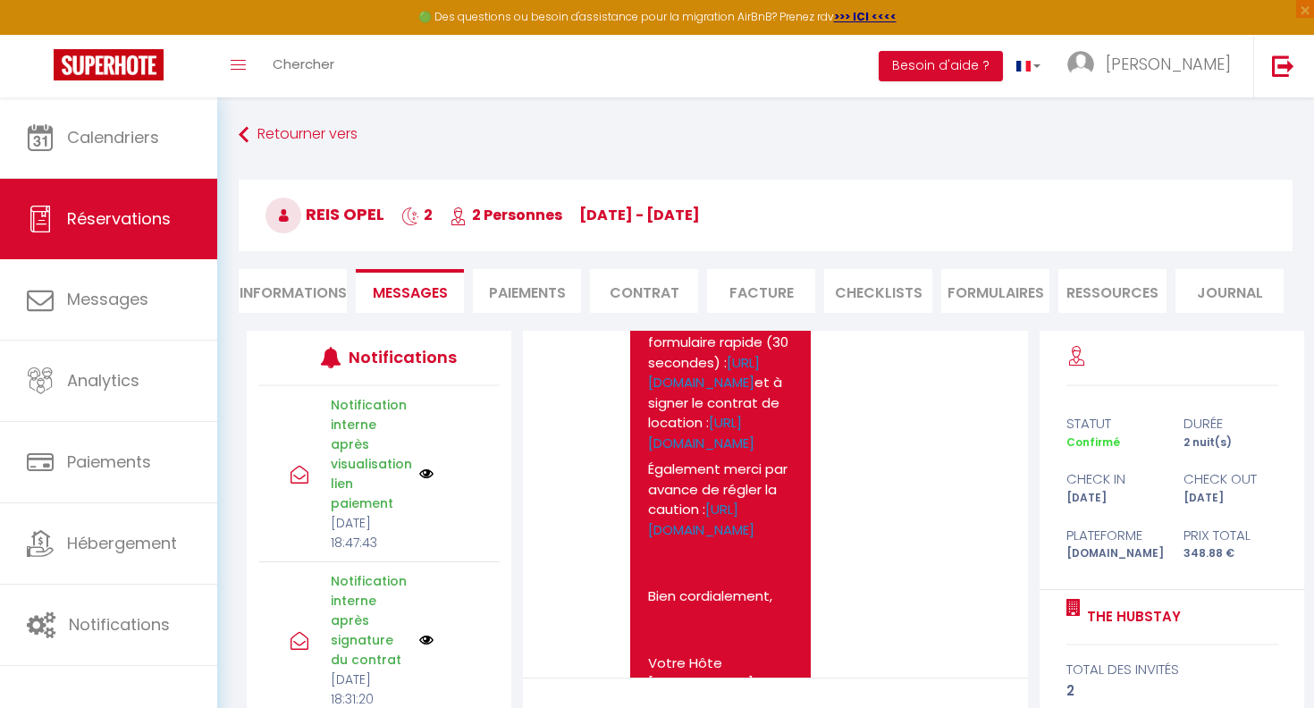
scroll to position [4563, 0]
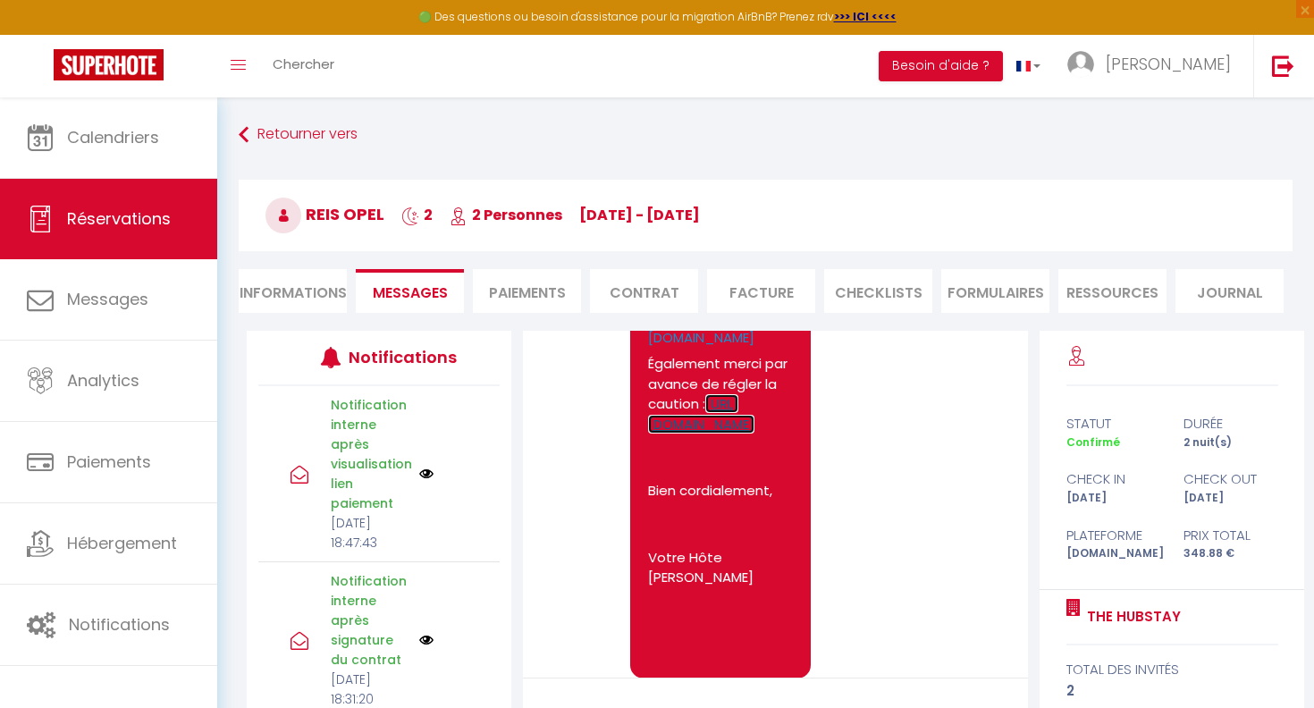
click at [742, 433] on link "[URL][DOMAIN_NAME]" at bounding box center [701, 413] width 106 height 39
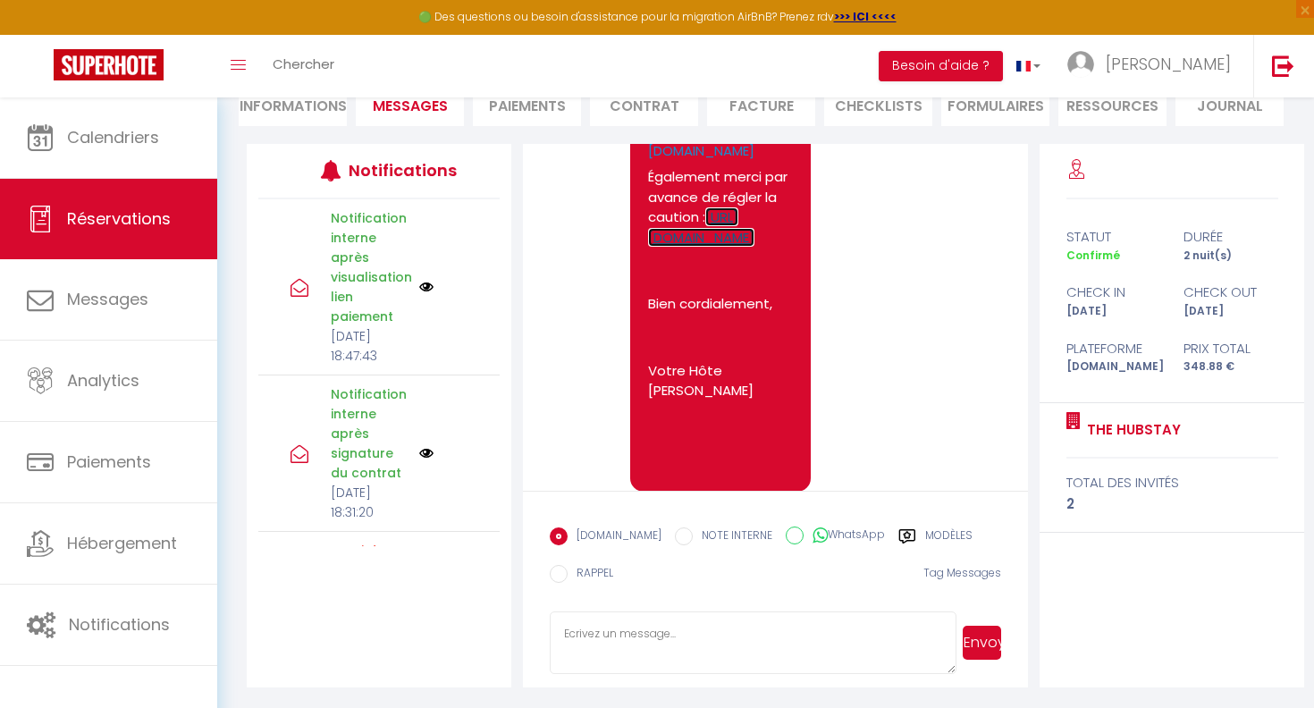
scroll to position [183, 0]
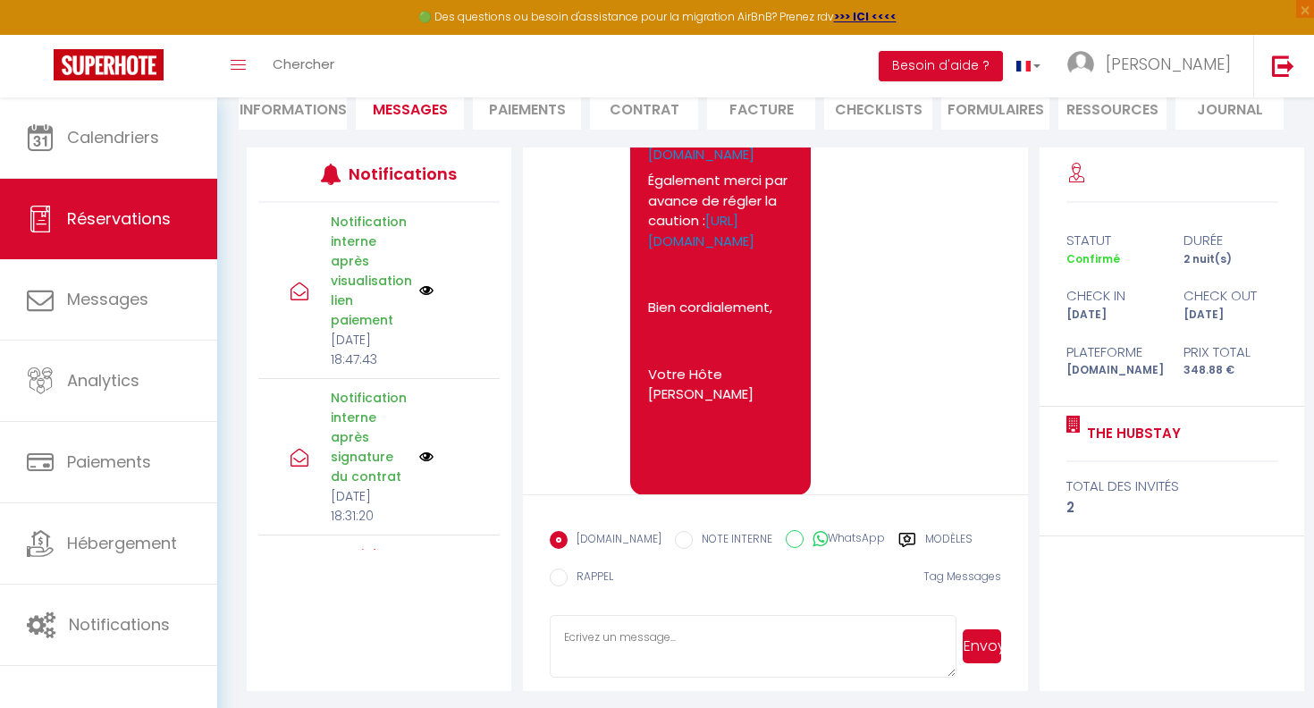
click at [427, 298] on img at bounding box center [426, 290] width 14 height 14
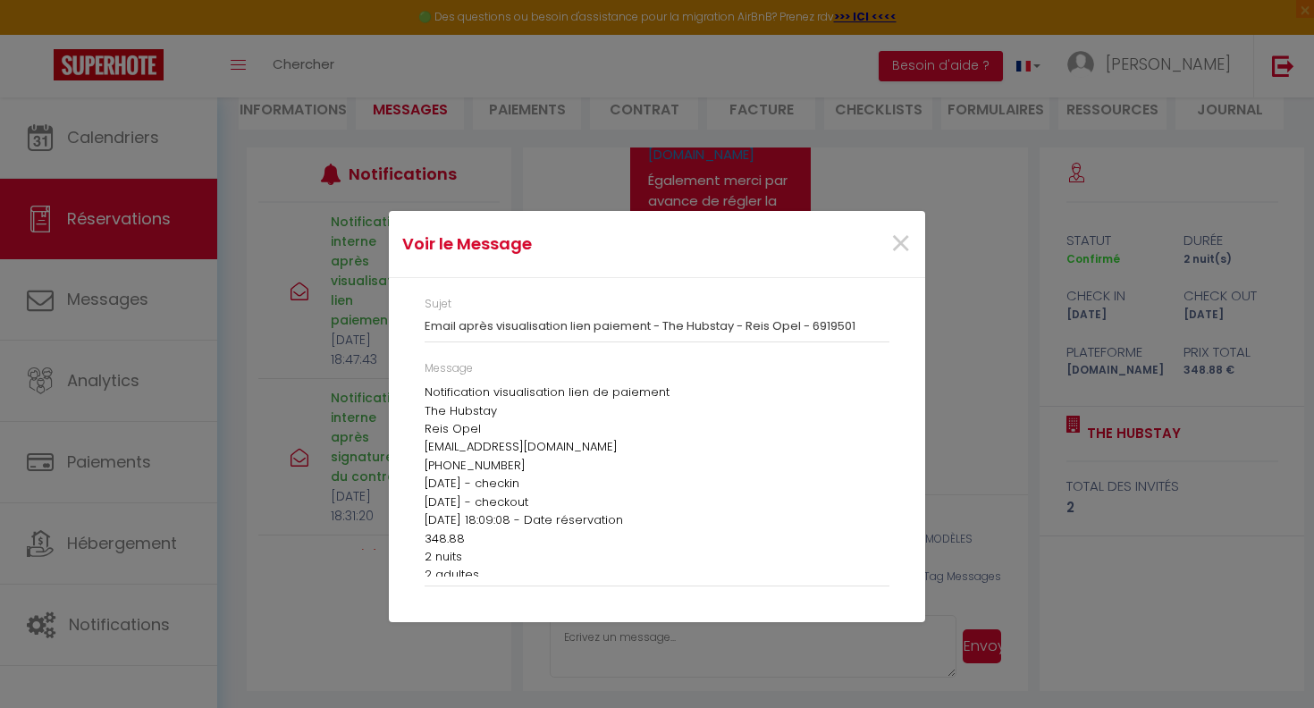
scroll to position [26, 0]
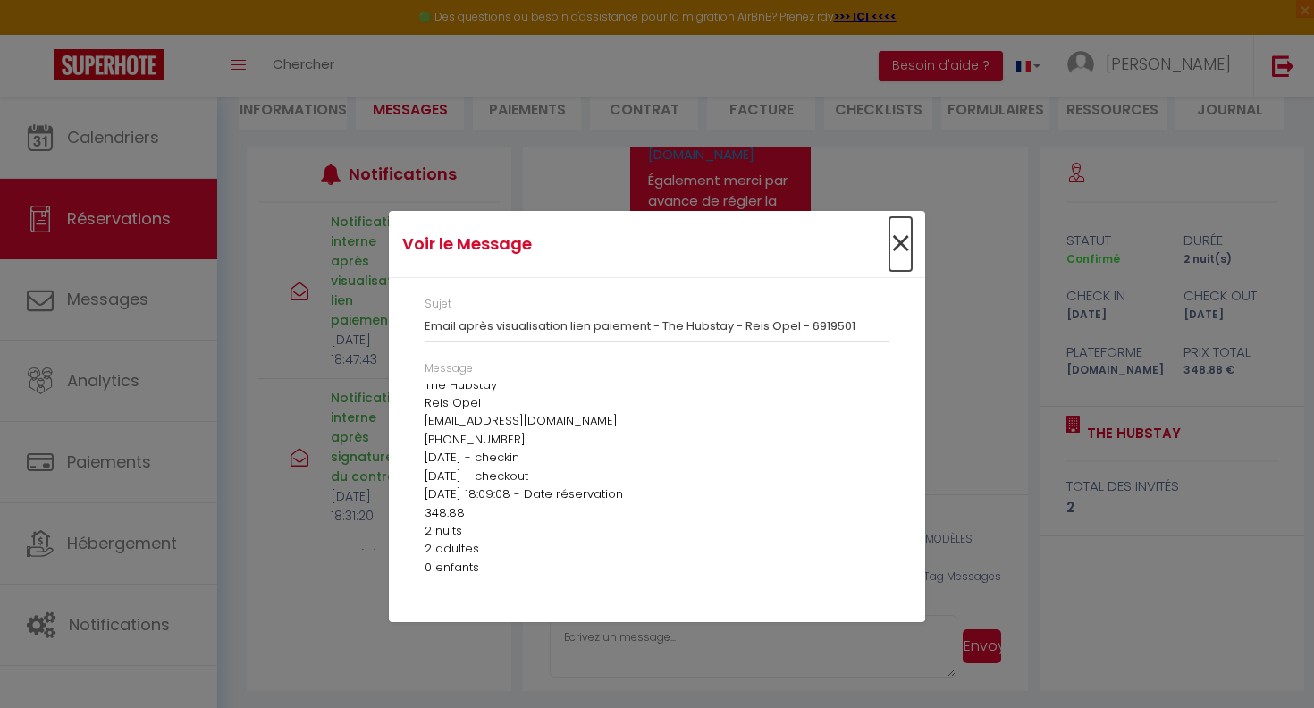
click at [905, 240] on span "×" at bounding box center [900, 244] width 22 height 54
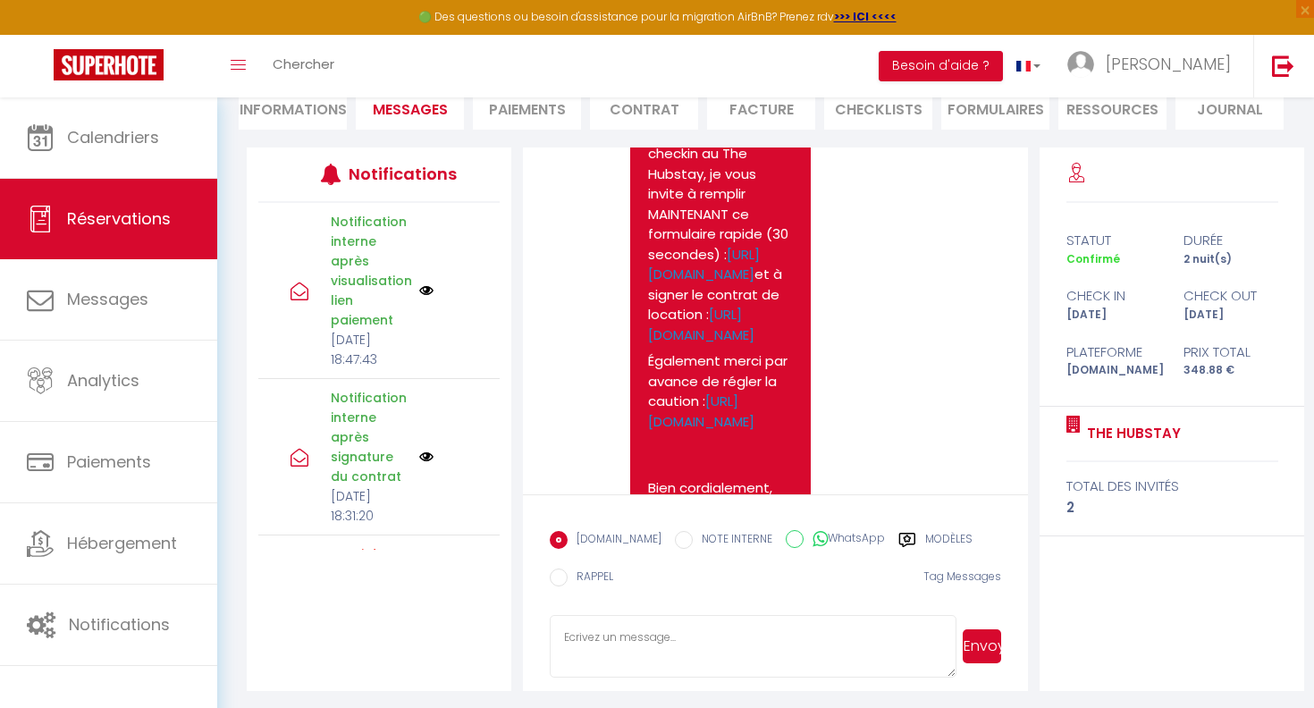
scroll to position [4377, 0]
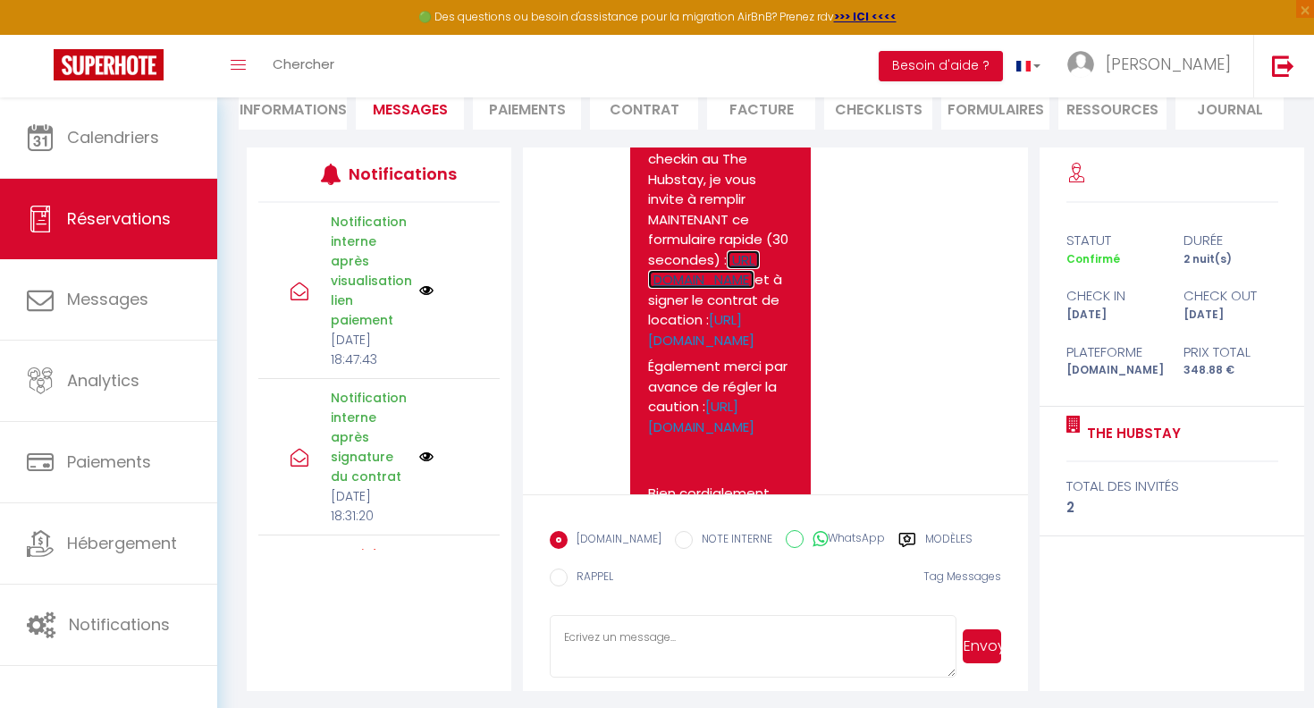
click at [713, 288] on link "[URL][DOMAIN_NAME]" at bounding box center [704, 269] width 112 height 39
click at [704, 349] on link "[URL][DOMAIN_NAME]" at bounding box center [701, 329] width 106 height 39
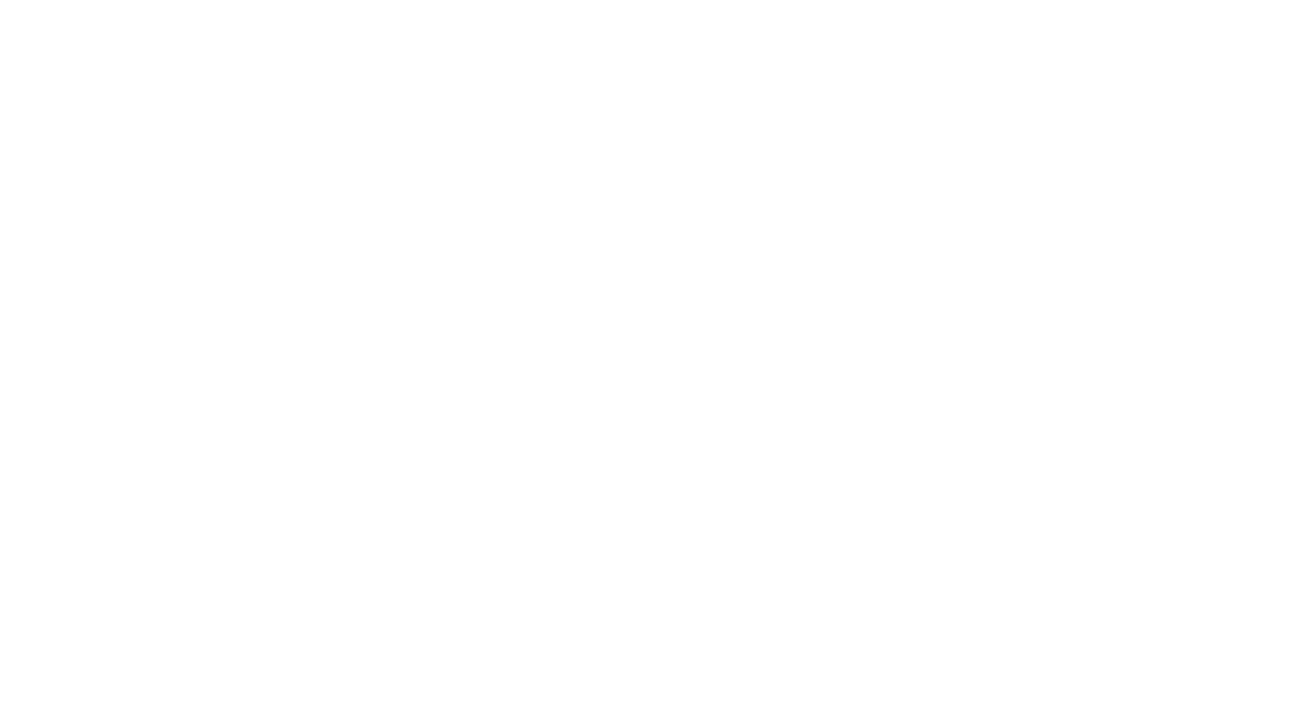
select select "16:30"
select select "11:00"
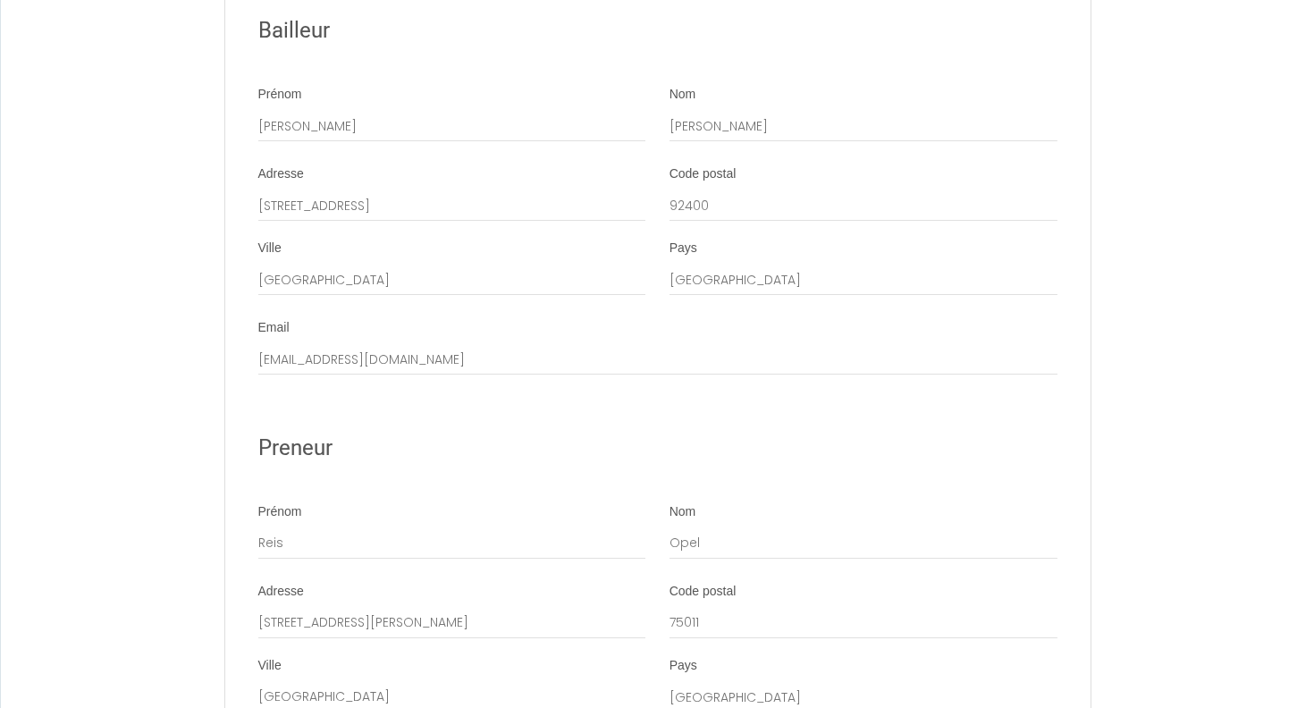
scroll to position [3951, 0]
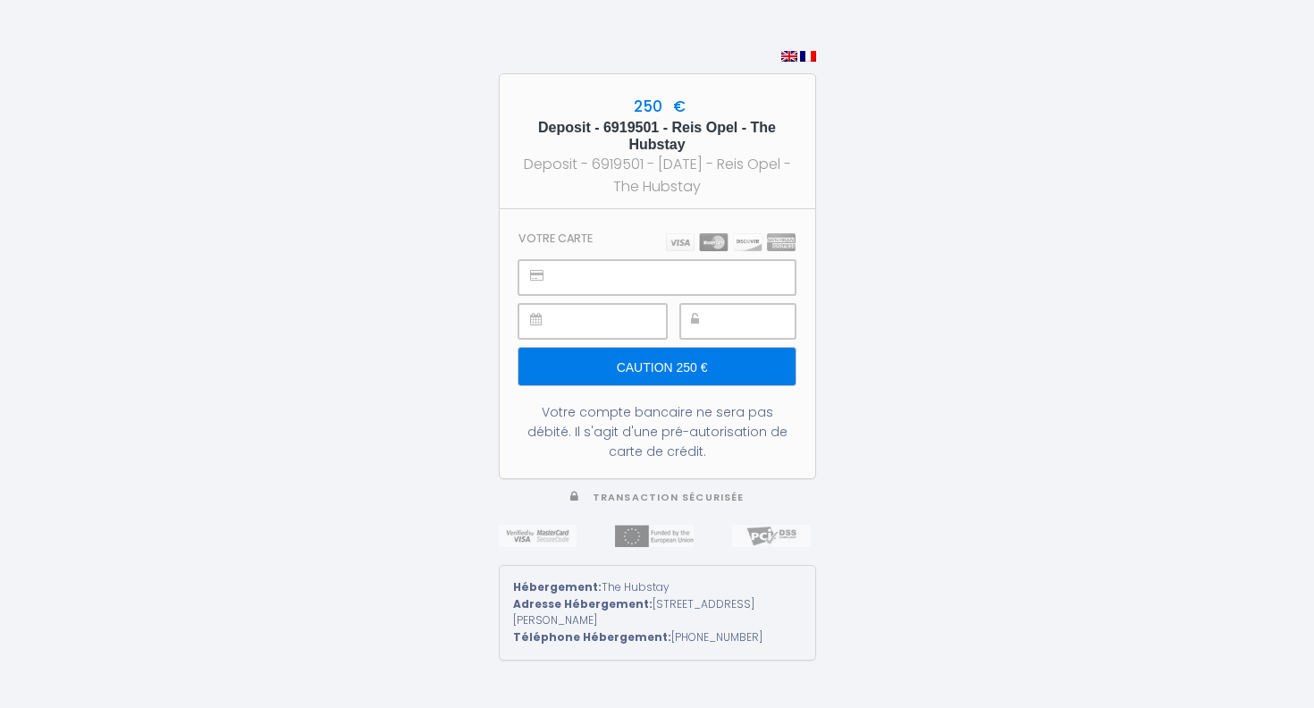
click at [935, 214] on div "250 € Deposit - 6919501 - Reis Opel - The Hubstay Deposit - 6919501 - 2025-10-0…" at bounding box center [657, 354] width 1314 height 708
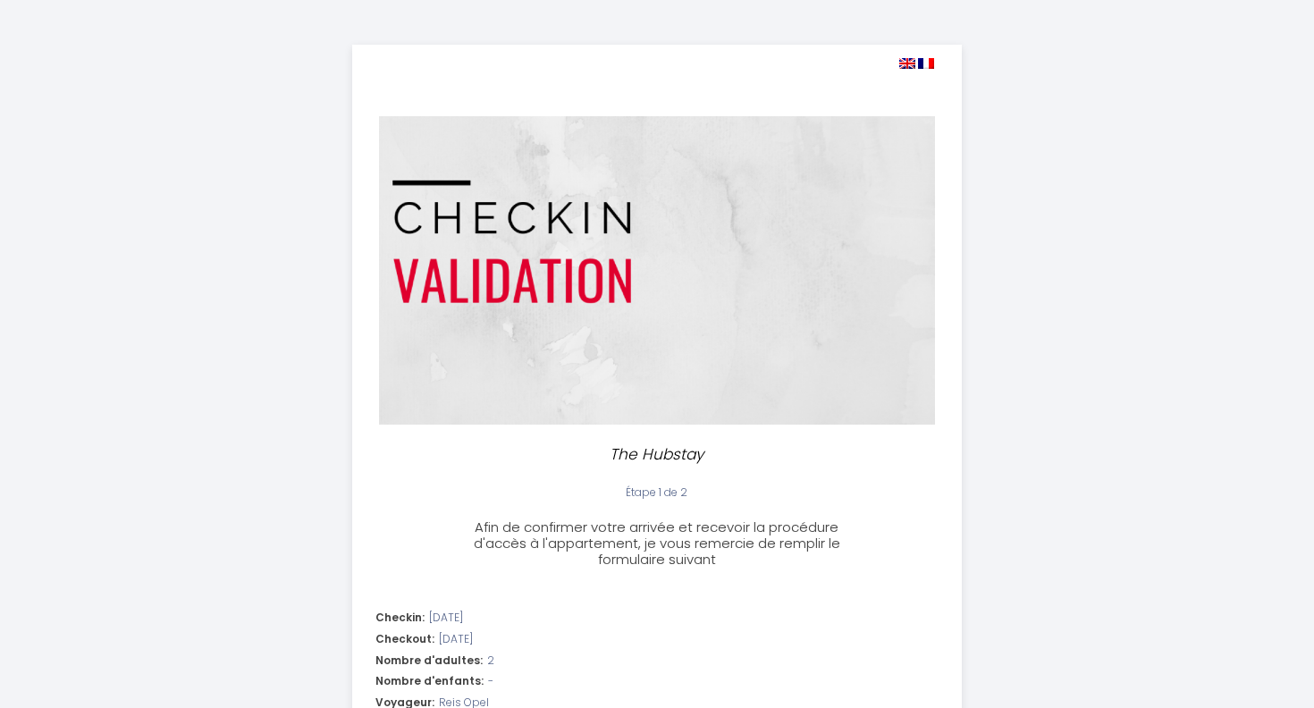
select select "16:30"
select select "11:00"
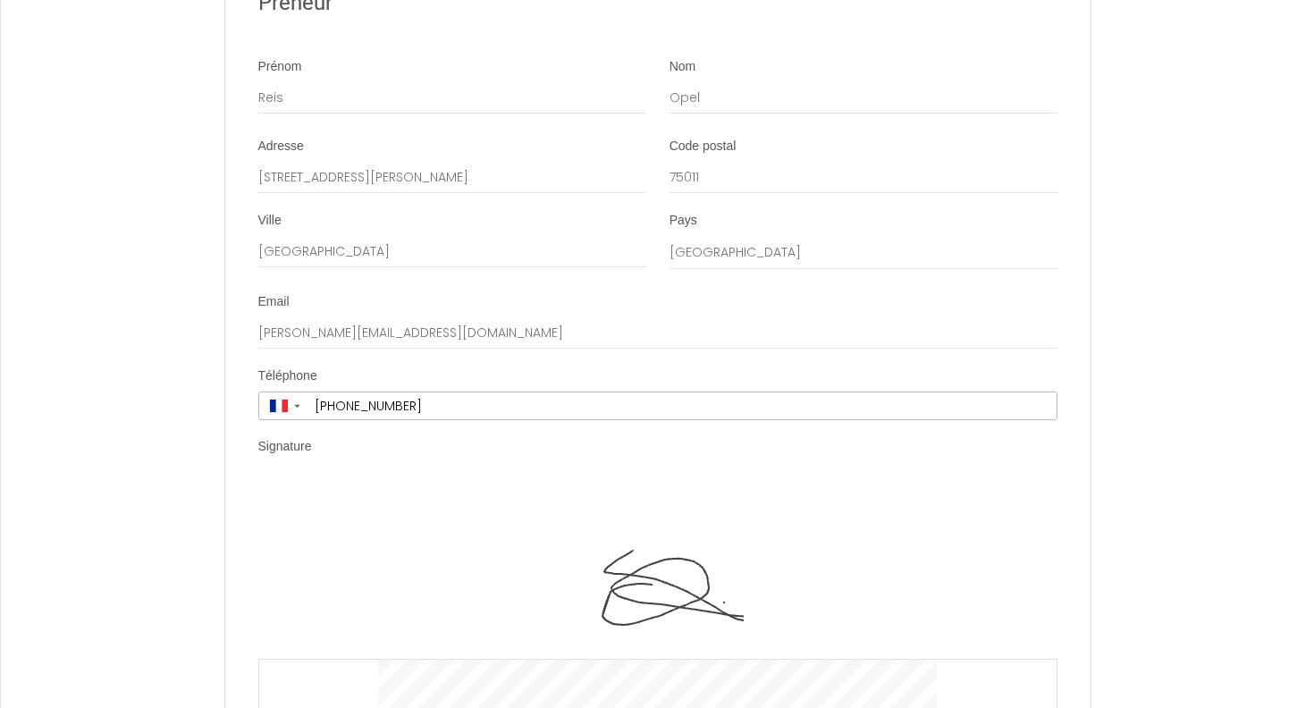
scroll to position [4831, 0]
